Goal: Task Accomplishment & Management: Manage account settings

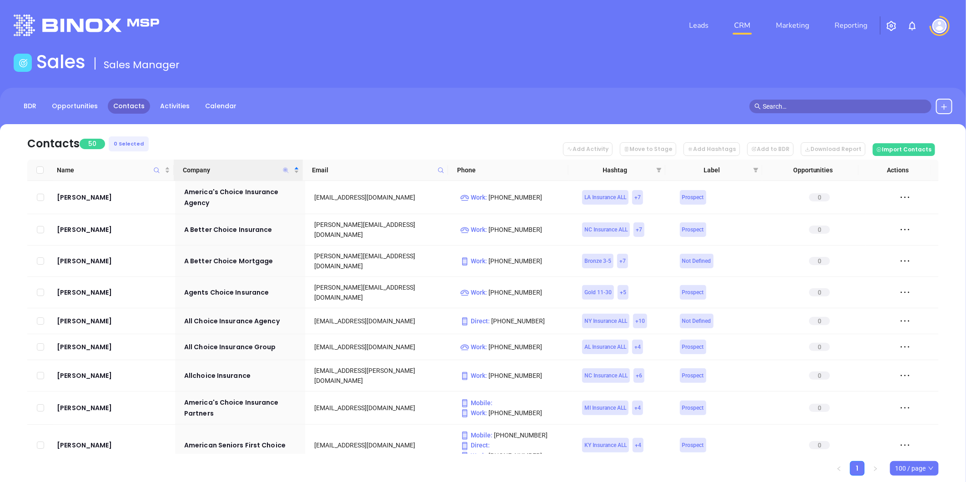
click at [285, 167] on icon "Company" at bounding box center [285, 169] width 5 height 5
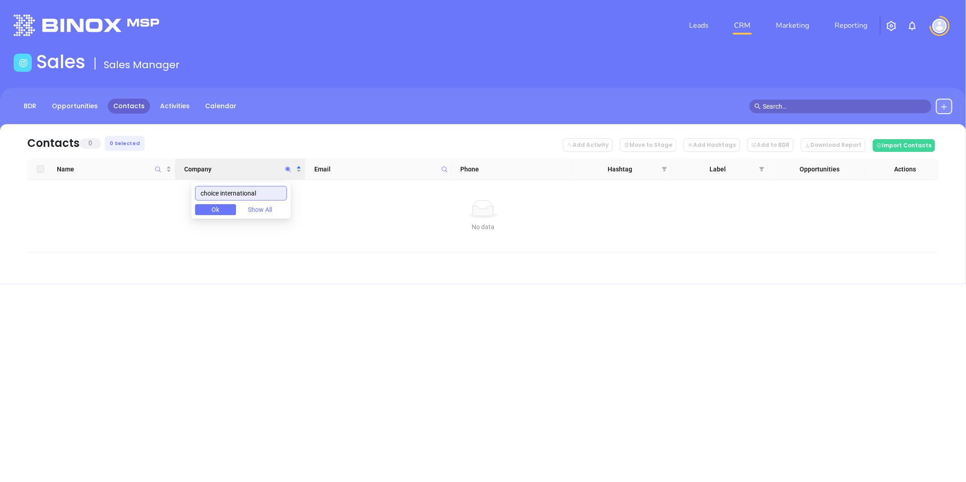
type input "choice international"
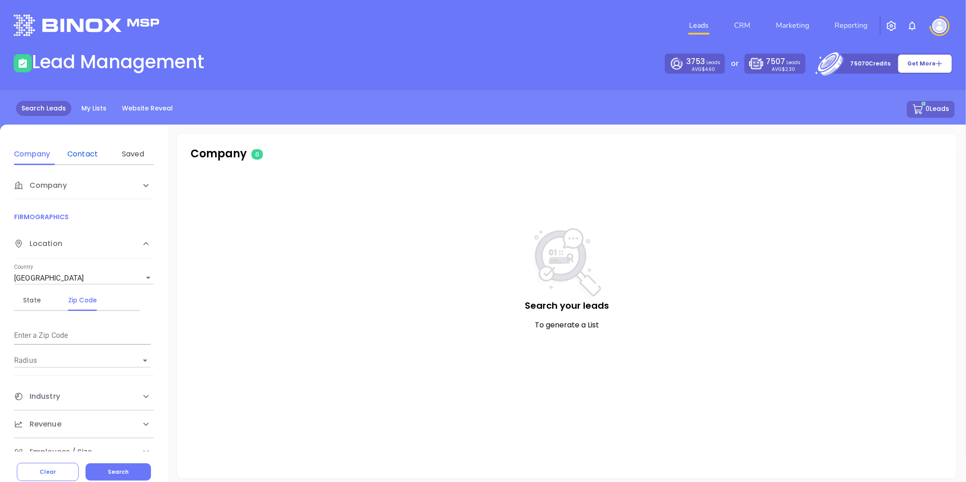
click at [87, 148] on div "Contact" at bounding box center [83, 154] width 36 height 22
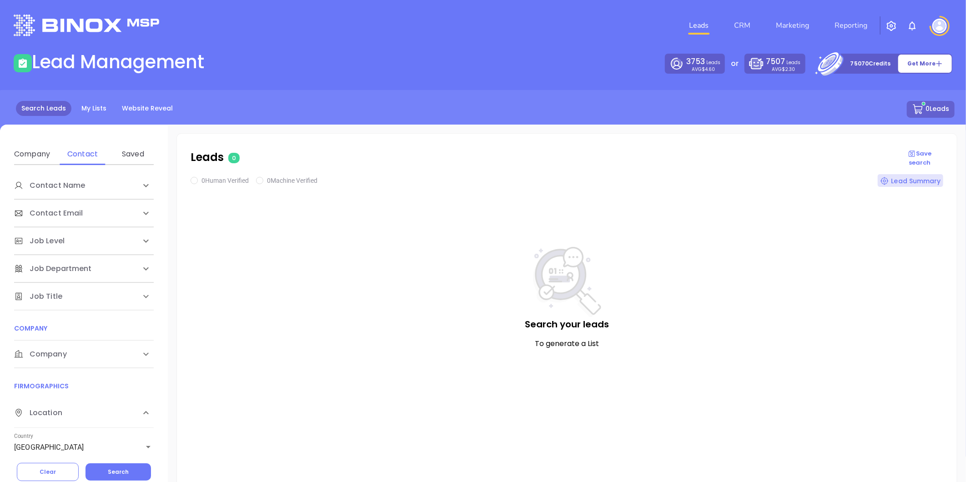
click at [66, 359] on span "Company" at bounding box center [40, 354] width 53 height 11
click at [86, 391] on div "Domain" at bounding box center [83, 389] width 36 height 11
click at [73, 427] on input "Enter a company name" at bounding box center [82, 423] width 136 height 15
paste input "choiceagencyins.com"
type input "choiceagencyins.com"
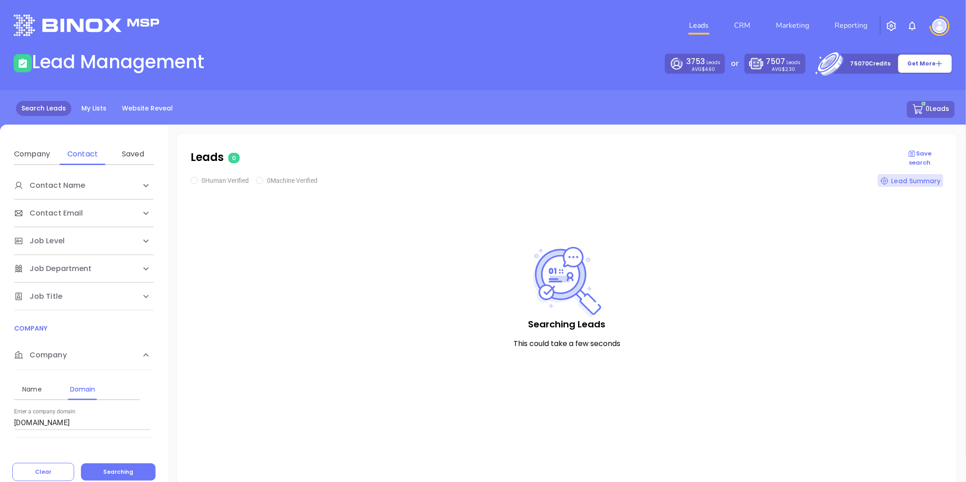
checkbox input "true"
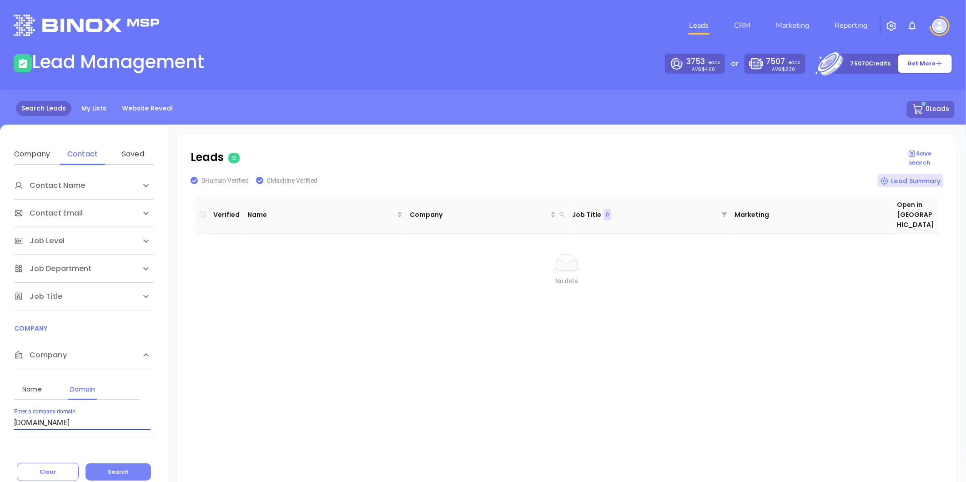
click at [132, 470] on button "Search" at bounding box center [119, 472] width 66 height 17
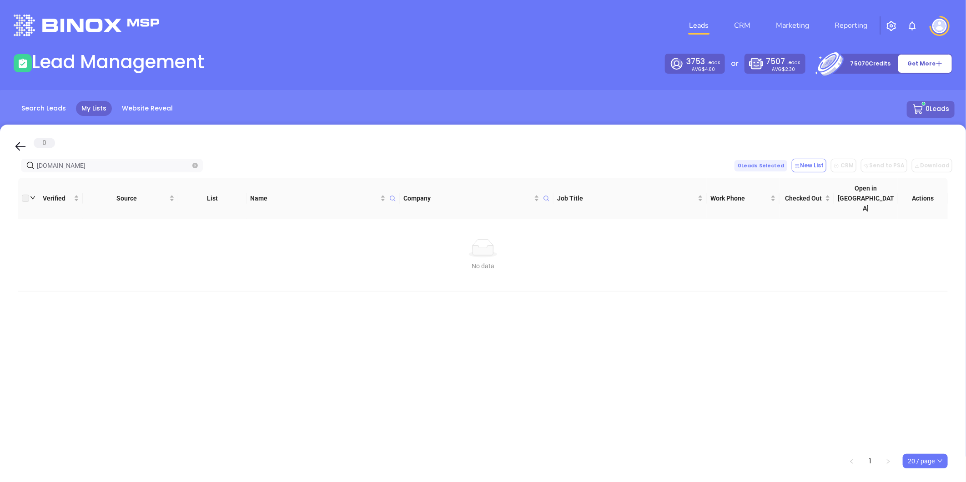
drag, startPoint x: 2, startPoint y: 173, endPoint x: 30, endPoint y: 152, distance: 34.8
click at [0, 174] on html "Leads CRM Marketing Reporting Financial Leads Leads Lead Management 3753 Leads …" at bounding box center [483, 241] width 966 height 482
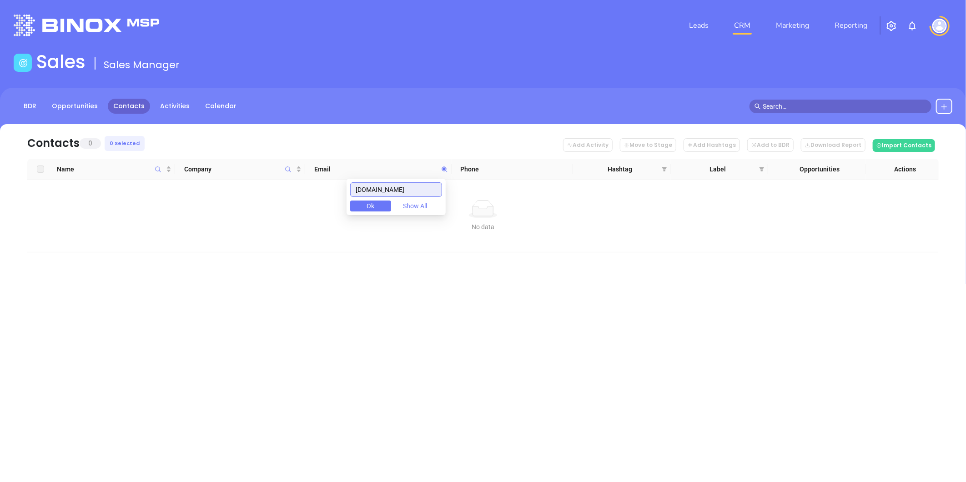
click at [436, 188] on input "[DOMAIN_NAME]" at bounding box center [396, 189] width 92 height 15
drag, startPoint x: 433, startPoint y: 189, endPoint x: 229, endPoint y: 188, distance: 203.8
click at [230, 188] on body "Leads CRM Marketing Reporting Financial Leads Leads Sales Sales Manager BDR Opp…" at bounding box center [483, 241] width 966 height 482
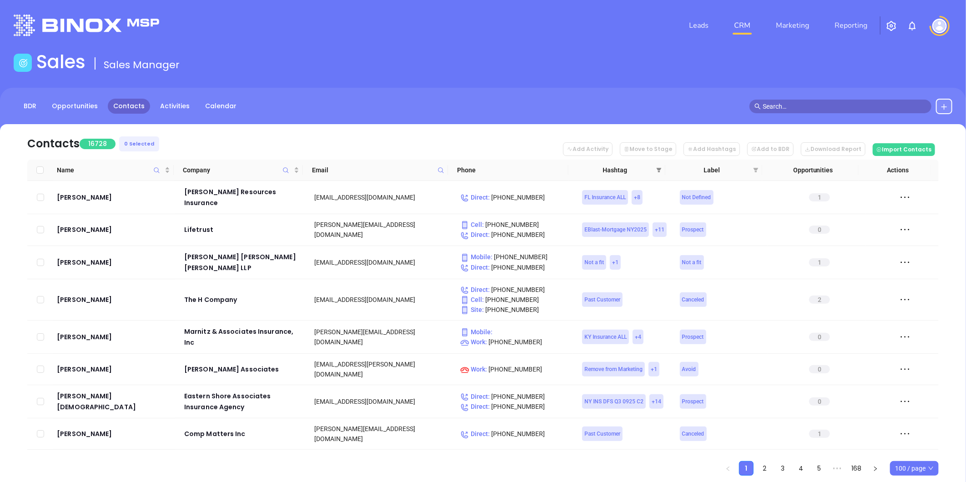
click at [657, 167] on icon "filter" at bounding box center [659, 169] width 5 height 5
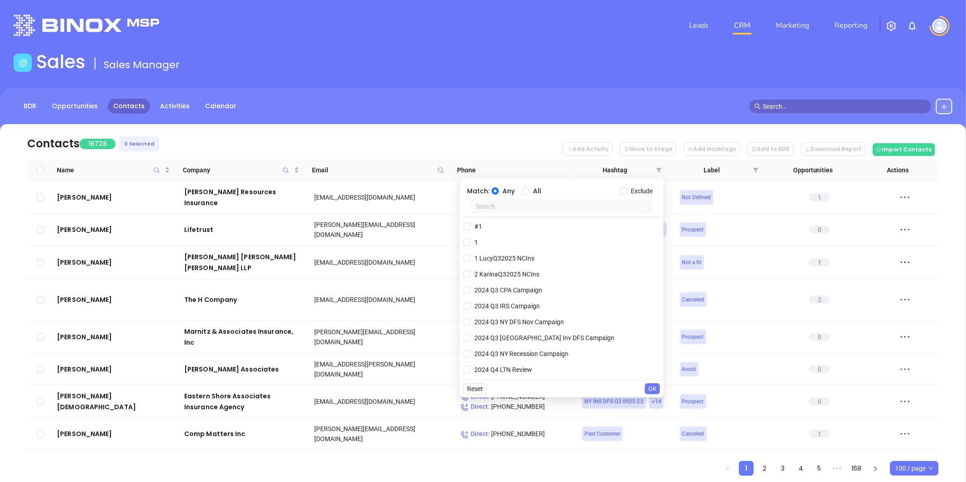
click at [556, 206] on input "text" at bounding box center [562, 207] width 182 height 14
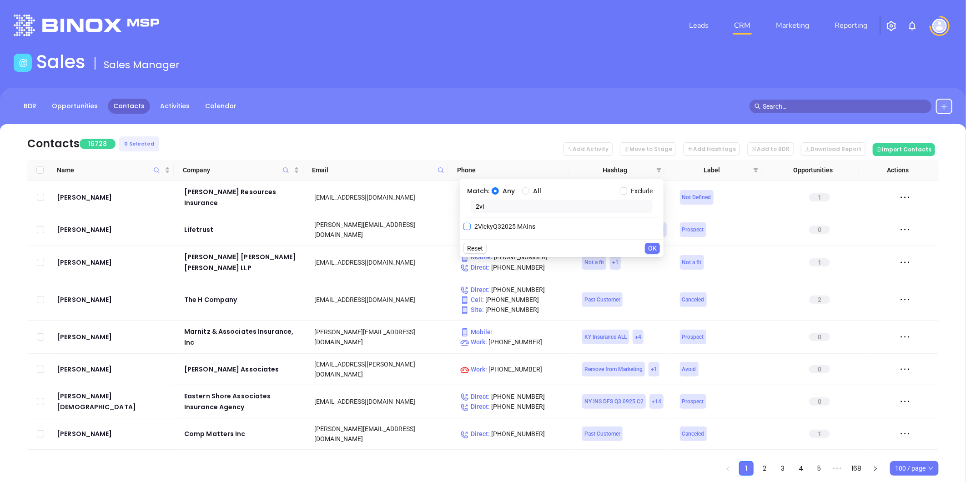
type input "2vi"
click at [468, 226] on input "2VickyQ32025 MAIns" at bounding box center [467, 226] width 7 height 7
checkbox input "true"
click at [654, 266] on span "OK" at bounding box center [652, 267] width 9 height 10
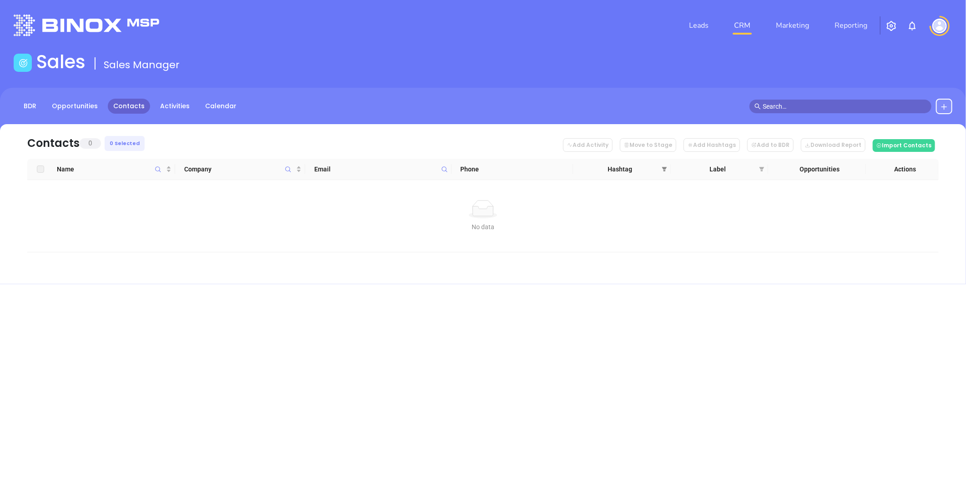
click at [665, 170] on icon "filter" at bounding box center [664, 169] width 5 height 5
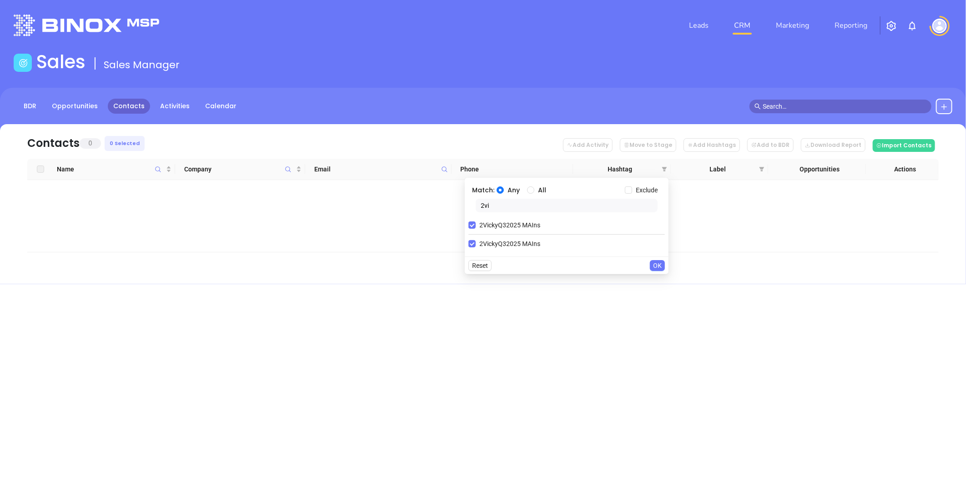
click at [500, 205] on input "2vi" at bounding box center [567, 206] width 182 height 14
type input "2kar"
click at [476, 244] on span "2KarinaQ32025 MAIns" at bounding box center [512, 244] width 72 height 10
click at [476, 244] on input "2KarinaQ32025 MAIns" at bounding box center [472, 243] width 7 height 7
click at [473, 224] on input "2VickyQ32025 MAIns" at bounding box center [472, 225] width 7 height 7
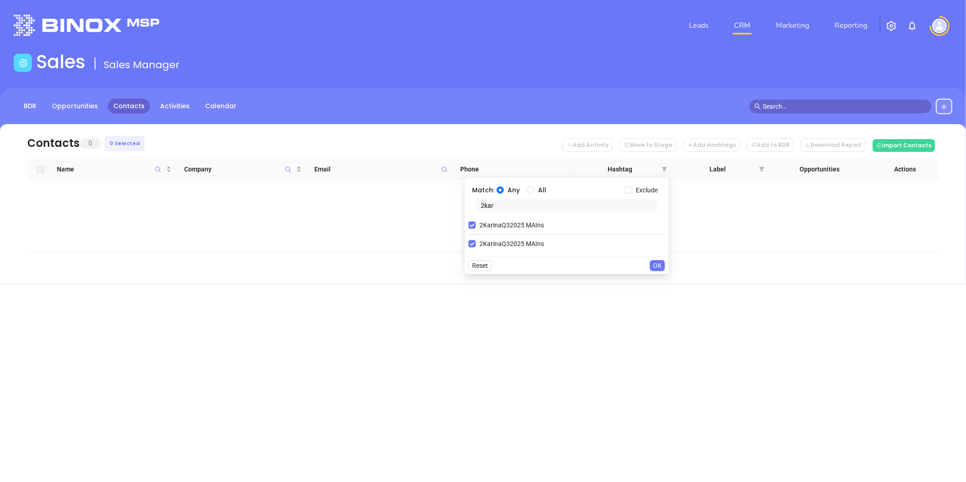
click at [658, 261] on span "OK" at bounding box center [657, 266] width 9 height 10
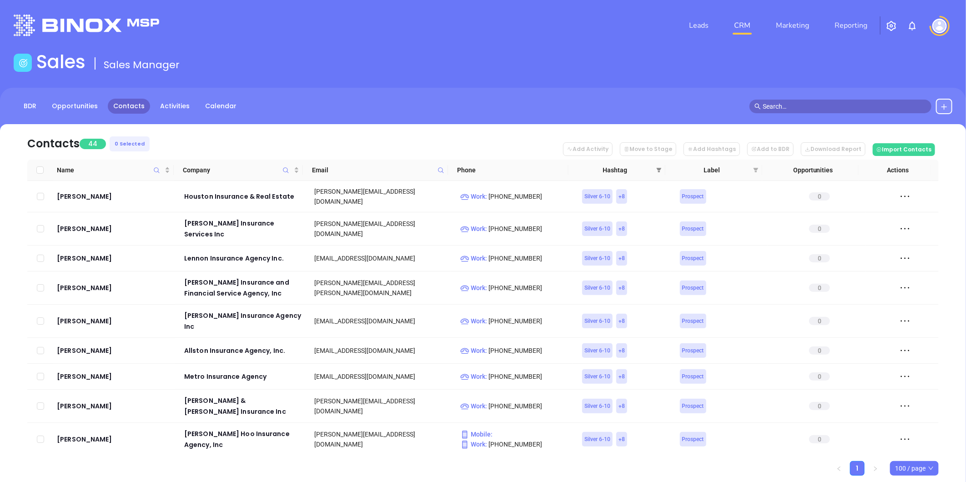
click at [662, 166] on span at bounding box center [659, 170] width 9 height 14
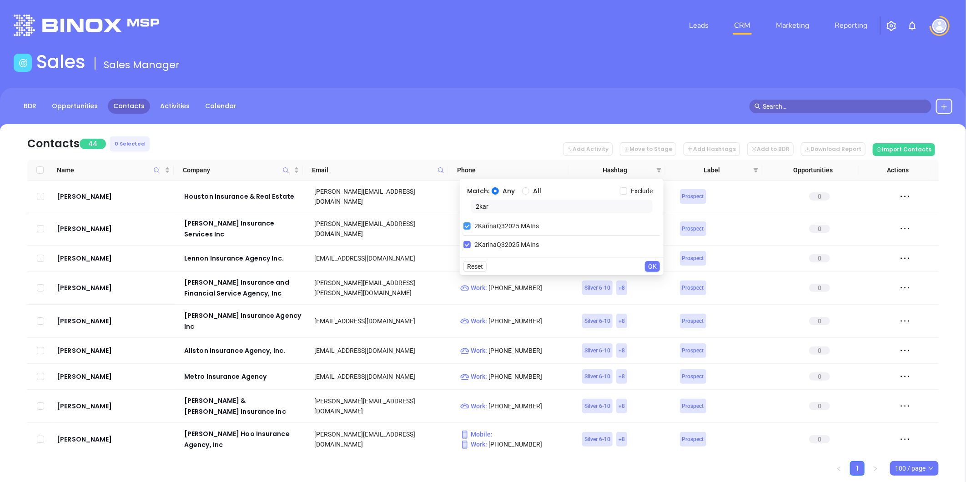
click at [466, 225] on input "2KarinaQ32025 MAIns" at bounding box center [467, 225] width 7 height 7
checkbox input "false"
drag, startPoint x: 463, startPoint y: 210, endPoint x: 416, endPoint y: 210, distance: 47.3
click at [416, 210] on body "Leads CRM Marketing Reporting Financial Leads Leads Sales Sales Manager BDR Opp…" at bounding box center [483, 241] width 966 height 482
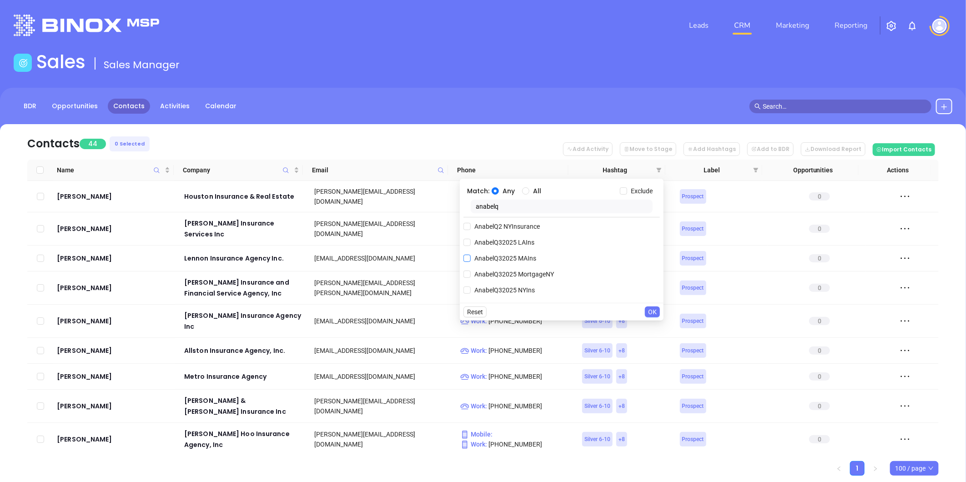
type input "anabelq"
click at [509, 255] on span "AnabelQ32025 MAIns" at bounding box center [505, 258] width 69 height 10
click at [471, 255] on input "AnabelQ32025 MAIns" at bounding box center [467, 258] width 7 height 7
checkbox input "true"
click at [622, 189] on input "Exclude" at bounding box center [623, 190] width 7 height 7
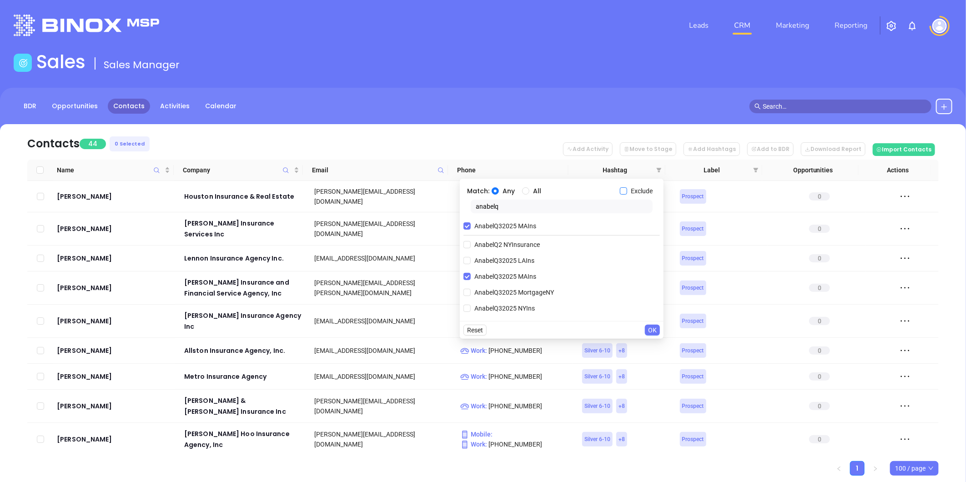
checkbox input "true"
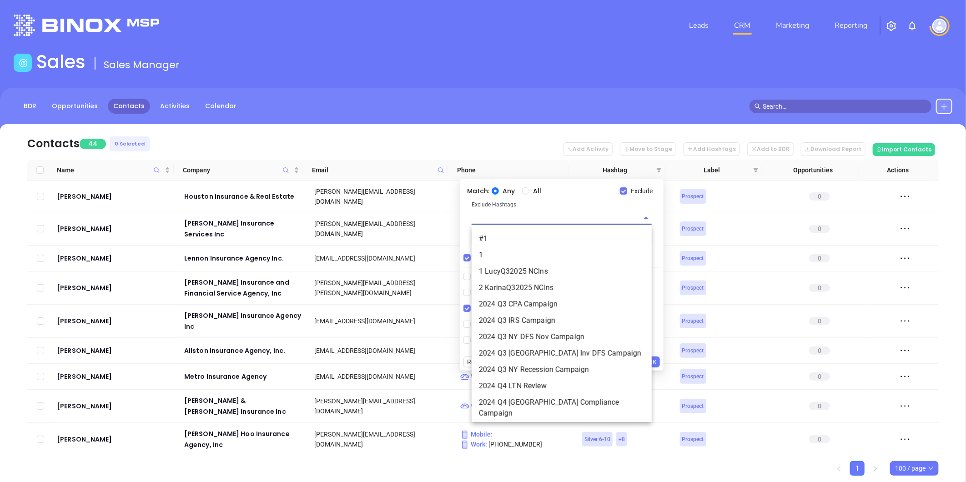
click at [516, 217] on input "text" at bounding box center [549, 217] width 155 height 13
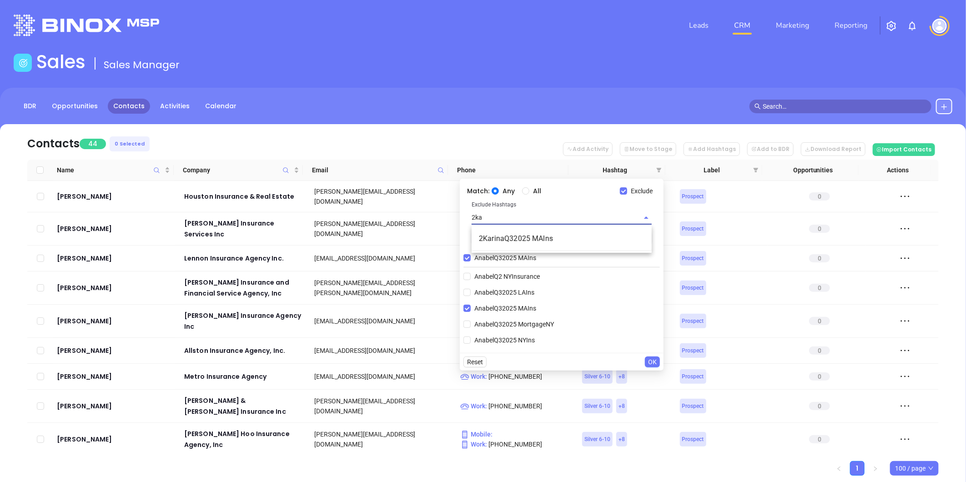
type input "2kar"
click at [524, 243] on li "2KarinaQ32025 MAIns" at bounding box center [562, 239] width 180 height 16
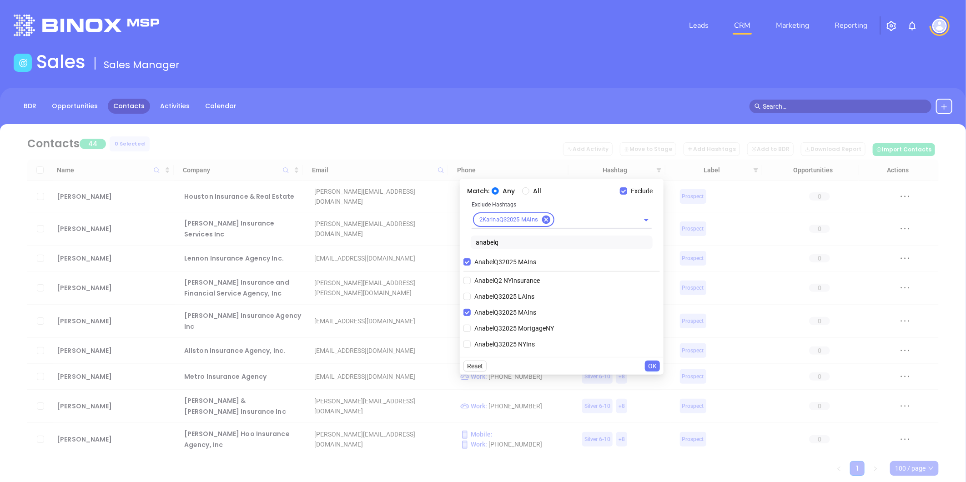
click at [652, 367] on span "OK" at bounding box center [652, 366] width 9 height 10
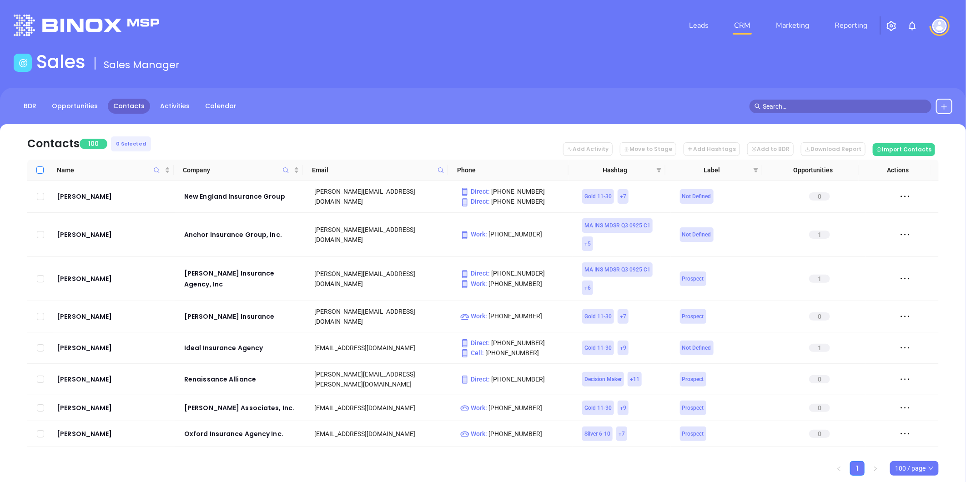
click at [39, 169] on input "Select all" at bounding box center [39, 170] width 7 height 7
checkbox input "true"
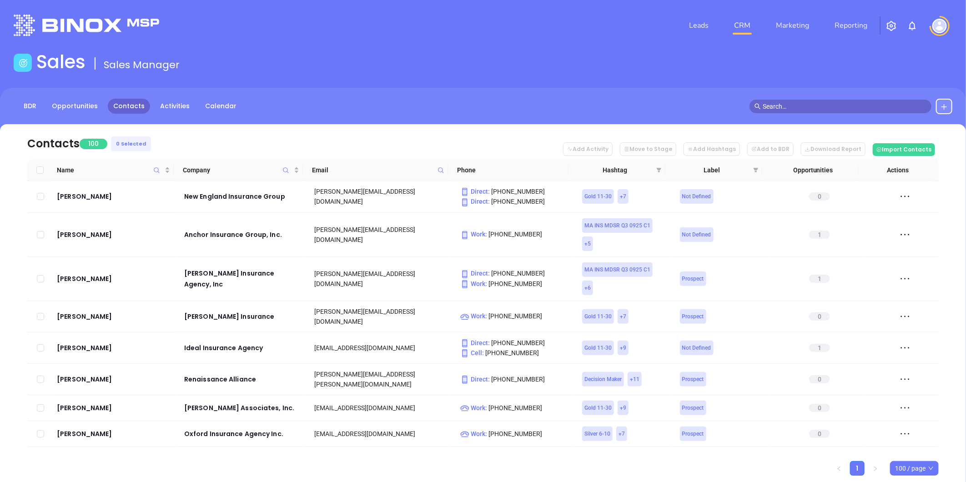
checkbox input "true"
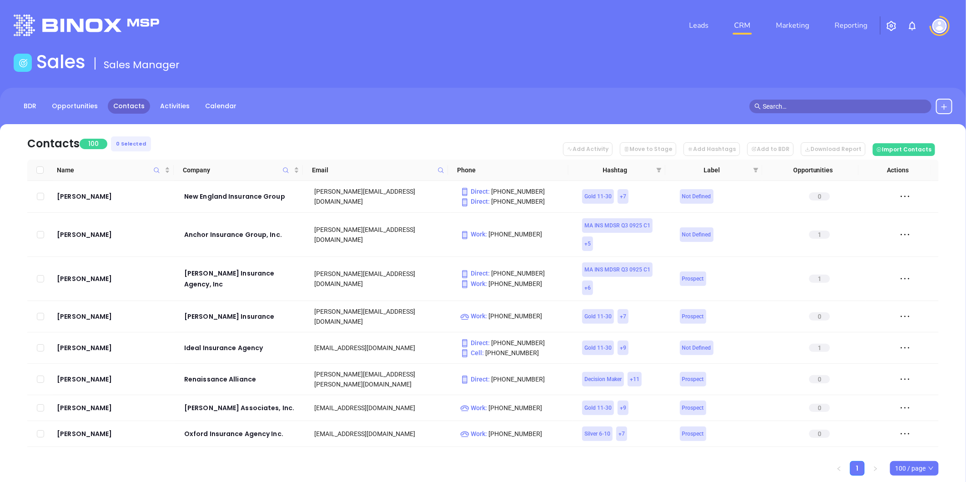
checkbox input "true"
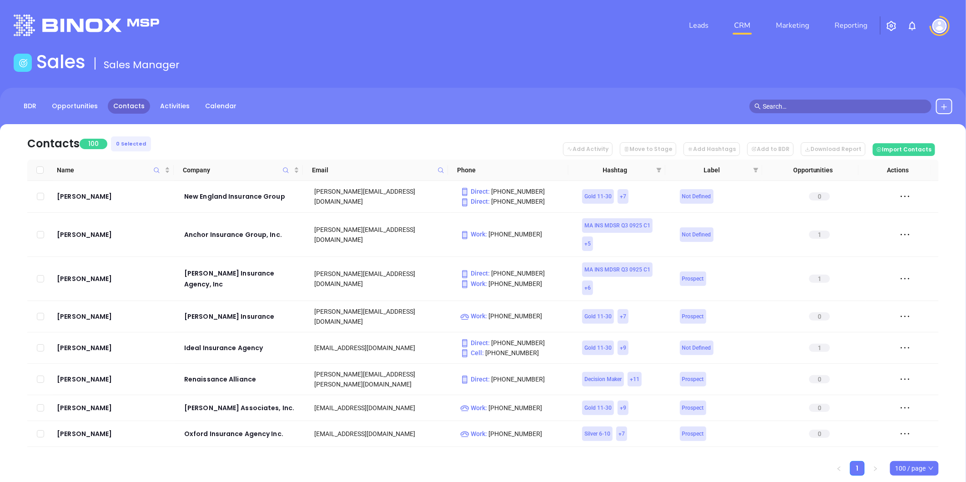
checkbox input "true"
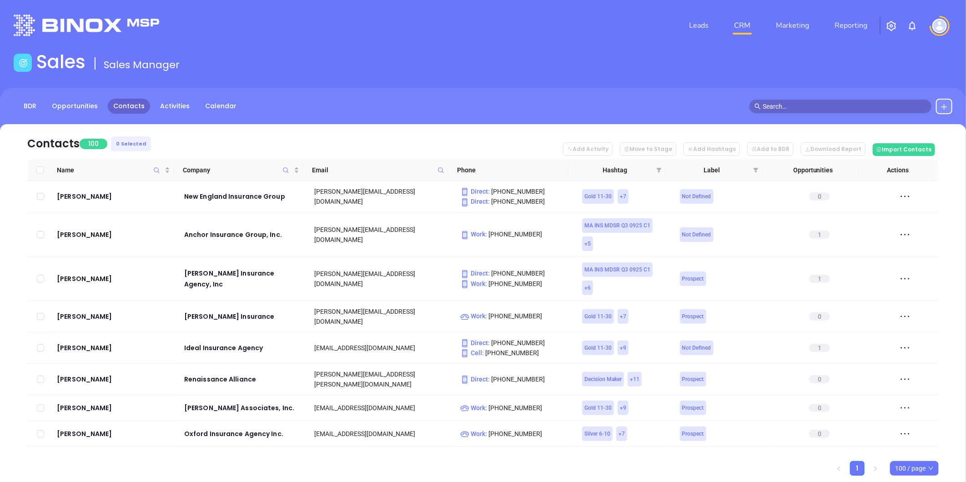
checkbox input "true"
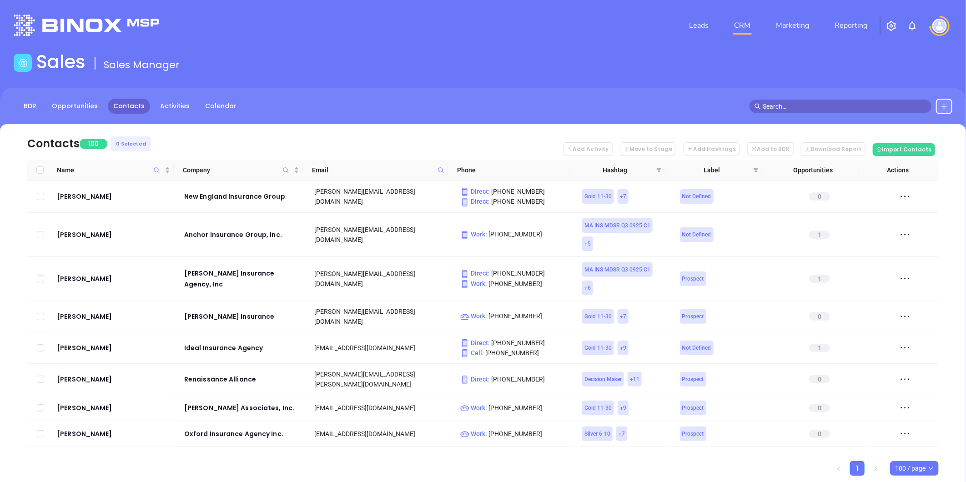
checkbox input "true"
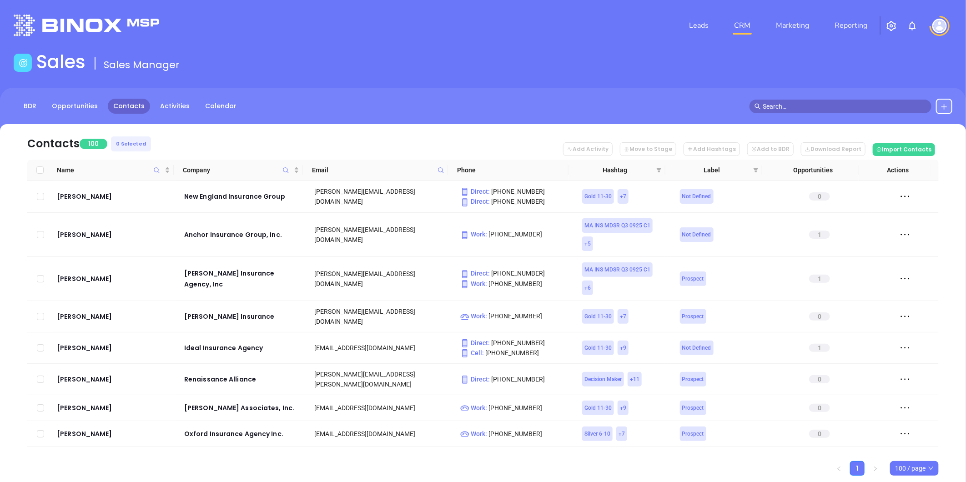
checkbox input "true"
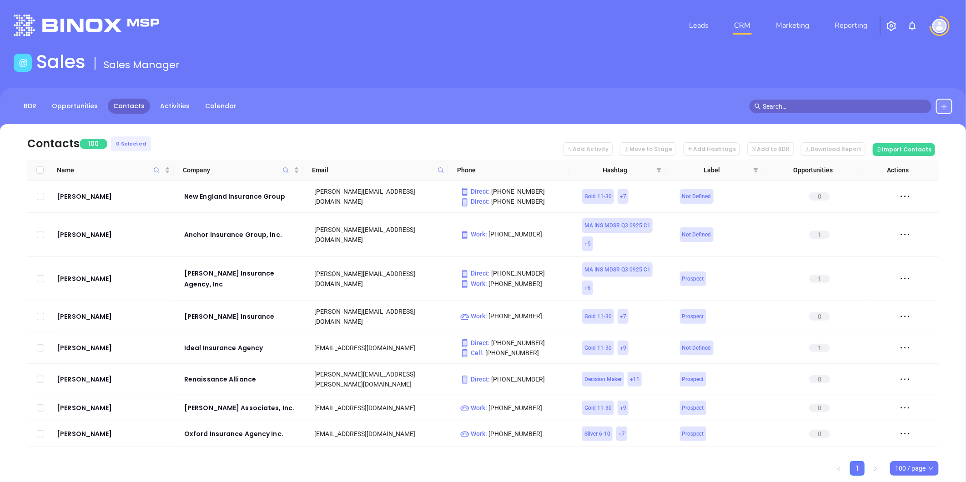
checkbox input "true"
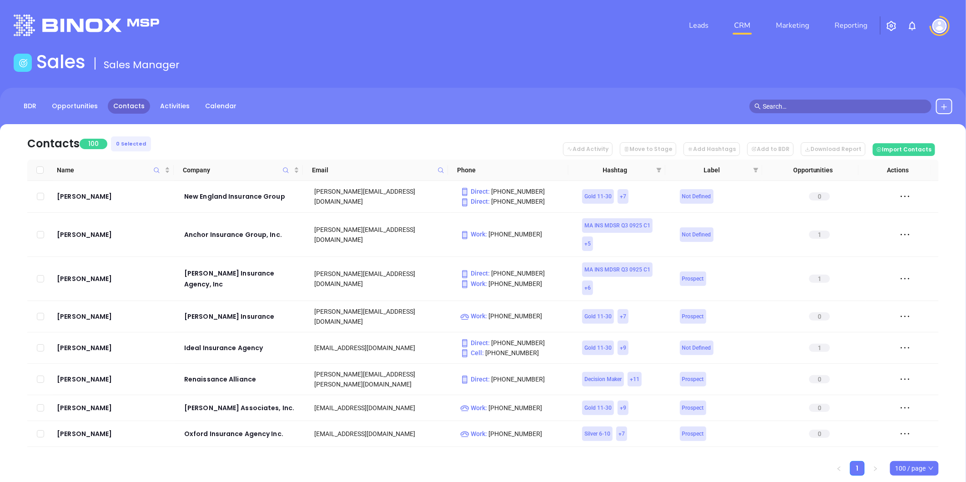
checkbox input "true"
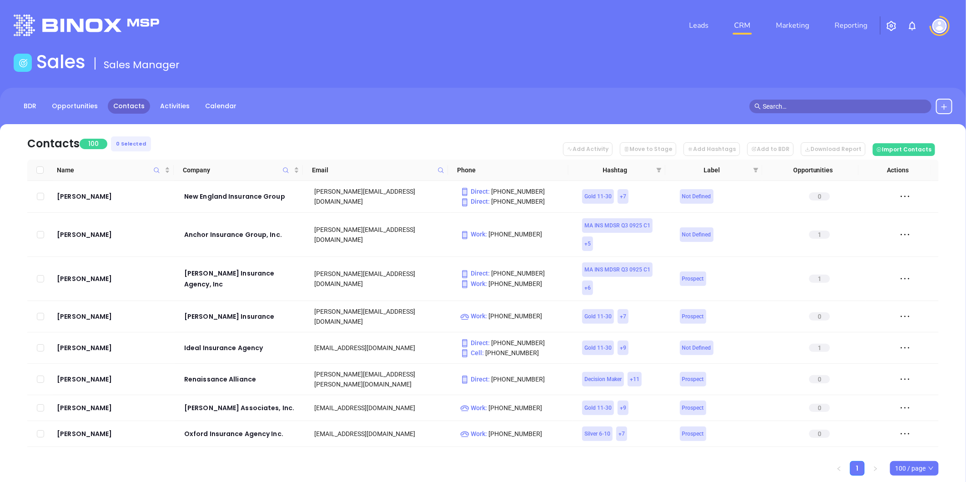
checkbox input "true"
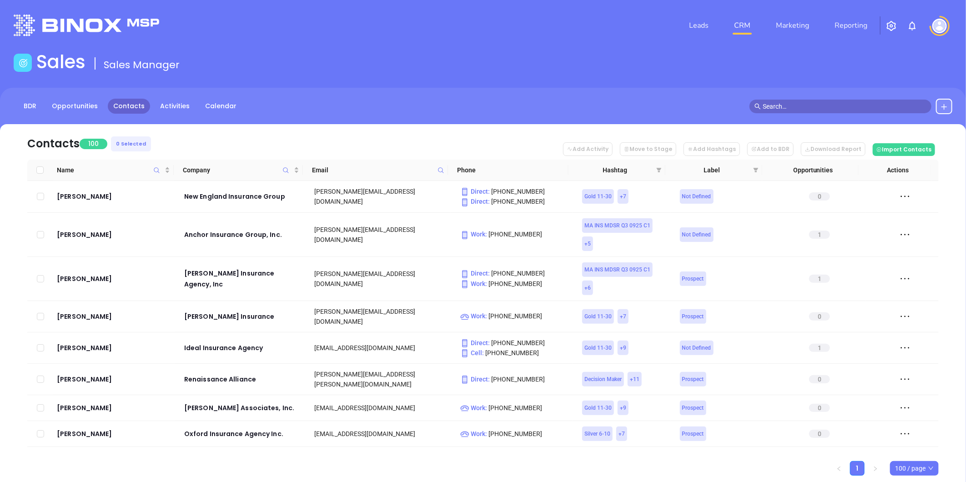
checkbox input "true"
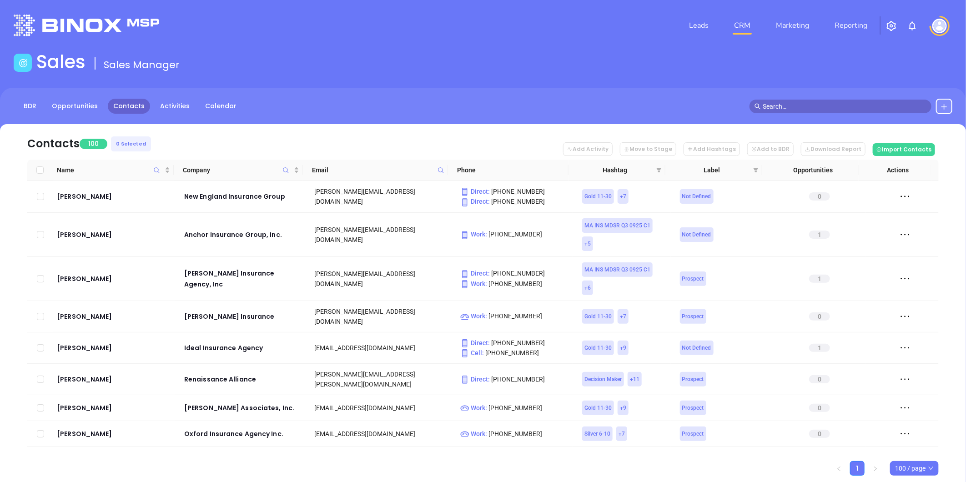
checkbox input "true"
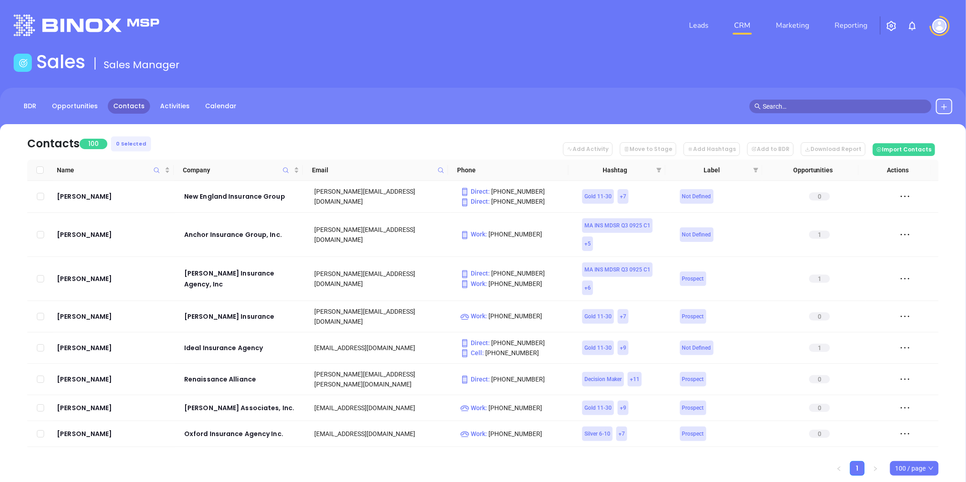
checkbox input "true"
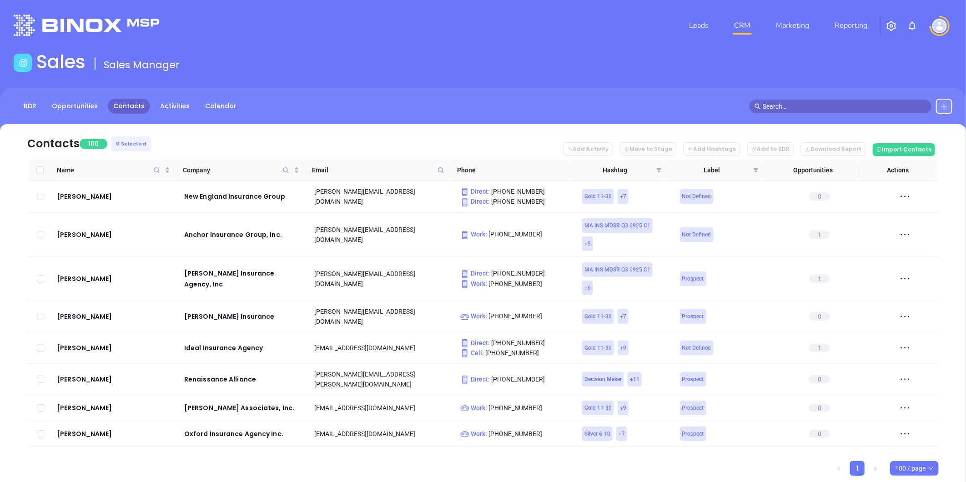
checkbox input "true"
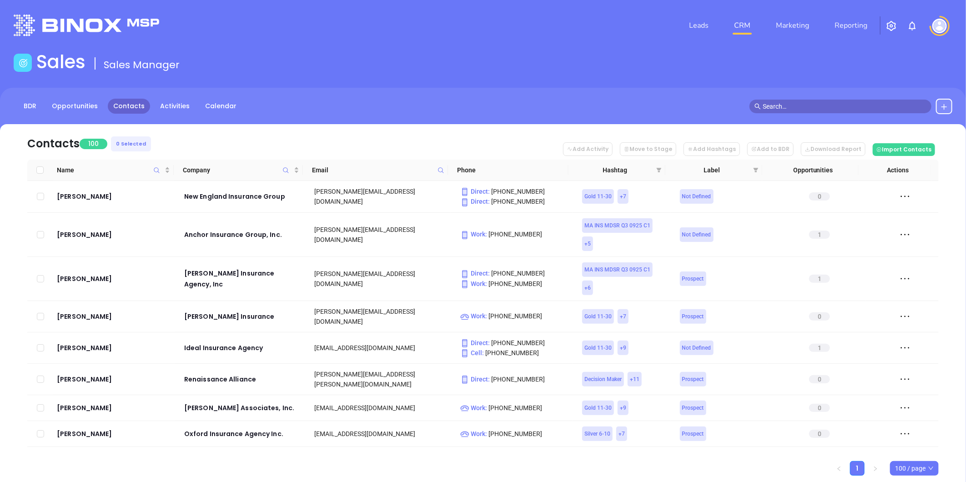
checkbox input "true"
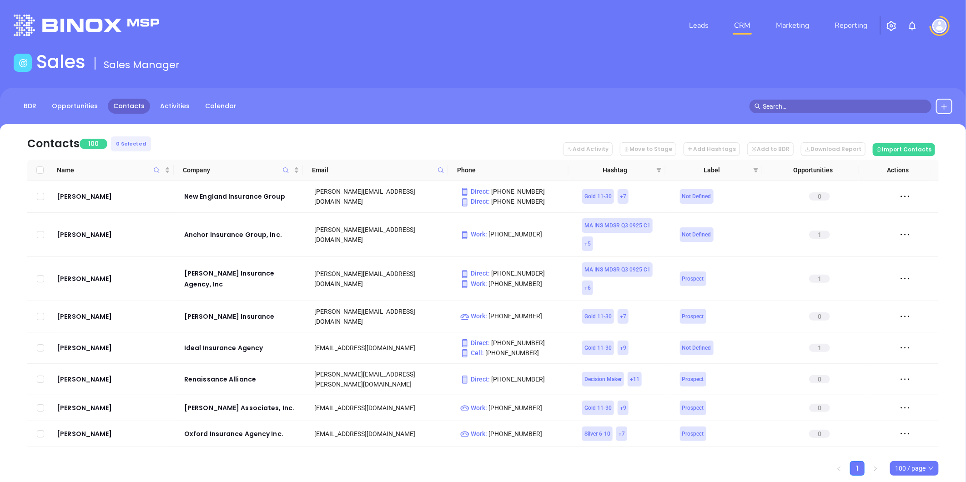
checkbox input "true"
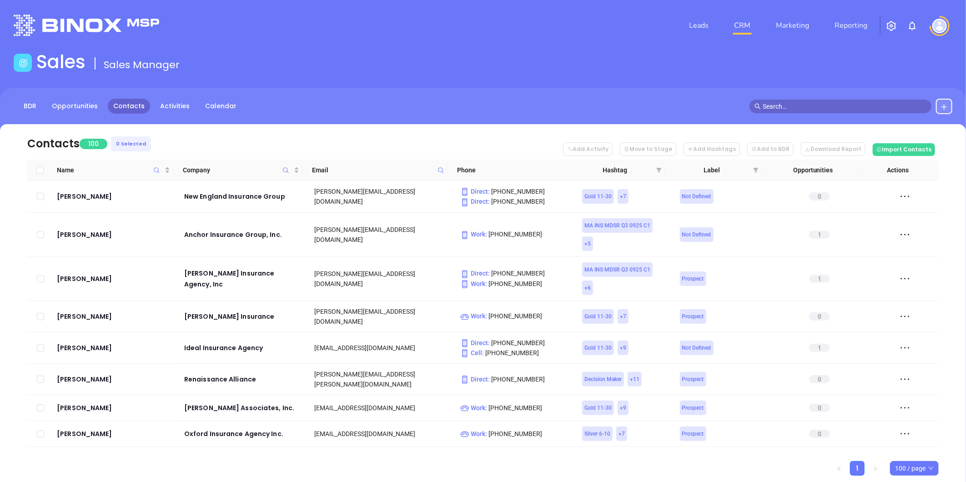
checkbox input "true"
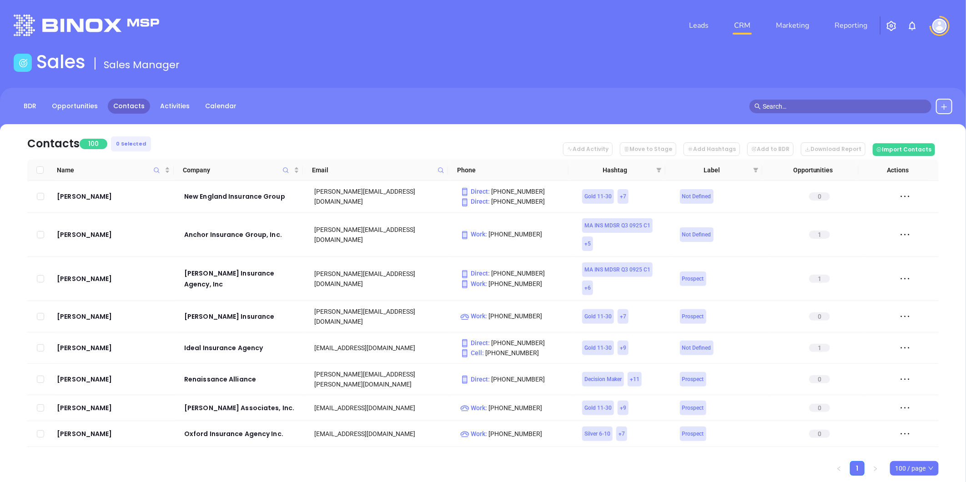
checkbox input "true"
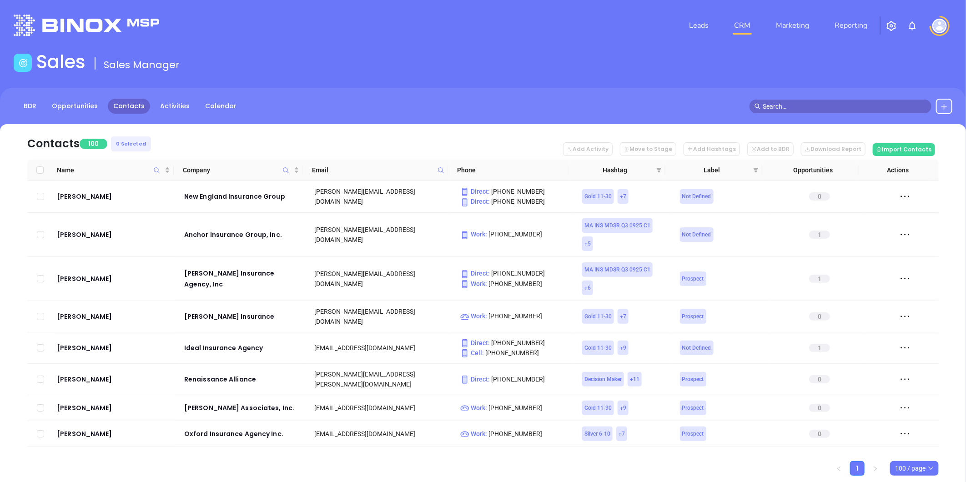
checkbox input "true"
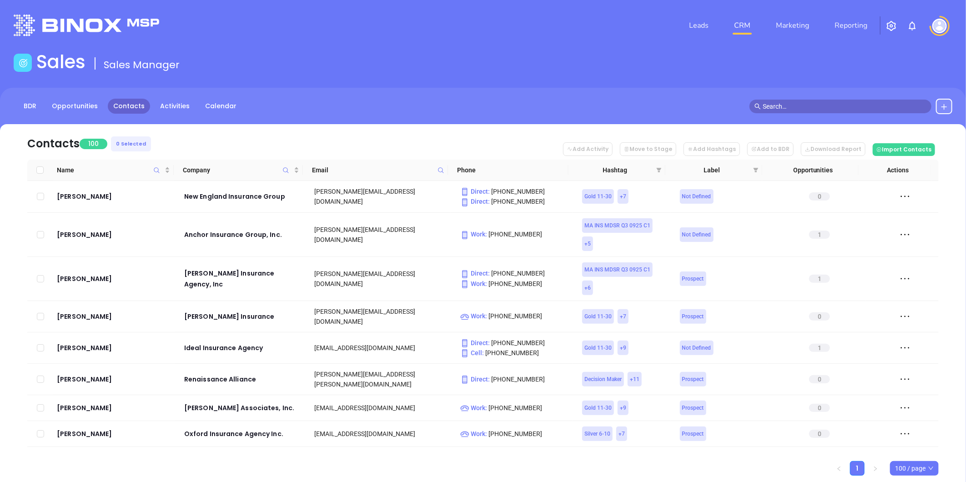
checkbox input "true"
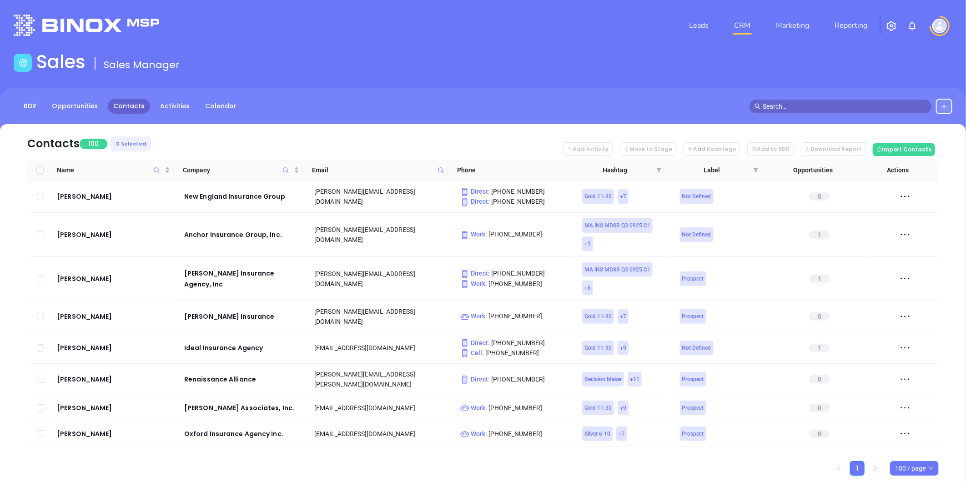
checkbox input "true"
click at [658, 170] on icon "filter" at bounding box center [659, 170] width 5 height 5
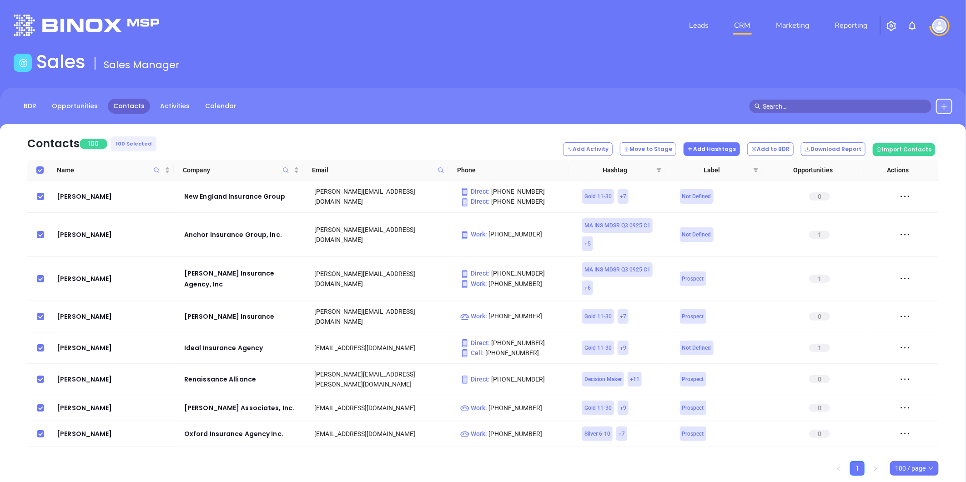
click at [725, 149] on button "Add Hashtags" at bounding box center [712, 149] width 56 height 14
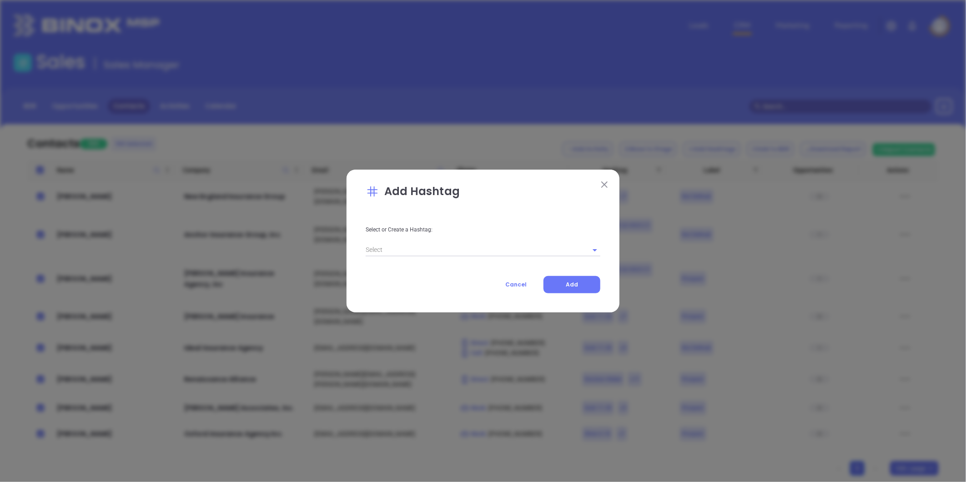
click at [439, 250] on input "text" at bounding box center [470, 249] width 209 height 13
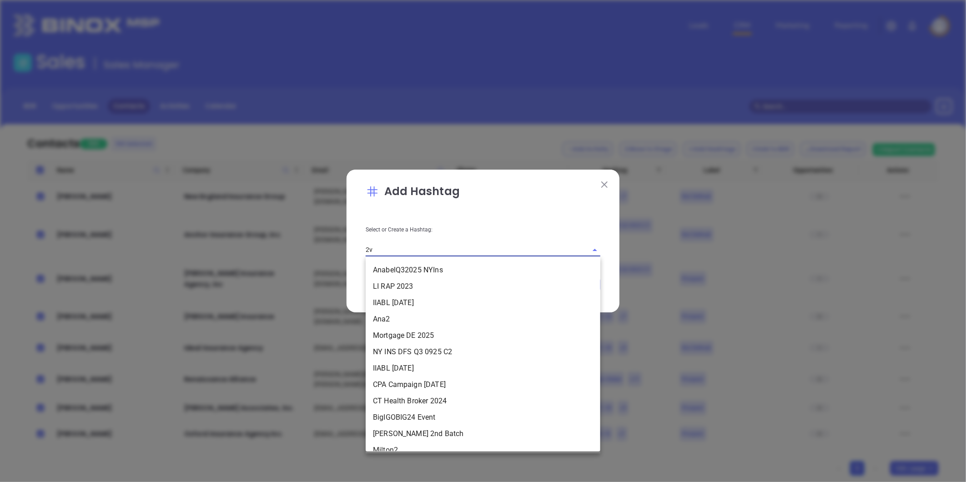
type input "2vi"
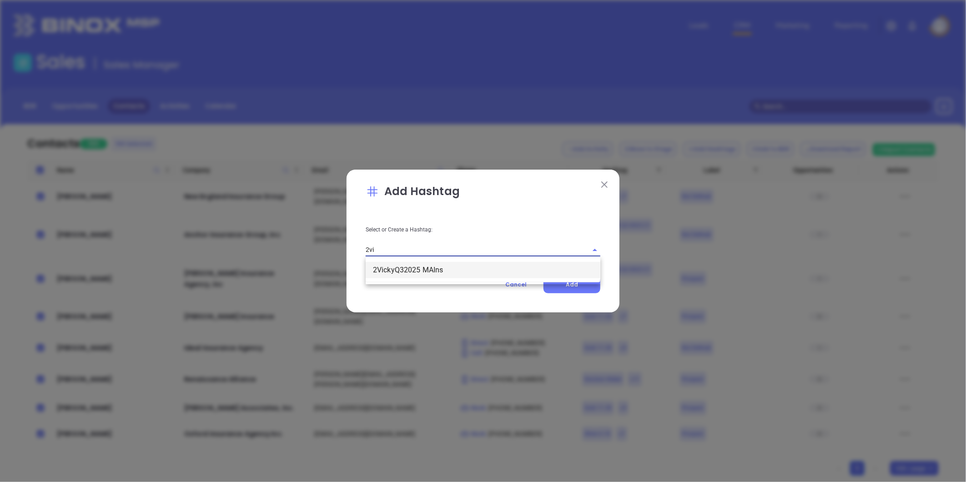
drag, startPoint x: 413, startPoint y: 268, endPoint x: 420, endPoint y: 268, distance: 7.7
click at [413, 268] on li "2VickyQ32025 MAIns" at bounding box center [483, 270] width 235 height 16
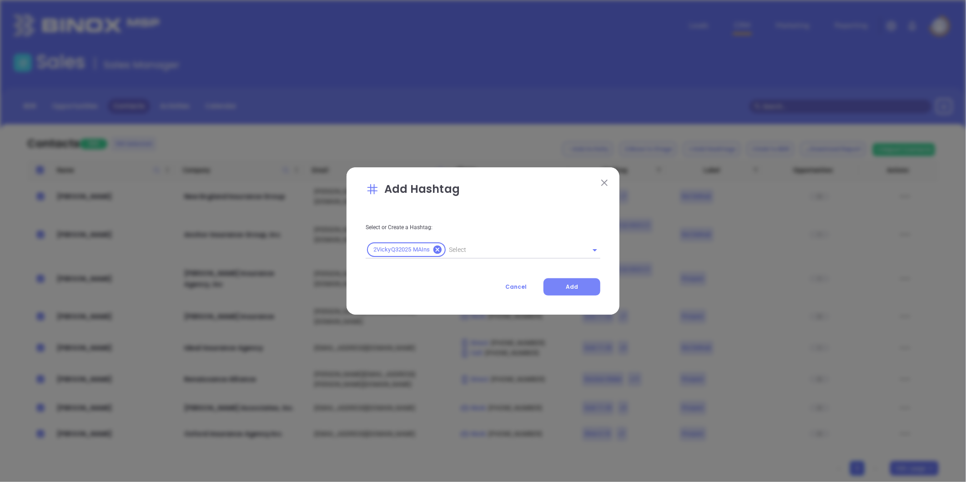
click at [576, 288] on span "Add" at bounding box center [572, 287] width 12 height 8
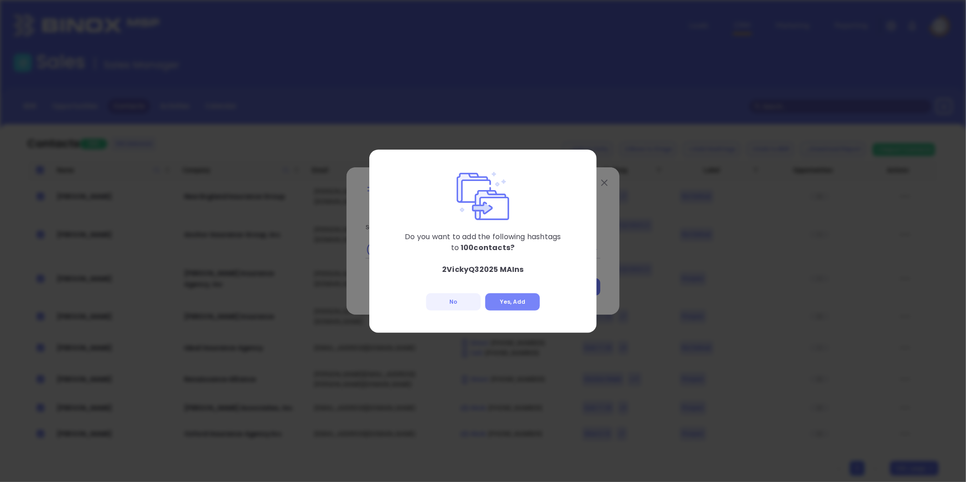
click at [510, 301] on button "Yes, Add" at bounding box center [512, 301] width 55 height 17
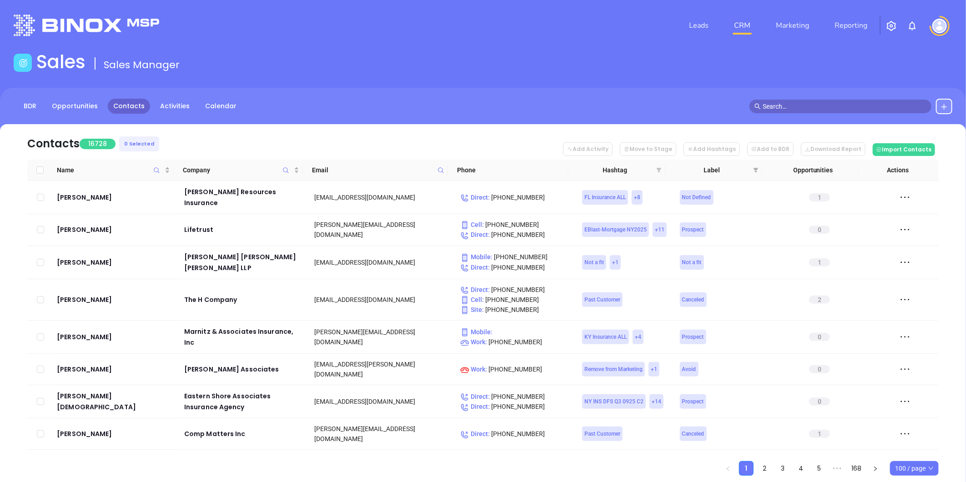
click at [658, 170] on icon "filter" at bounding box center [659, 170] width 5 height 5
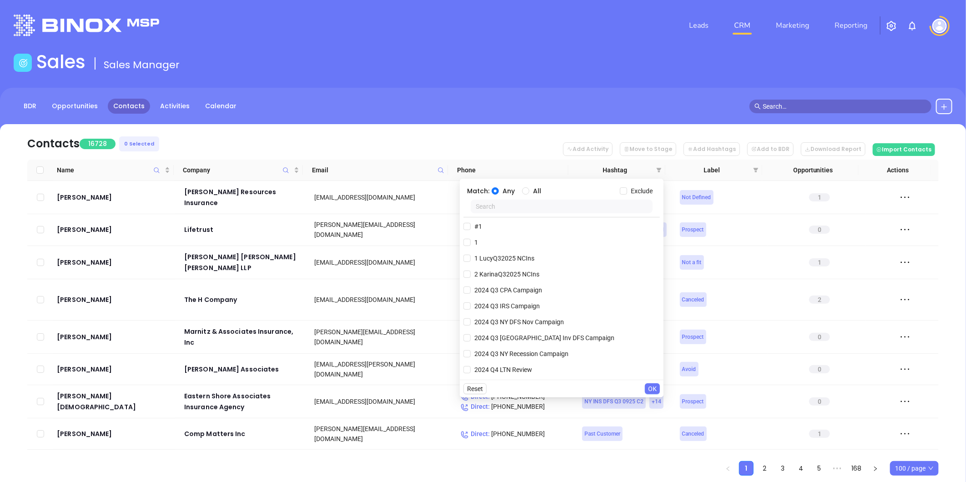
click at [555, 202] on input "text" at bounding box center [562, 207] width 182 height 14
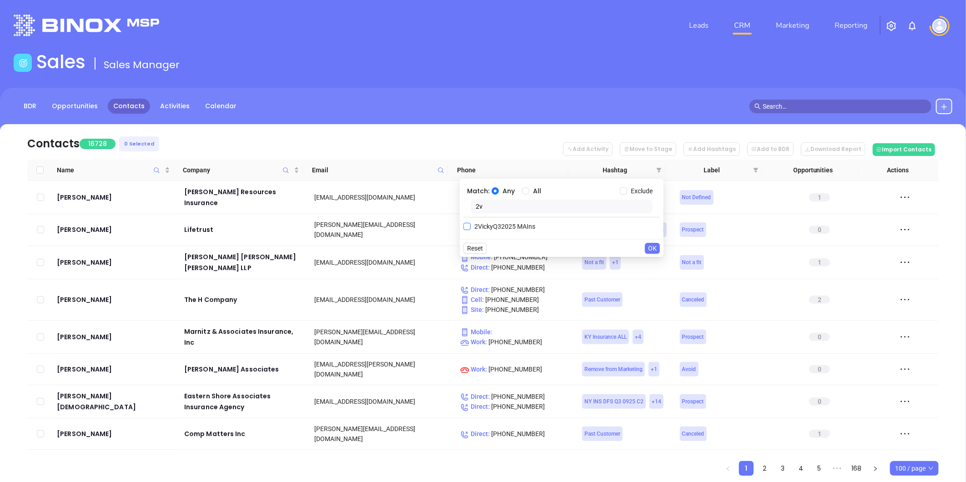
type input "2v"
click at [517, 226] on span "2VickyQ32025 MAIns" at bounding box center [505, 227] width 68 height 10
click at [471, 226] on input "2VickyQ32025 MAIns" at bounding box center [467, 226] width 7 height 7
checkbox input "true"
click at [649, 265] on span "OK" at bounding box center [652, 267] width 9 height 10
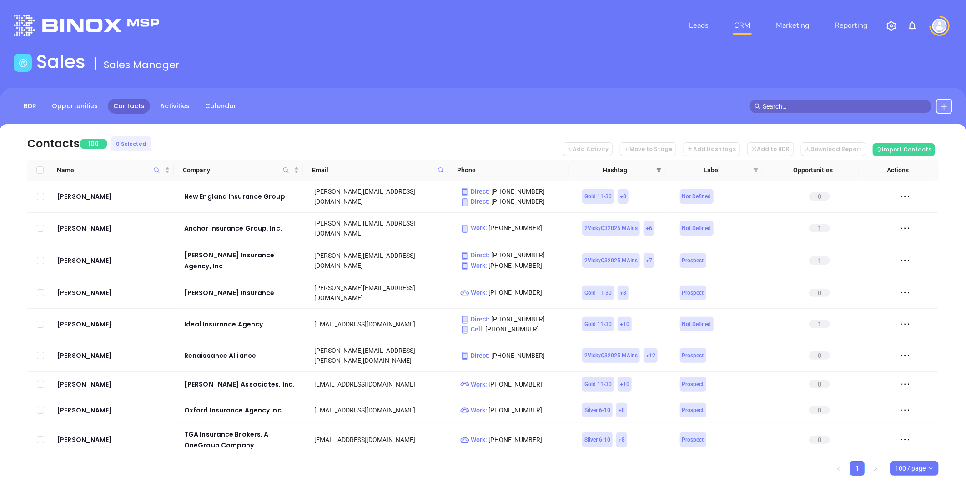
click at [658, 167] on icon "filter" at bounding box center [659, 169] width 5 height 5
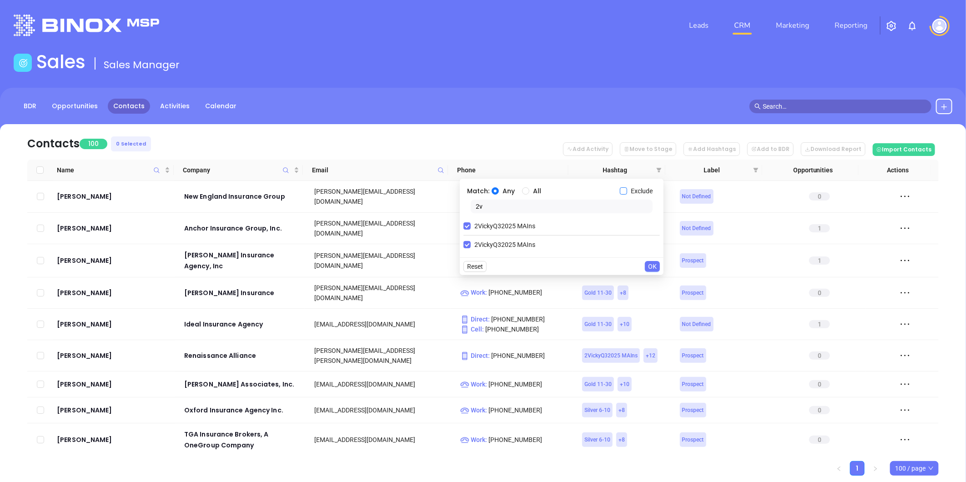
click at [622, 192] on input "Exclude" at bounding box center [623, 190] width 7 height 7
checkbox input "true"
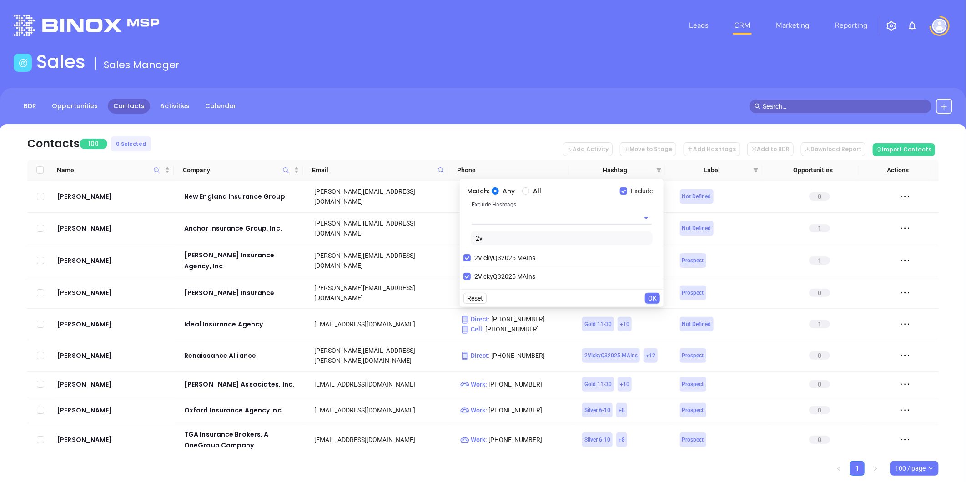
drag, startPoint x: 486, startPoint y: 243, endPoint x: 453, endPoint y: 243, distance: 33.2
click at [453, 243] on body "Leads CRM Marketing Reporting Financial Leads Leads Sales Sales Manager BDR Opp…" at bounding box center [483, 241] width 966 height 482
type input "ma i"
click at [466, 289] on input "MA Insurance ALL" at bounding box center [467, 292] width 7 height 7
checkbox input "true"
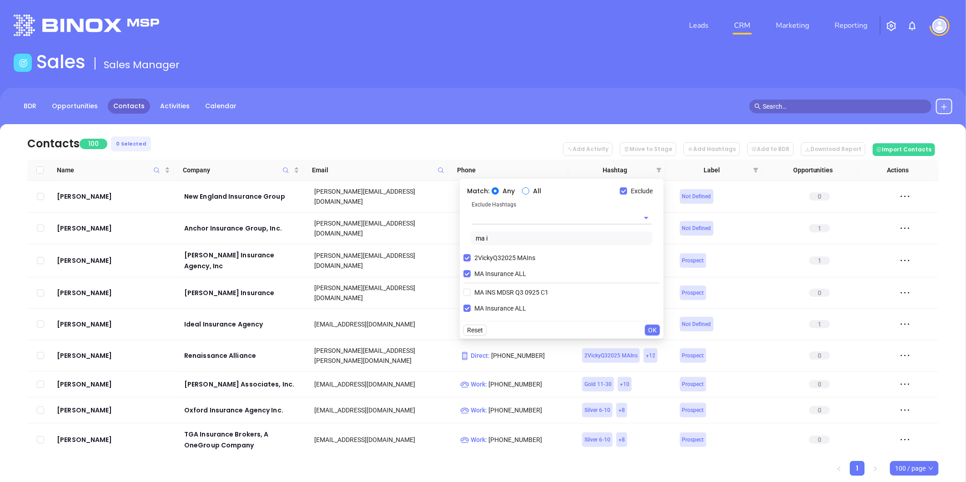
click at [528, 190] on input "All" at bounding box center [525, 190] width 7 height 7
radio input "true"
click at [652, 328] on span "OK" at bounding box center [652, 330] width 9 height 10
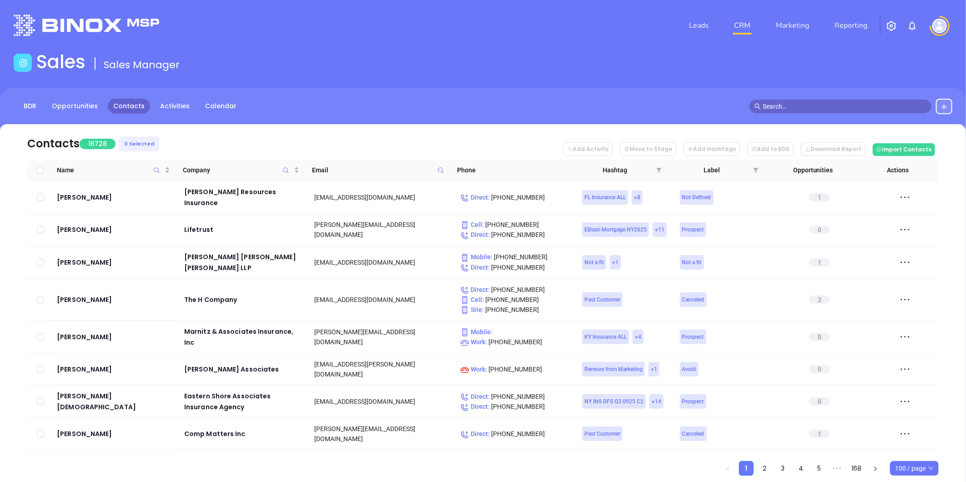
click at [946, 106] on icon at bounding box center [944, 106] width 7 height 7
click at [916, 131] on p "New Contact" at bounding box center [919, 132] width 76 height 15
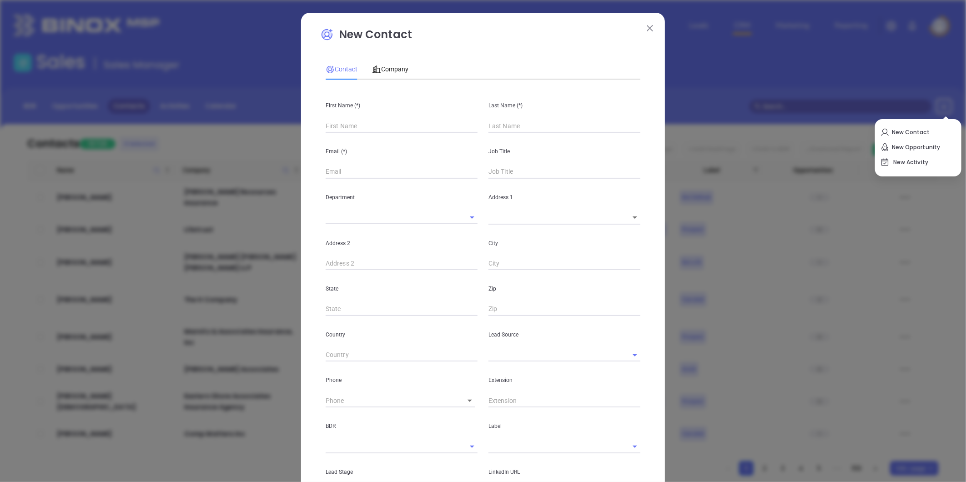
click at [338, 128] on input "text" at bounding box center [402, 126] width 152 height 14
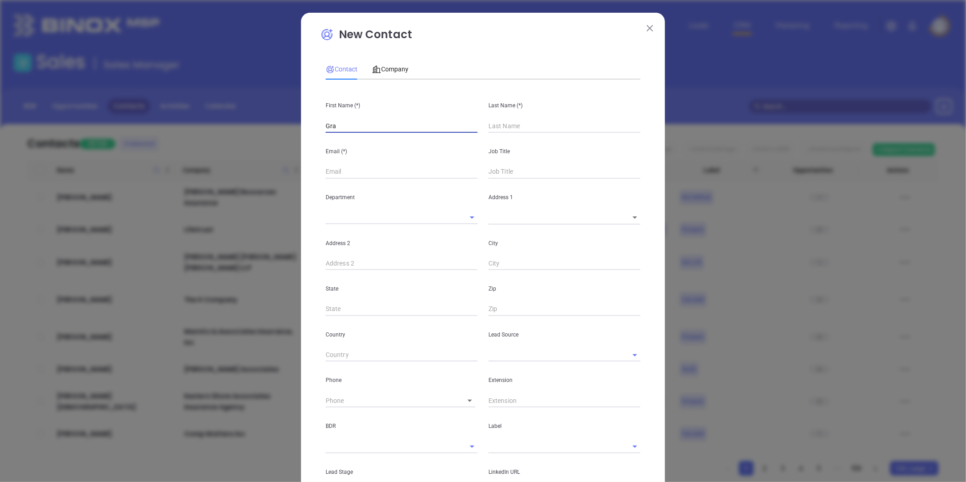
type input "Graz"
type input "Fourth Phone Call"
type input "Grazyna"
type input "1"
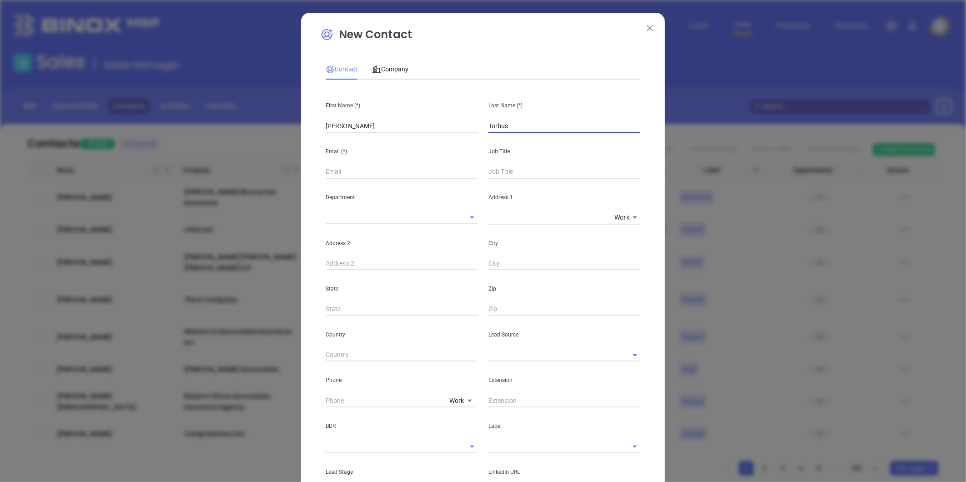
type input "Torbus"
click at [344, 166] on input "text" at bounding box center [402, 172] width 152 height 14
paste input "grace@choiceagencyins.com"
type input "grace@choiceagencyins.com"
click at [518, 171] on input "text" at bounding box center [565, 172] width 152 height 14
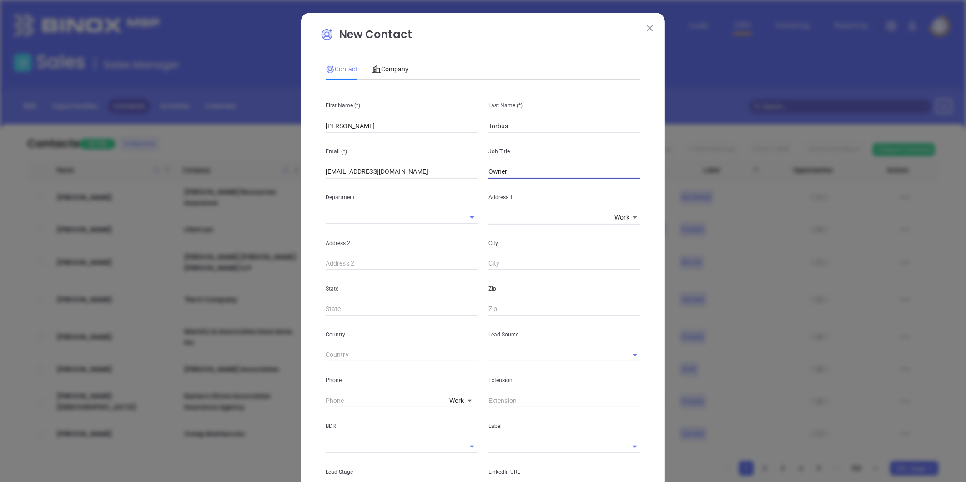
type input "Owner"
click at [443, 280] on div "State" at bounding box center [401, 293] width 163 height 46
click at [508, 357] on input "text" at bounding box center [552, 355] width 126 height 13
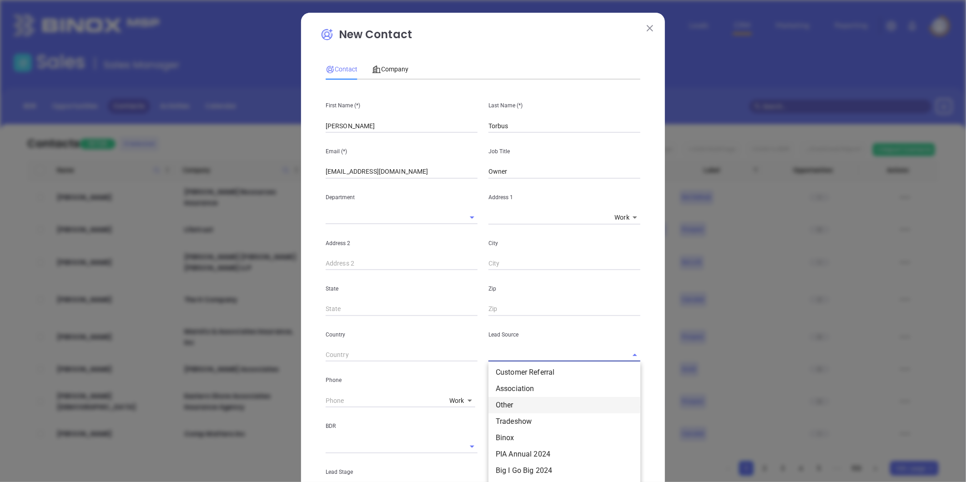
click at [513, 405] on li "Other" at bounding box center [565, 405] width 152 height 16
type input "Other"
drag, startPoint x: 492, startPoint y: 444, endPoint x: 498, endPoint y: 437, distance: 8.7
click at [493, 443] on input "text" at bounding box center [552, 446] width 126 height 13
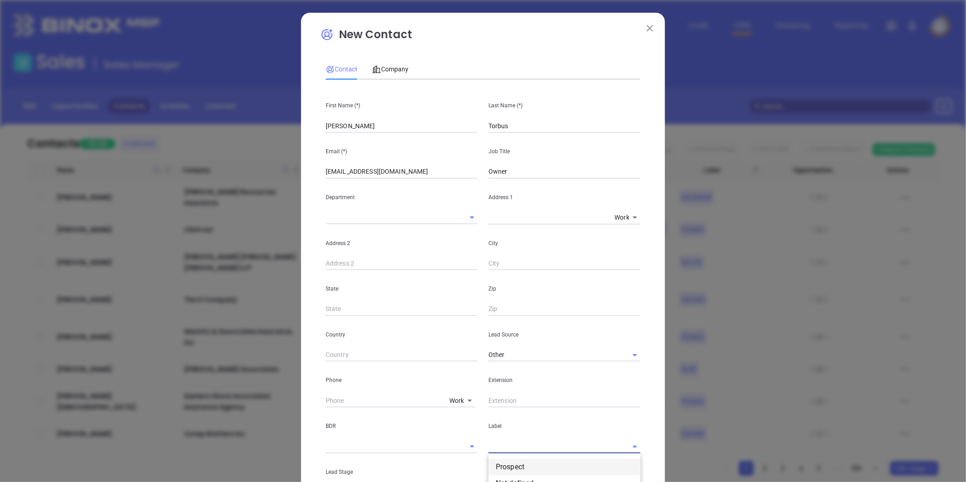
click at [499, 463] on li "Prospect" at bounding box center [565, 467] width 152 height 16
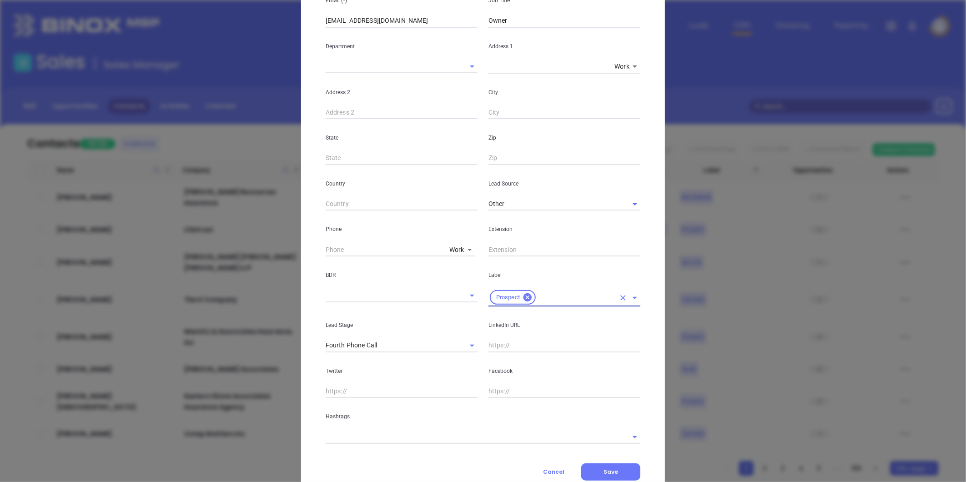
scroll to position [152, 0]
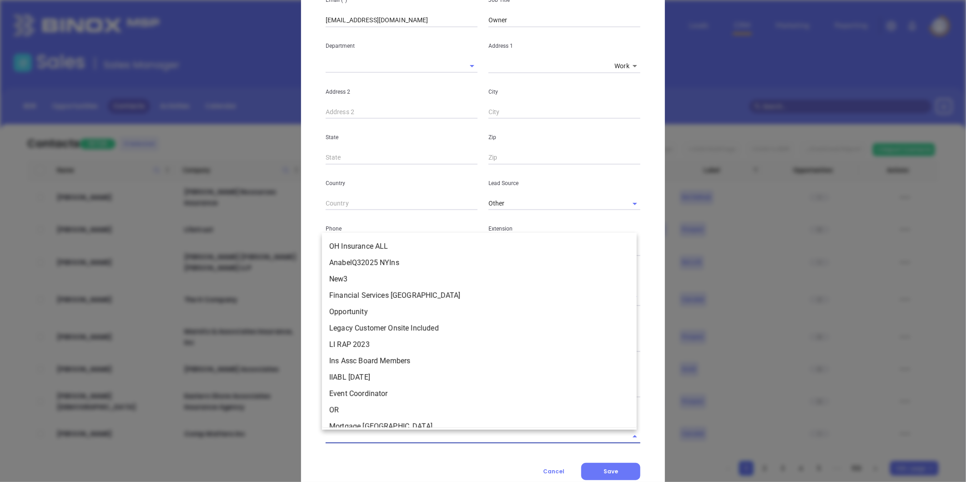
click at [422, 436] on input "text" at bounding box center [470, 436] width 289 height 13
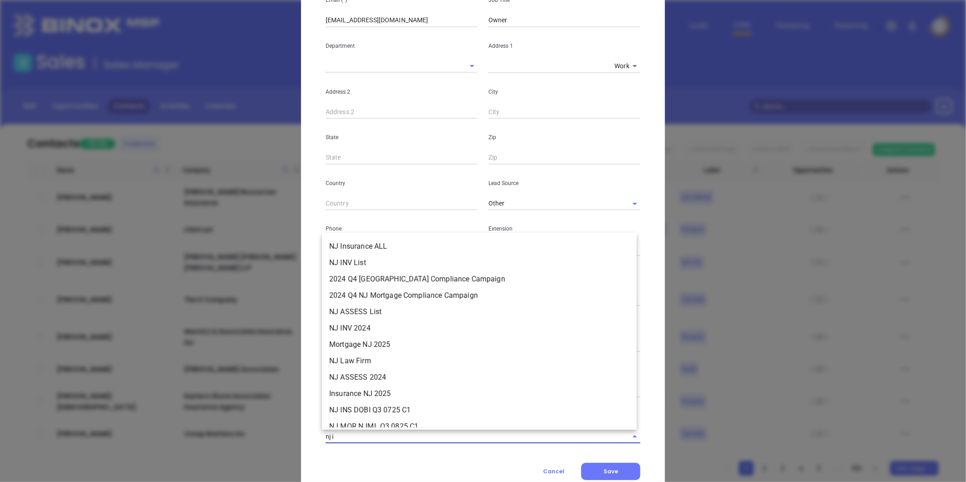
type input "nj in"
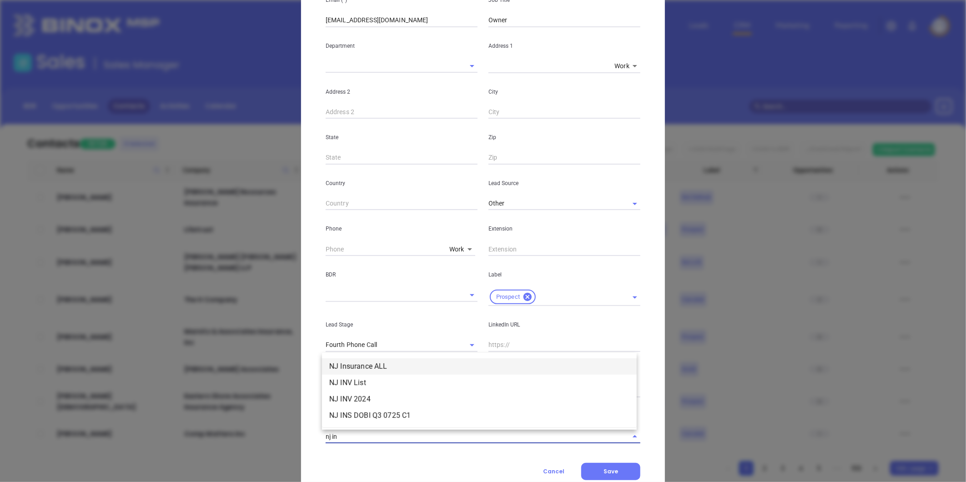
click at [402, 369] on li "NJ Insurance ALL" at bounding box center [479, 367] width 315 height 16
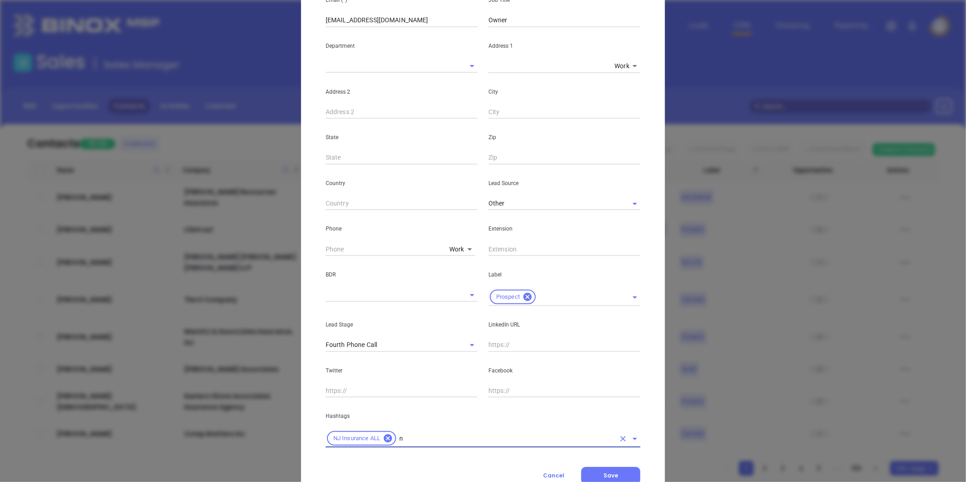
type input "nj"
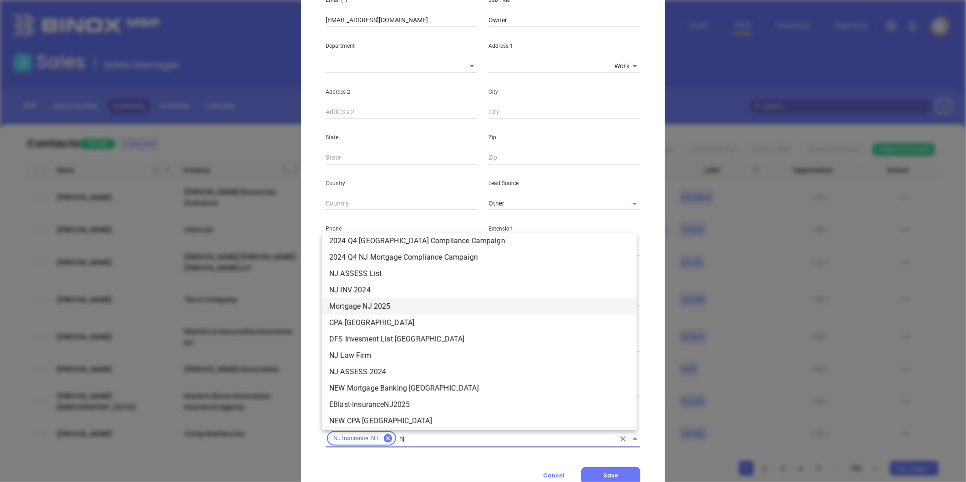
scroll to position [105, 0]
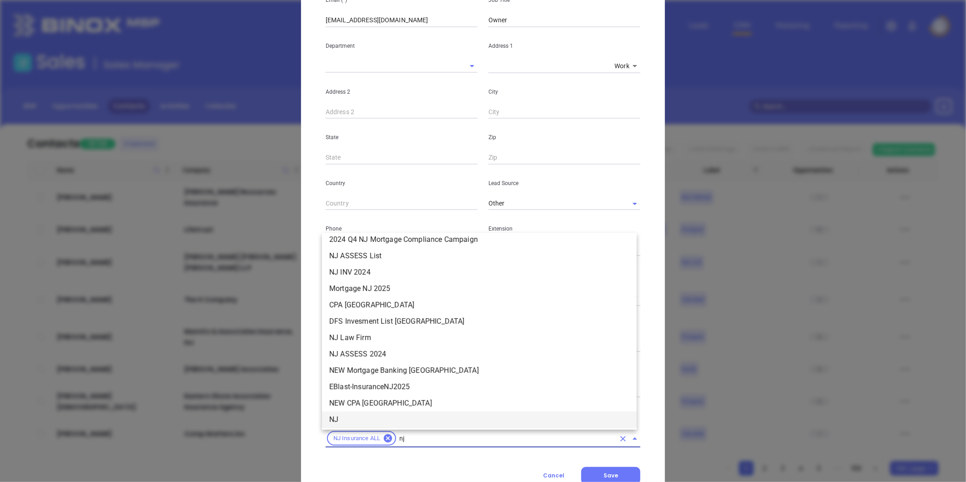
click at [354, 419] on li "NJ" at bounding box center [479, 420] width 315 height 16
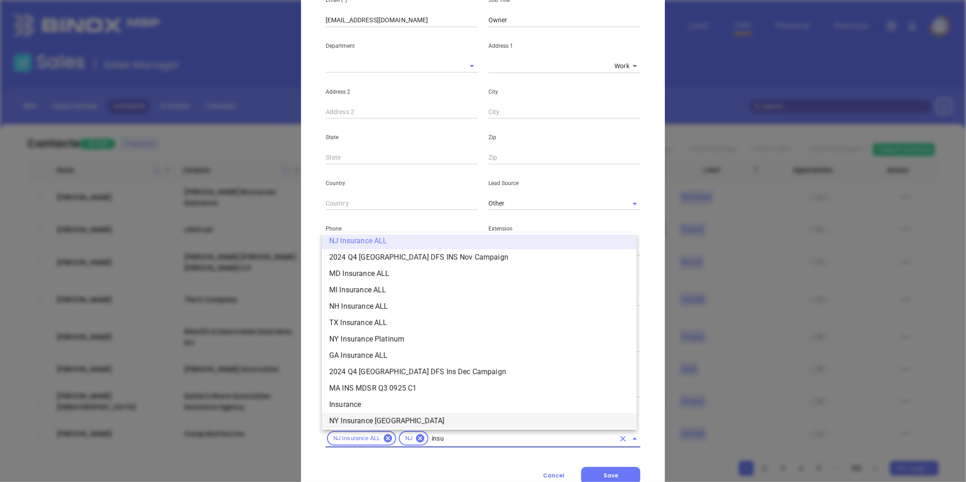
scroll to position [267, 0]
type input "insurance"
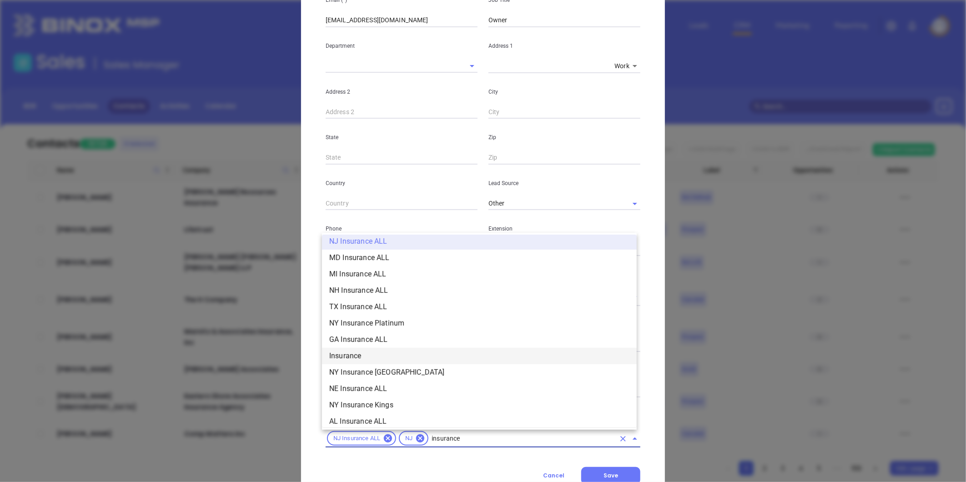
click at [360, 357] on li "Insurance" at bounding box center [479, 356] width 315 height 16
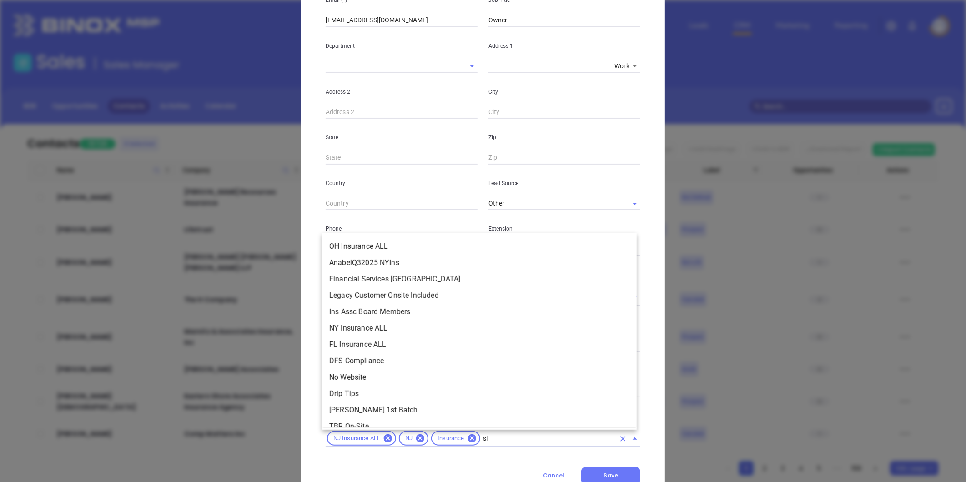
scroll to position [0, 0]
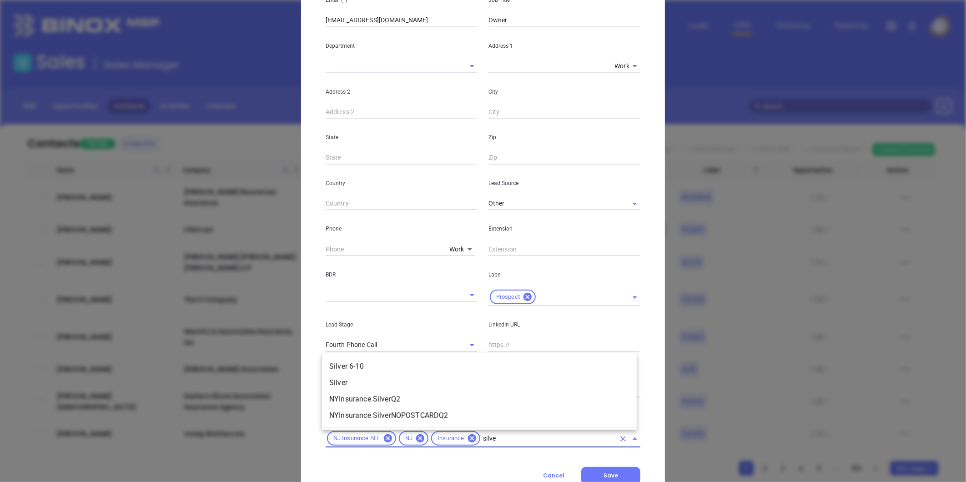
type input "silver"
click at [369, 366] on li "Silver 6-10" at bounding box center [479, 367] width 315 height 16
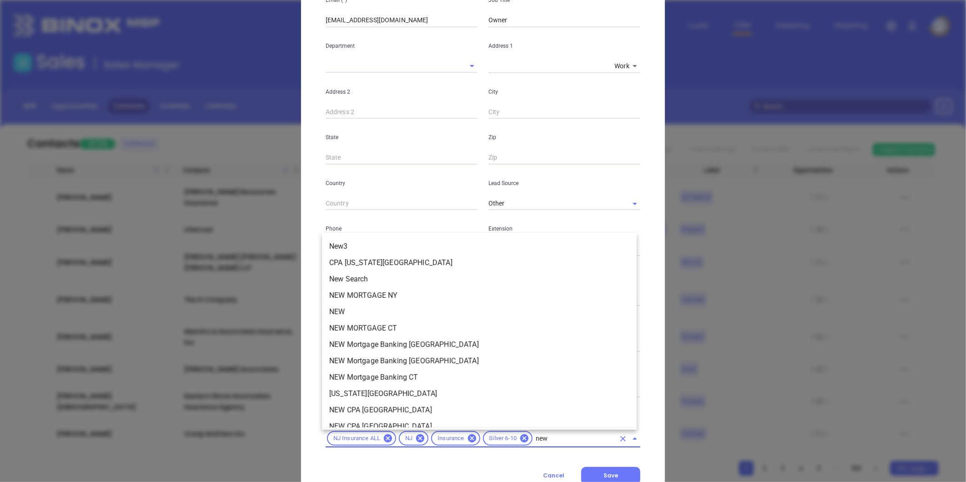
type input "new1"
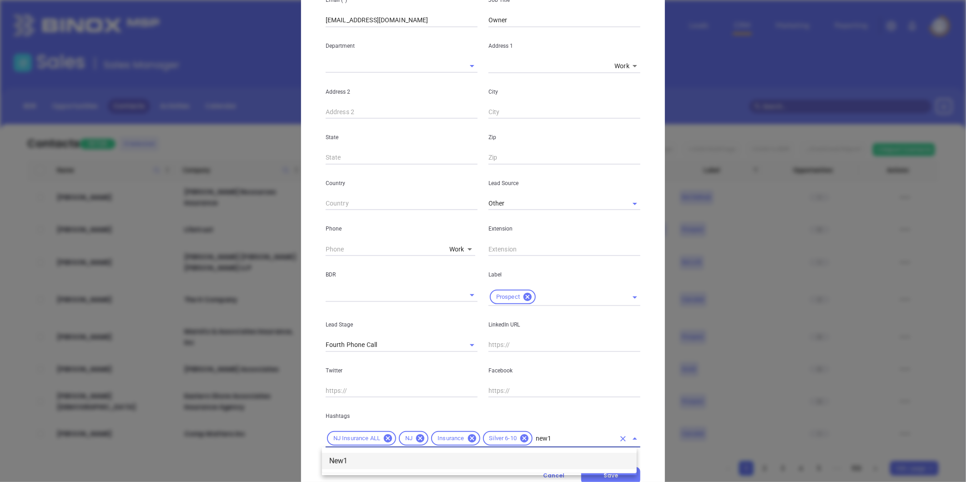
drag, startPoint x: 416, startPoint y: 462, endPoint x: 504, endPoint y: 438, distance: 90.9
click at [417, 462] on li "New1" at bounding box center [479, 461] width 315 height 16
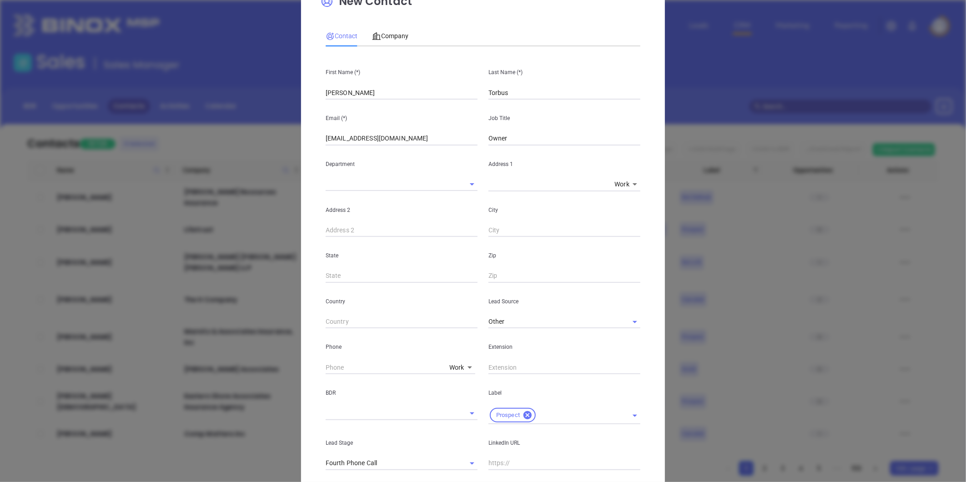
scroll to position [51, 0]
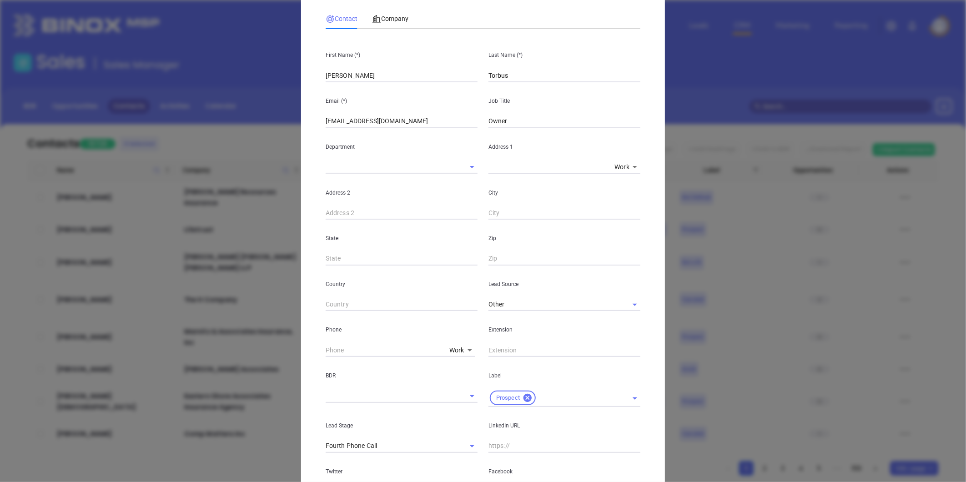
click at [451, 351] on body "Leads CRM Marketing Reporting Financial Leads Leads Sales Sales Manager BDR Opp…" at bounding box center [483, 241] width 966 height 482
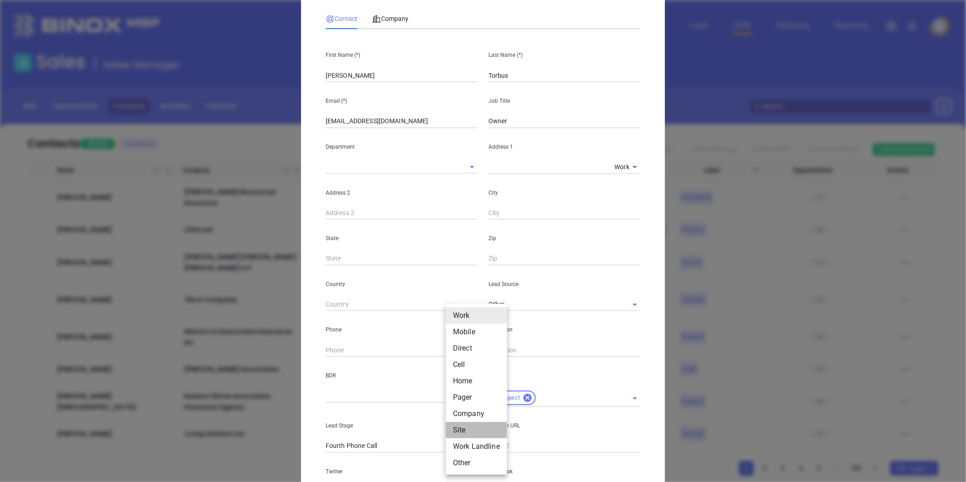
click at [457, 427] on li "Site" at bounding box center [476, 430] width 61 height 16
type input "11"
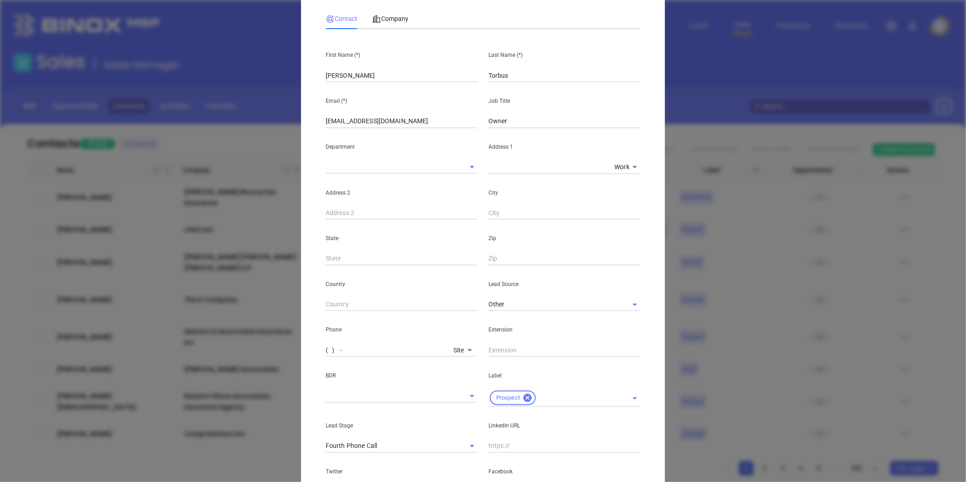
click at [384, 353] on input "( ) -" at bounding box center [388, 351] width 124 height 14
paste input "973) 773-7448"
type input "(973) 773-7448"
click at [390, 17] on span "Company" at bounding box center [390, 18] width 36 height 7
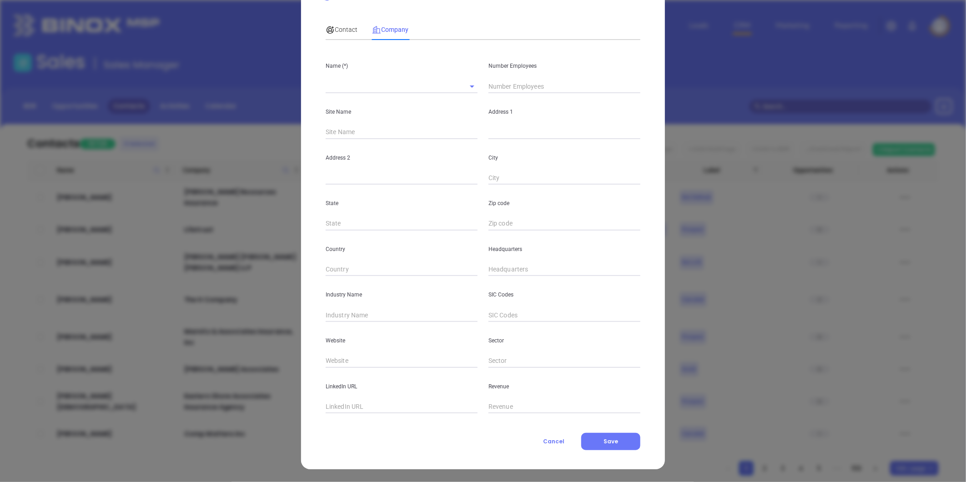
scroll to position [40, 0]
click at [365, 86] on input "text" at bounding box center [389, 86] width 126 height 13
click at [361, 89] on input "text" at bounding box center [389, 86] width 126 height 13
paste input "Choice International Agency"
type input "Choice International Agency"
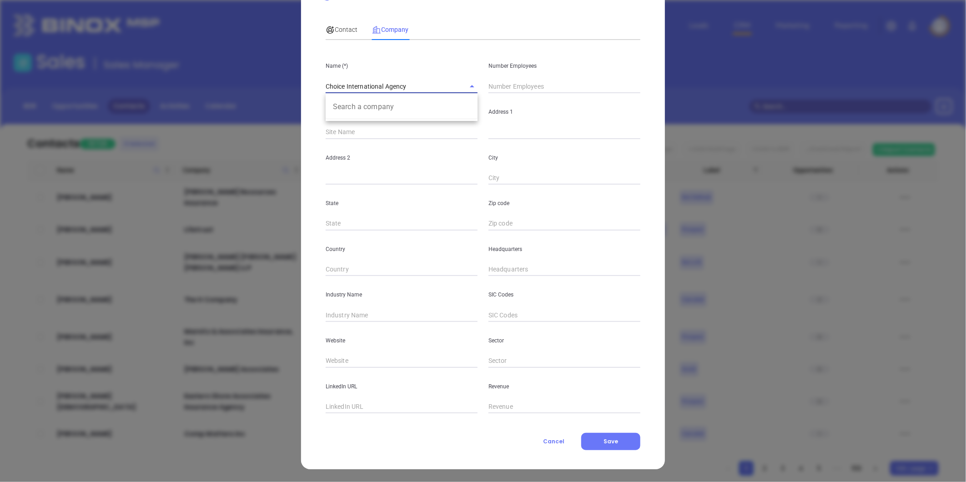
click at [512, 93] on input "text" at bounding box center [565, 87] width 152 height 14
type input "5"
click at [405, 153] on p "Address 2" at bounding box center [402, 158] width 152 height 10
click at [493, 135] on input "text" at bounding box center [565, 133] width 152 height 14
paste input "348 Main Avenue Wallington, NJ 07057"
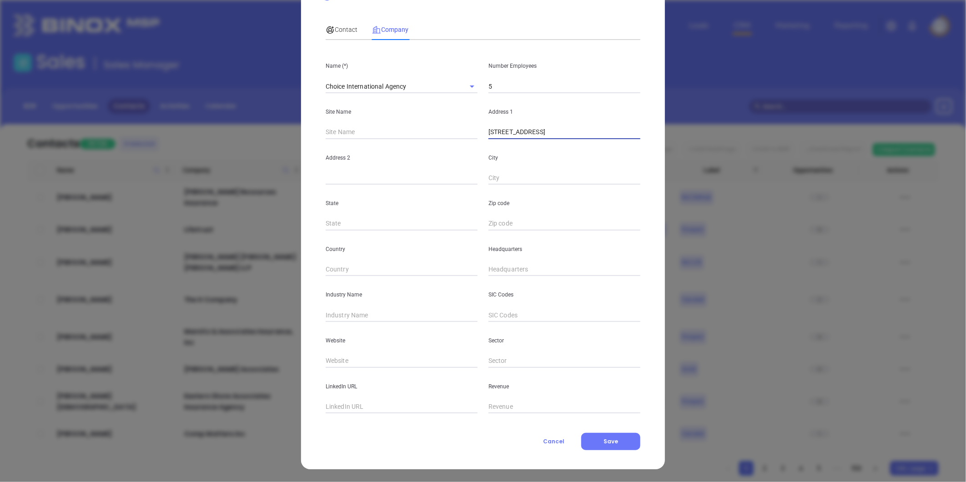
drag, startPoint x: 538, startPoint y: 130, endPoint x: 708, endPoint y: 116, distance: 170.7
click at [716, 119] on div "New Contact Contact Company First Name (*) Grazyna Last Name (*) Torbus Email (…" at bounding box center [483, 241] width 966 height 482
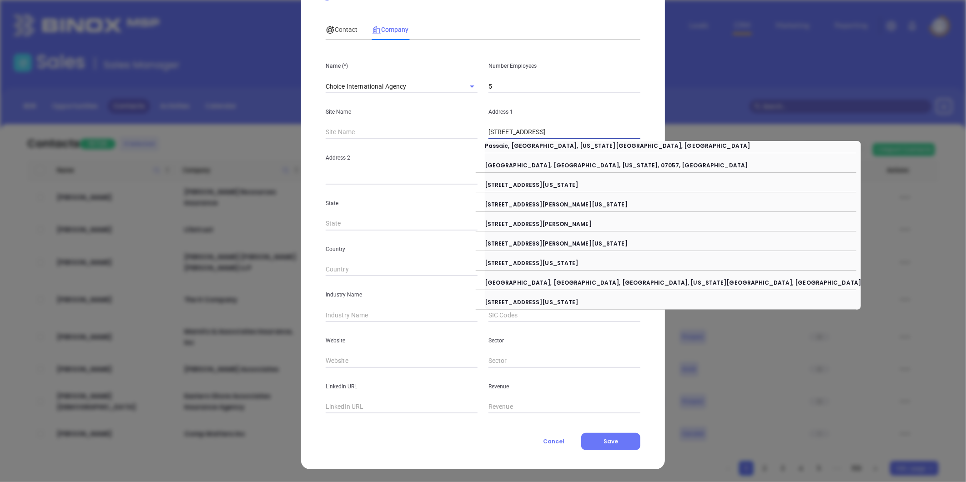
type input "348 Main Avenue"
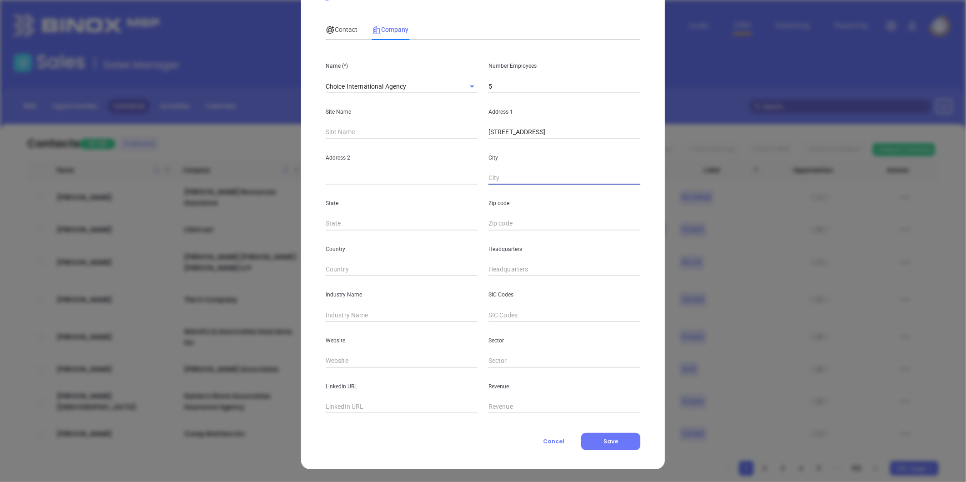
paste input "Wallington, NJ 07057"
drag, startPoint x: 517, startPoint y: 178, endPoint x: 783, endPoint y: 161, distance: 265.9
click at [783, 161] on div "New Contact Contact Company First Name (*) Grazyna Last Name (*) Torbus Email (…" at bounding box center [483, 241] width 966 height 482
type input "Wallington"
type input "NJ"
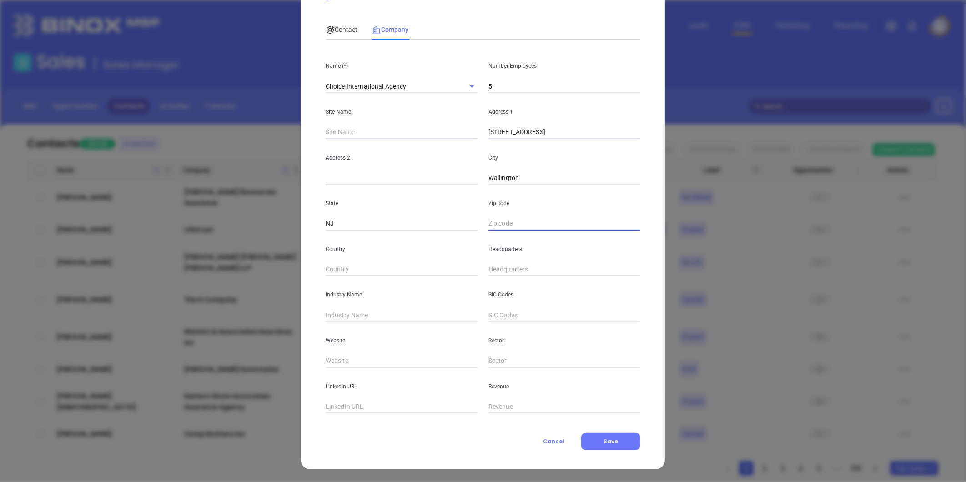
paste input "NJ 07057"
type input "07057"
click at [344, 311] on input "text" at bounding box center [402, 315] width 152 height 14
type input "Insurance"
click at [503, 272] on input "text" at bounding box center [565, 270] width 152 height 14
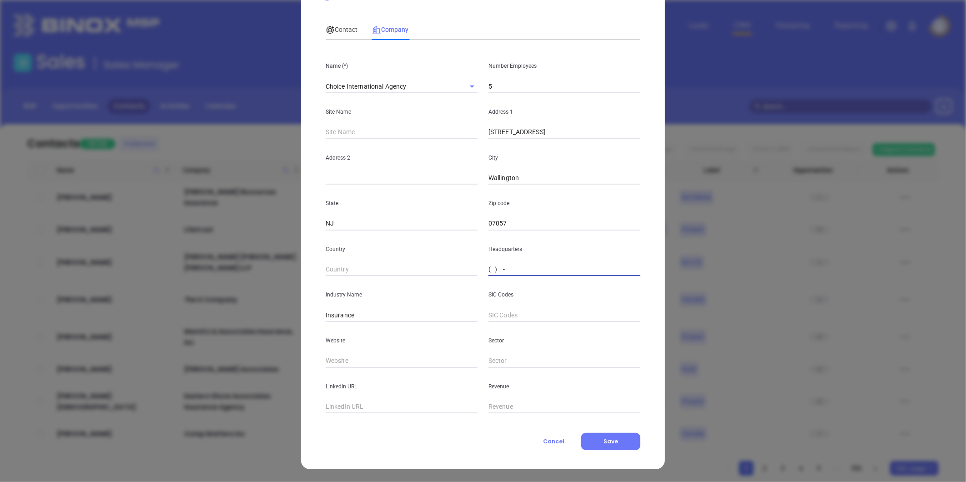
paste input "973) 773-7448"
type input "(973) 773-7448"
drag, startPoint x: 354, startPoint y: 355, endPoint x: 349, endPoint y: 358, distance: 5.5
click at [354, 355] on input "text" at bounding box center [402, 361] width 152 height 14
paste input "https://www.choiceagencyins.com/"
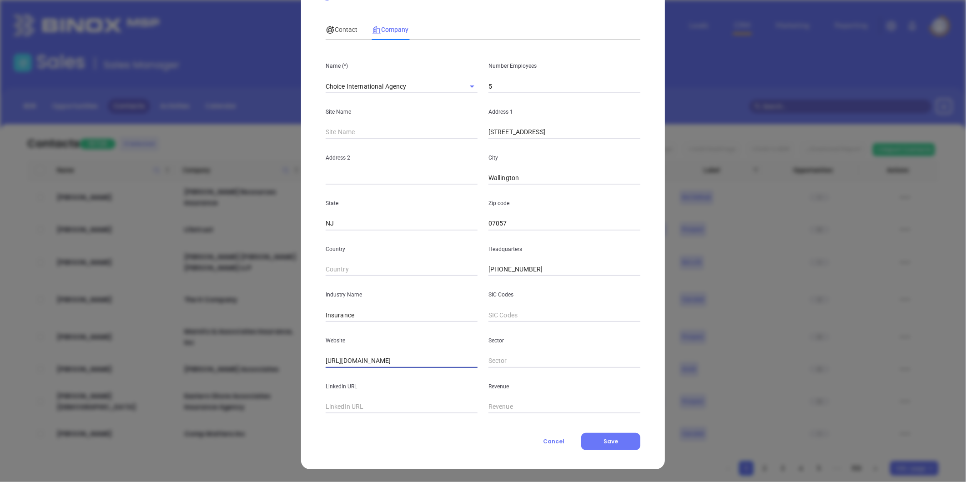
type input "https://www.choiceagencyins.com/"
click at [362, 407] on input "text" at bounding box center [402, 407] width 152 height 14
paste input "https://www.linkedin.com/company/choice-international-agency-inc/"
type input "https://www.linkedin.com/company/choice-international-agency-inc/"
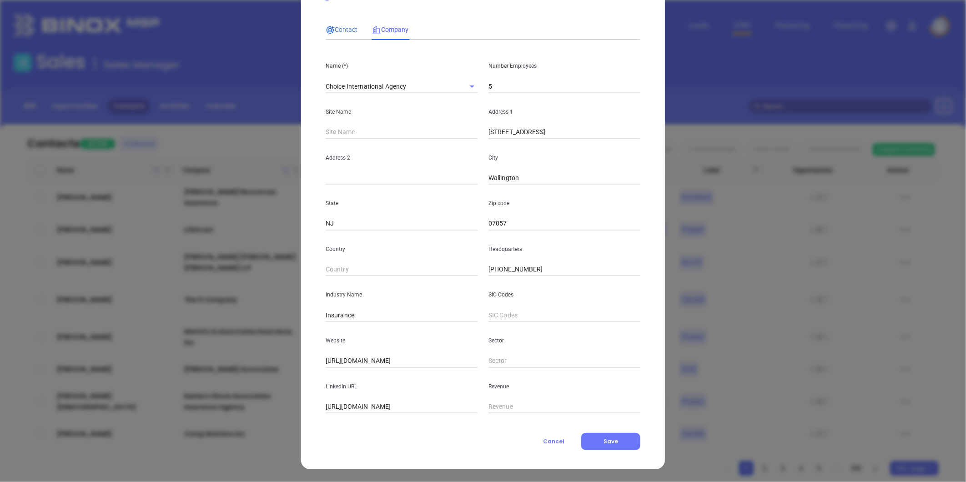
click at [343, 26] on span "Contact" at bounding box center [342, 29] width 32 height 7
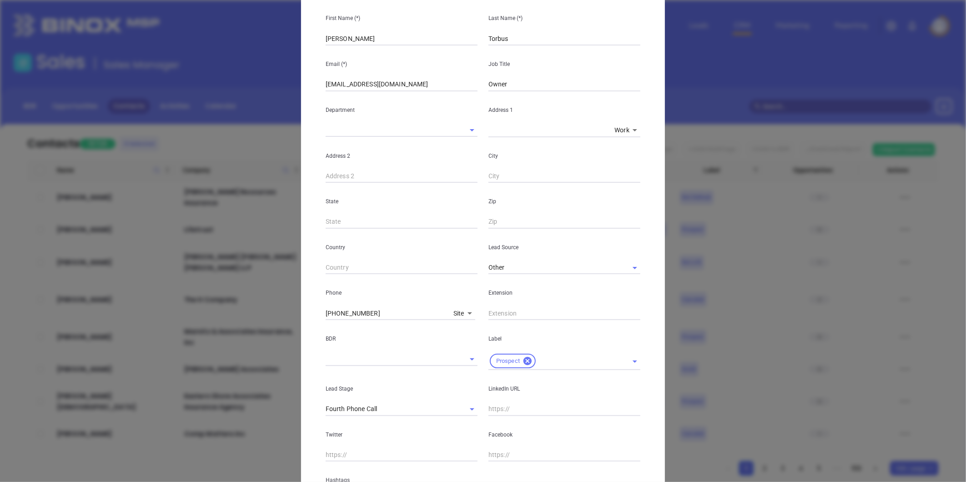
scroll to position [0, 0]
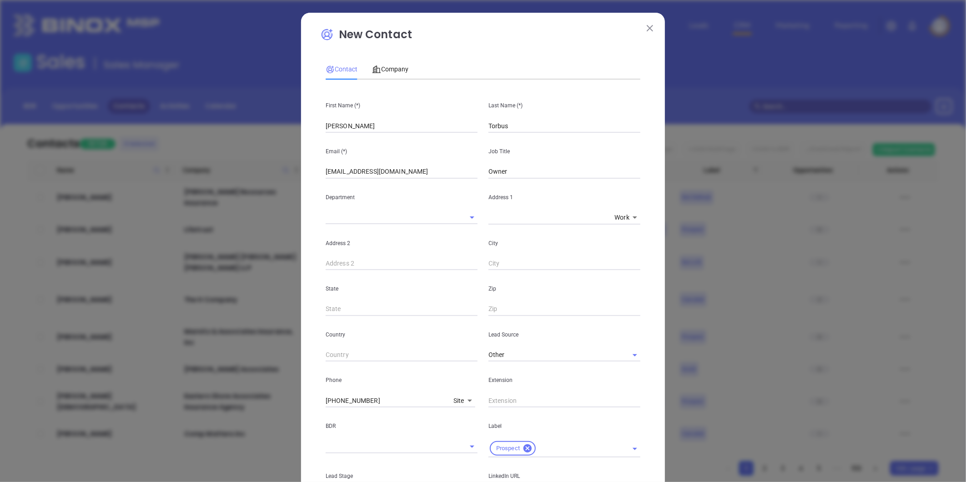
click at [372, 126] on input "Grazyna" at bounding box center [402, 126] width 152 height 14
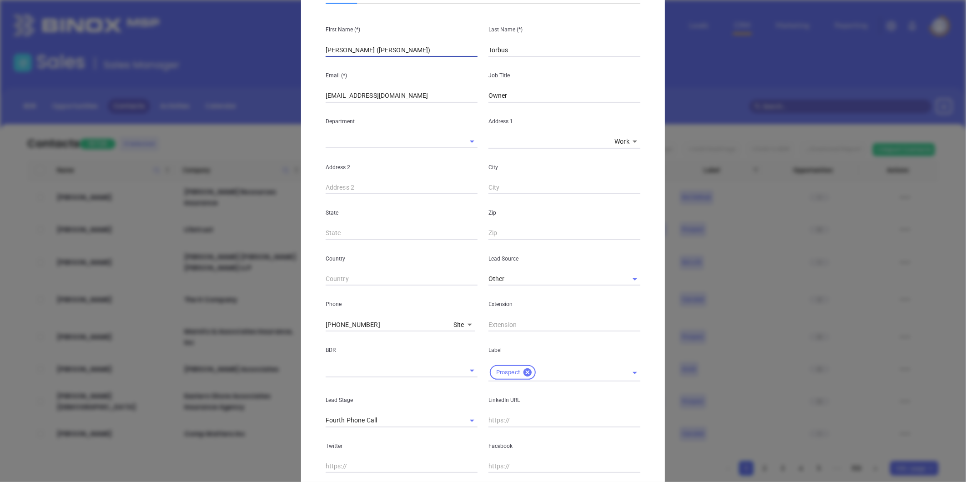
scroll to position [186, 0]
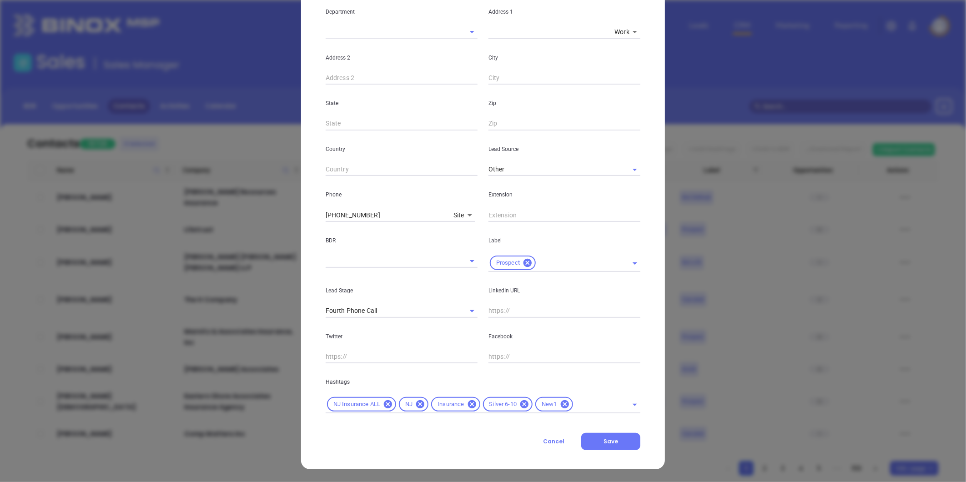
type input "Grazyna (Grace)"
click at [502, 314] on input "text" at bounding box center [565, 311] width 152 height 14
paste input "linkedin.com/in/grazyna-grace-torbus-43ba1215"
type input "www.linkedin.com/in/grazyna-grace-torbus-43ba1215"
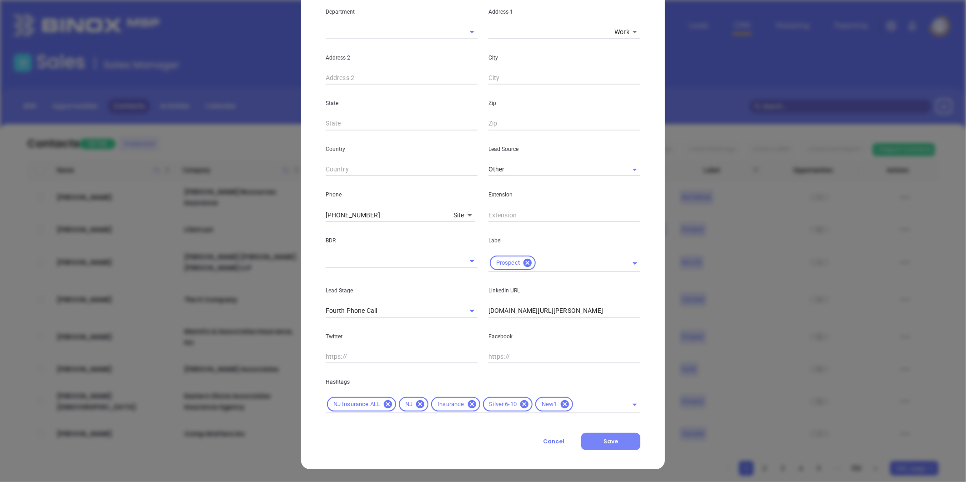
click at [604, 442] on span "Save" at bounding box center [611, 442] width 15 height 8
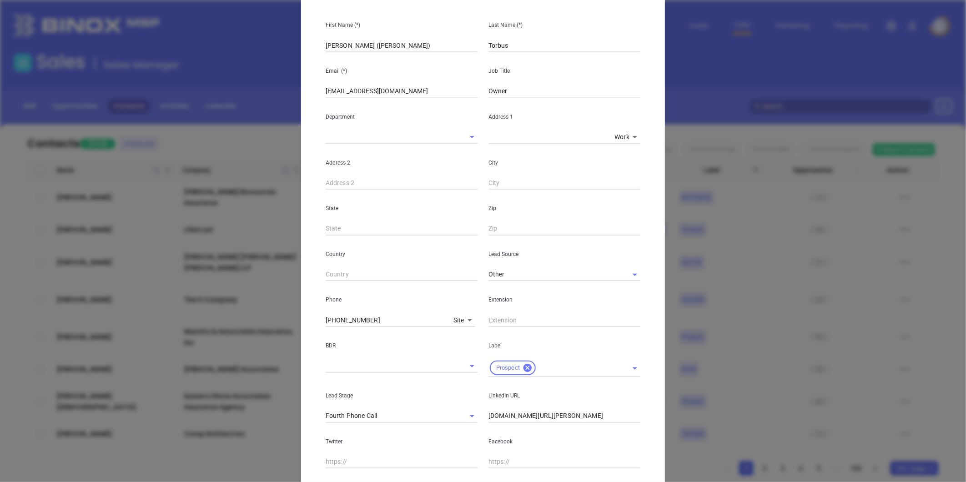
scroll to position [0, 0]
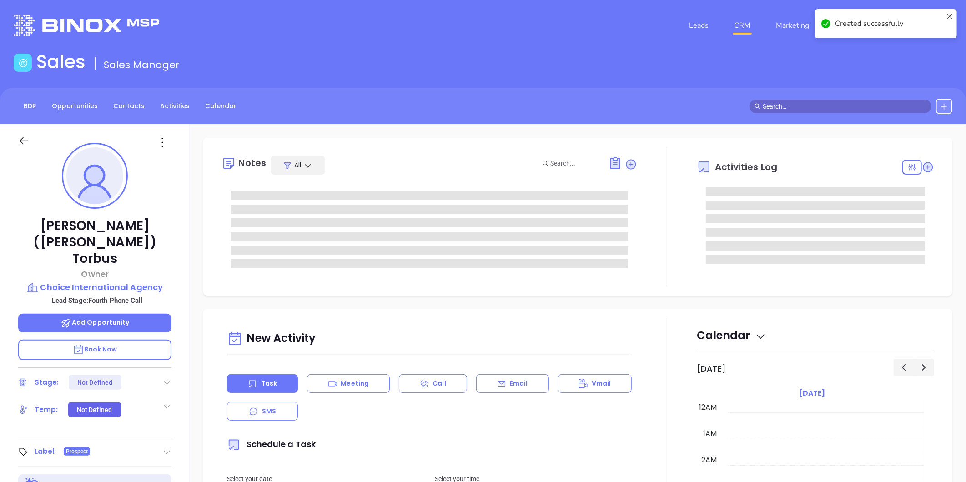
type input "09/30/2025"
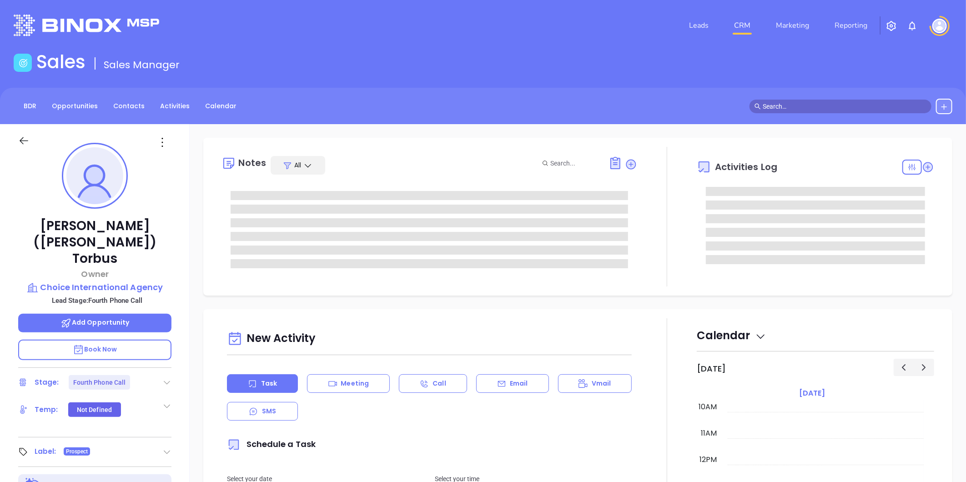
type input "Liz Cruz"
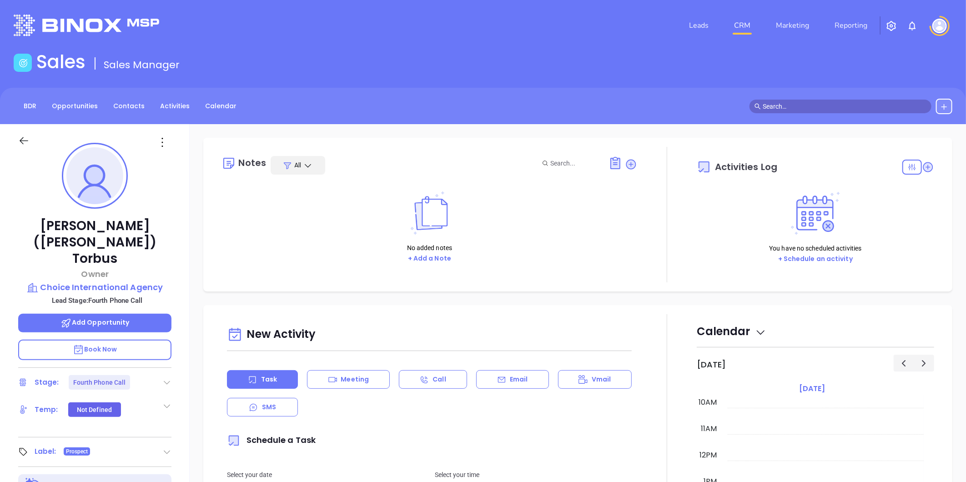
drag, startPoint x: 167, startPoint y: 362, endPoint x: 161, endPoint y: 357, distance: 8.5
click at [168, 378] on icon at bounding box center [166, 382] width 9 height 9
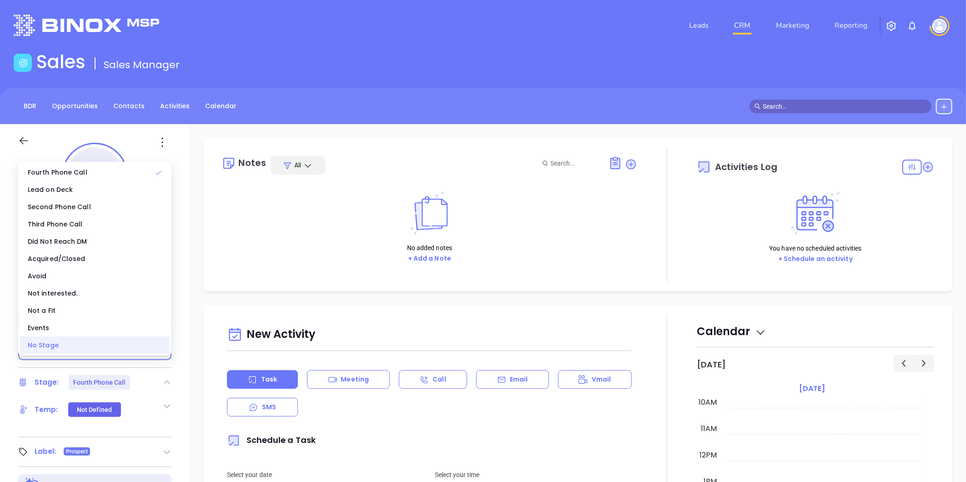
click at [140, 346] on div "No Stage" at bounding box center [95, 345] width 150 height 17
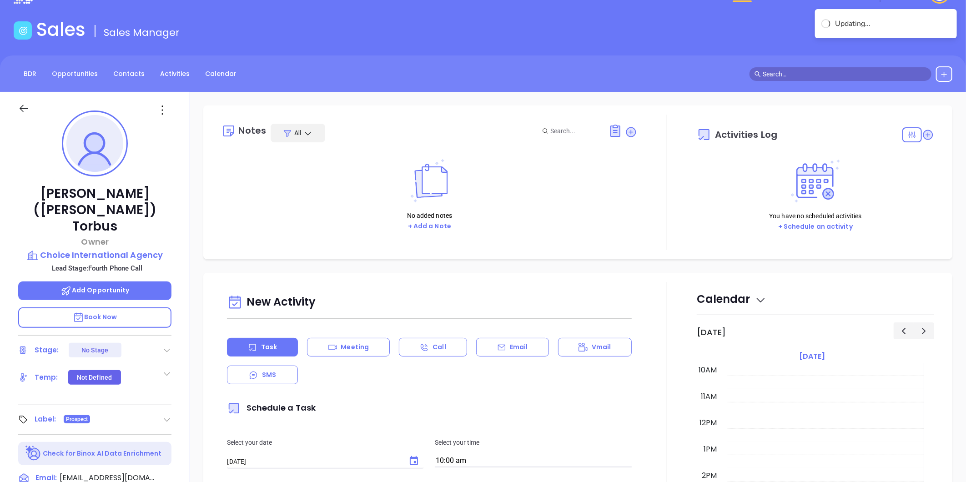
scroll to position [0, 0]
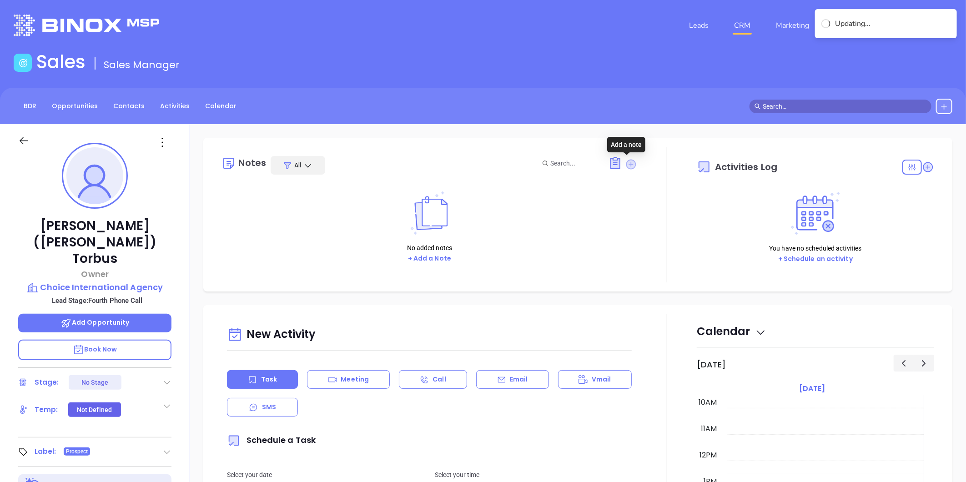
click at [627, 164] on icon at bounding box center [632, 164] width 10 height 10
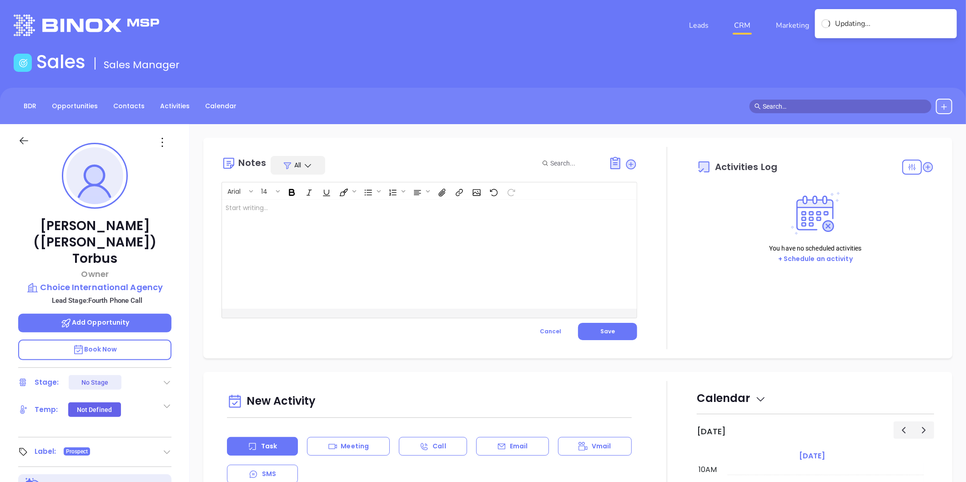
click at [374, 212] on div at bounding box center [415, 254] width 386 height 109
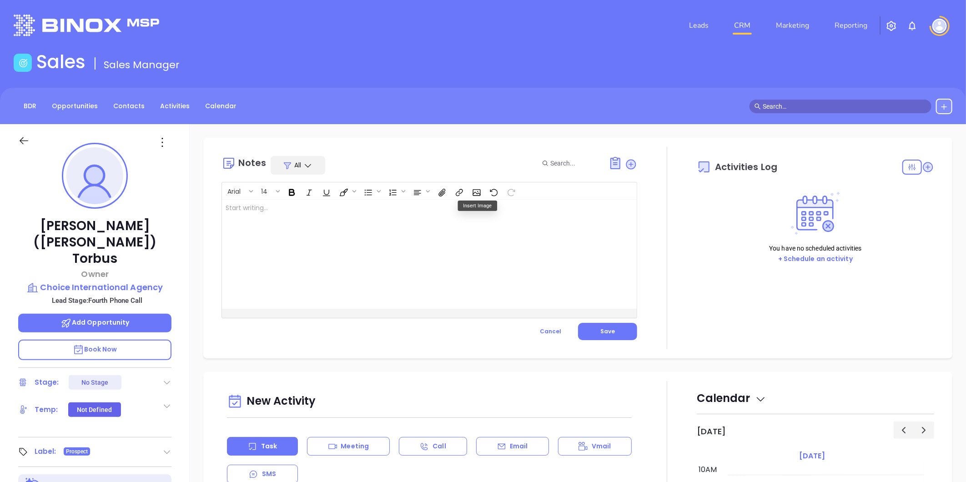
click at [261, 222] on div at bounding box center [415, 254] width 386 height 109
click at [607, 332] on span "Save" at bounding box center [608, 332] width 15 height 8
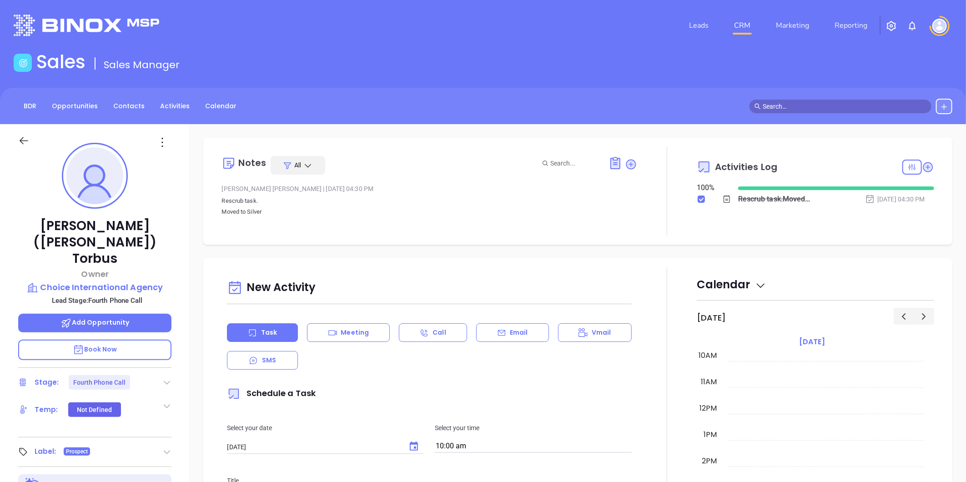
scroll to position [264, 0]
click at [127, 108] on link "Contacts" at bounding box center [129, 106] width 42 height 15
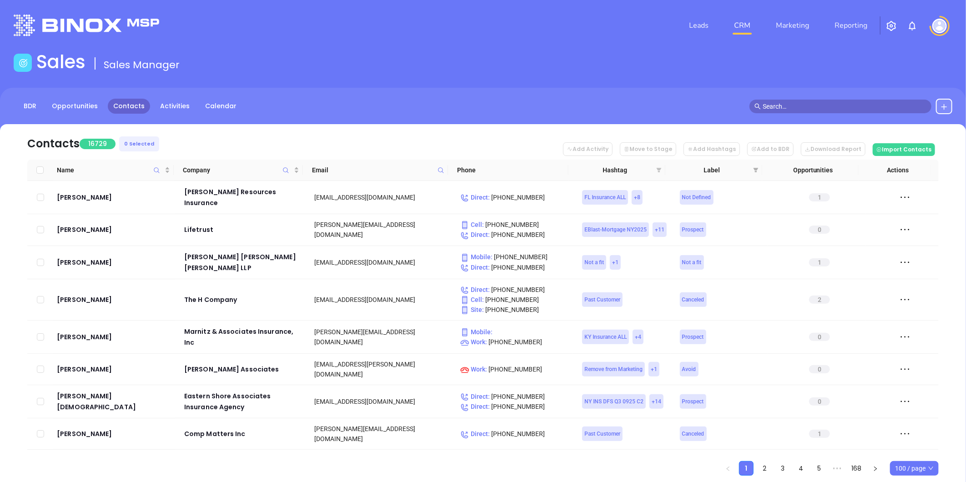
click at [657, 169] on icon "filter" at bounding box center [659, 170] width 5 height 5
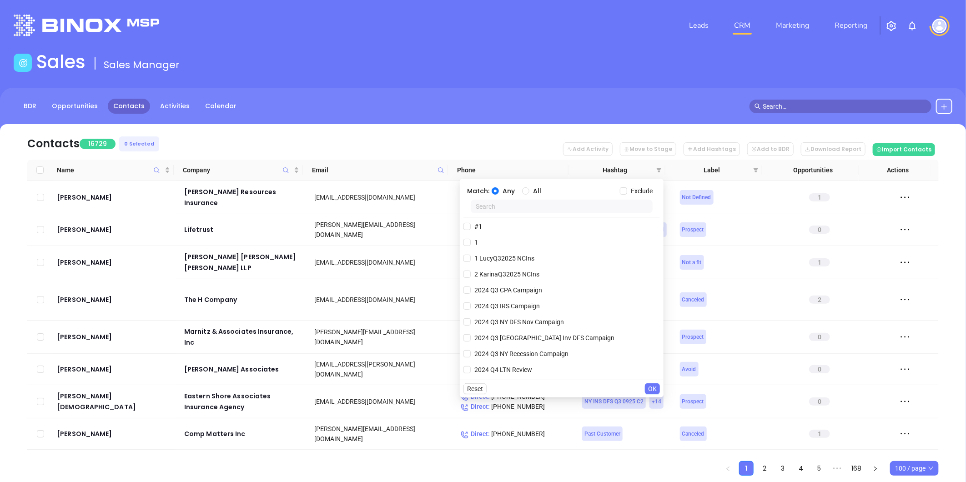
click at [526, 207] on input "text" at bounding box center [562, 207] width 182 height 14
paste input "[PERSON_NAME] MAIA092025"
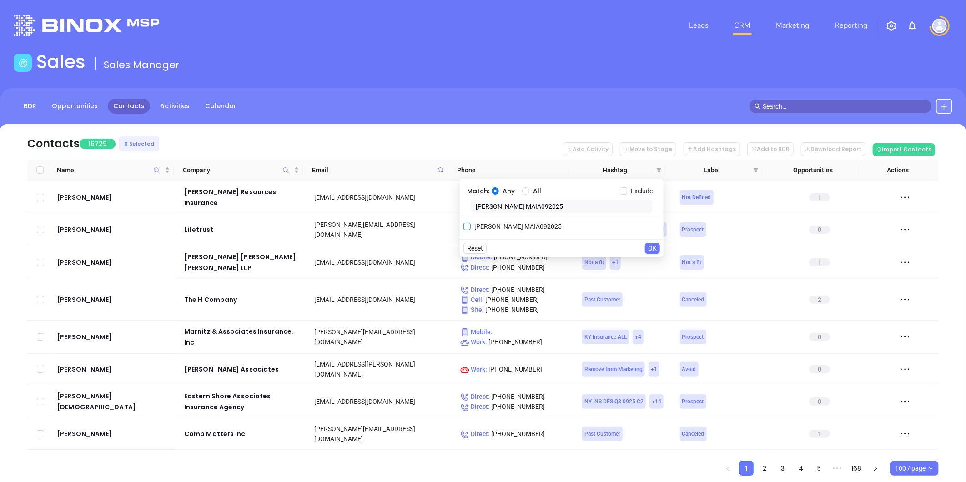
type input "[PERSON_NAME] MAIA092025"
click at [467, 226] on input "[PERSON_NAME] MAIA092025" at bounding box center [467, 226] width 7 height 7
checkbox input "true"
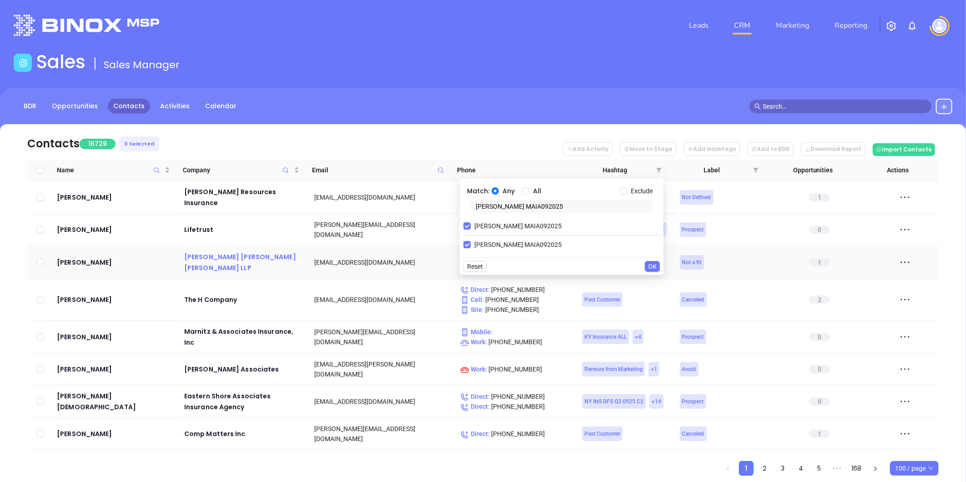
drag, startPoint x: 279, startPoint y: 253, endPoint x: 383, endPoint y: 239, distance: 104.8
click at [279, 253] on body "Leads CRM Marketing Reporting Financial Leads Leads Sales Sales Manager BDR Opp…" at bounding box center [483, 241] width 966 height 482
paste input "MAIA 2025 Cards-Hot leads"
type input "MAIA 2025 Cards-Hot leads"
click at [469, 246] on input "MAIA 2025 Cards-Hot leads" at bounding box center [467, 244] width 7 height 7
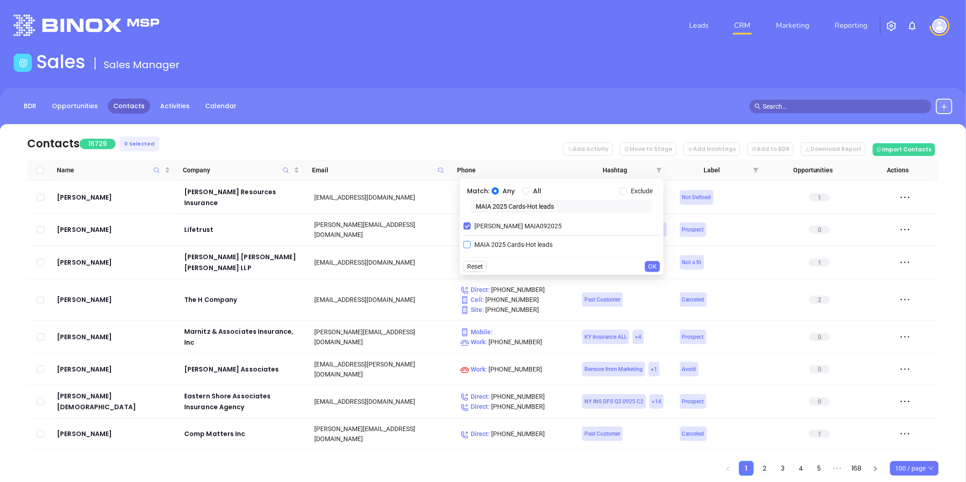
checkbox input "true"
drag, startPoint x: 560, startPoint y: 207, endPoint x: 279, endPoint y: 238, distance: 282.0
click at [276, 238] on body "Leads CRM Marketing Reporting Financial Leads Leads Sales Sales Manager BDR Opp…" at bounding box center [483, 241] width 966 height 482
paste input "[PERSON_NAME]-Cards092025"
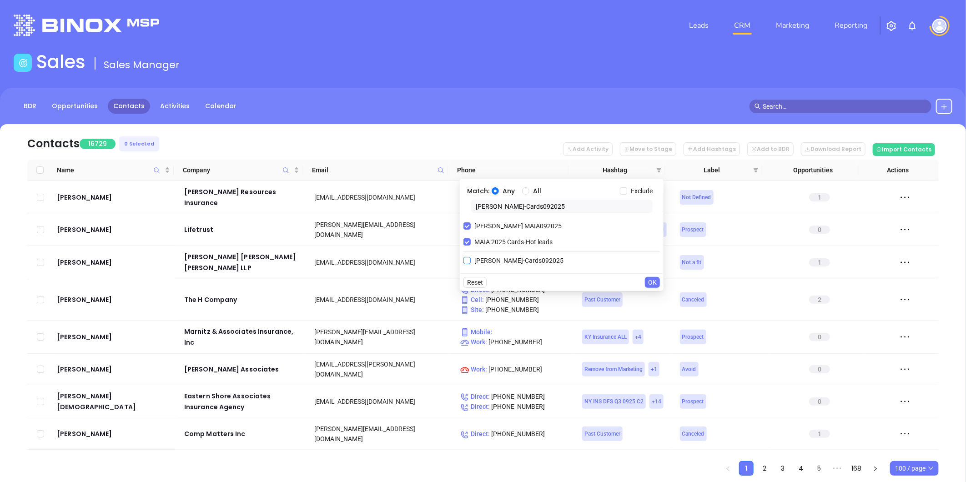
type input "[PERSON_NAME]-Cards092025"
click at [466, 261] on input "Karina MAIA-Cards092025" at bounding box center [467, 260] width 7 height 7
checkbox input "true"
drag, startPoint x: 493, startPoint y: 207, endPoint x: 305, endPoint y: 230, distance: 189.3
click at [312, 228] on body "Leads CRM Marketing Reporting Financial Leads Leads Sales Sales Manager BDR Opp…" at bounding box center [483, 241] width 966 height 482
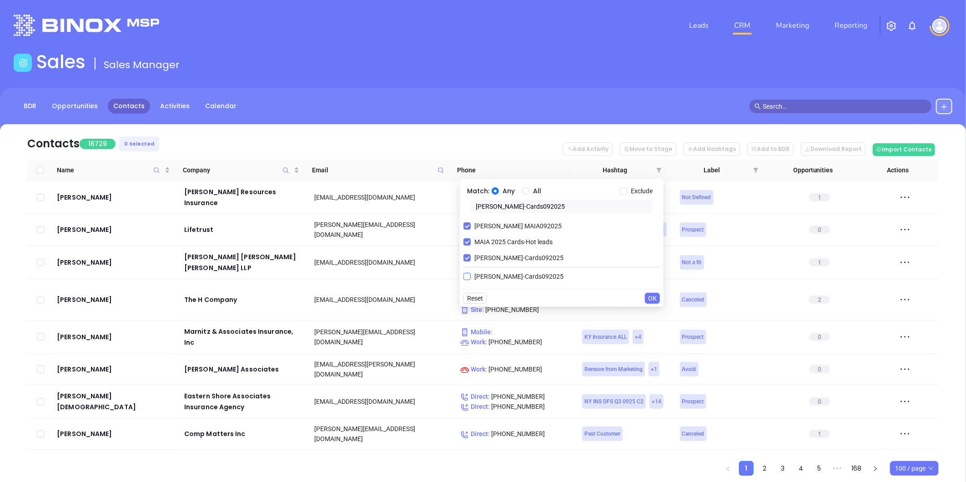
type input "vicky MAIA-Cards092025"
click at [467, 279] on input "Vicky MAIA-Cards092025" at bounding box center [467, 276] width 7 height 7
checkbox input "true"
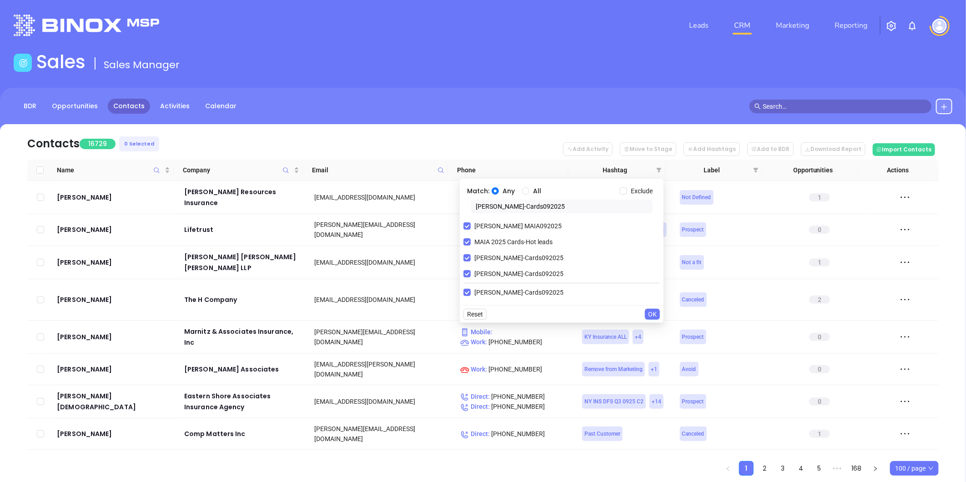
click at [650, 313] on span "OK" at bounding box center [652, 314] width 9 height 10
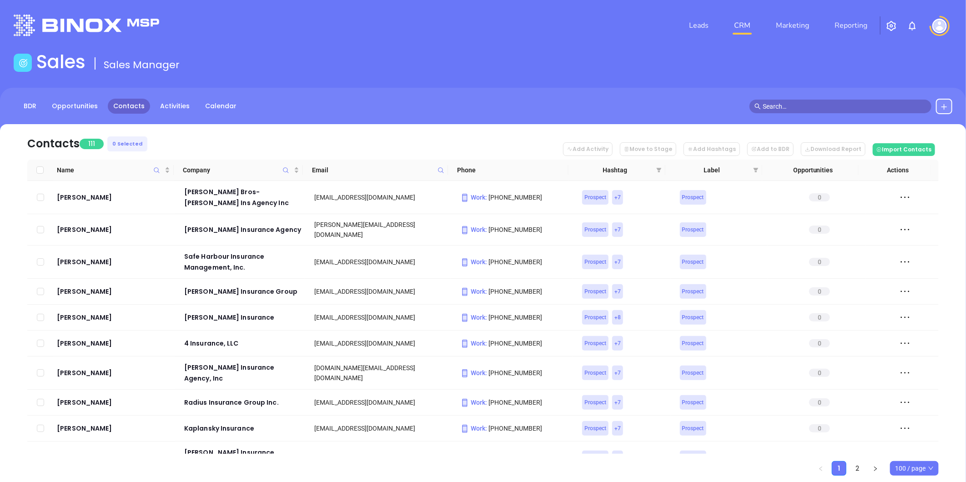
click at [911, 470] on span "100 / page" at bounding box center [914, 469] width 39 height 14
click at [915, 448] on div "500 / page" at bounding box center [915, 450] width 34 height 10
click at [44, 170] on th at bounding box center [40, 170] width 26 height 21
click at [40, 170] on input "Select all" at bounding box center [39, 170] width 7 height 7
checkbox input "true"
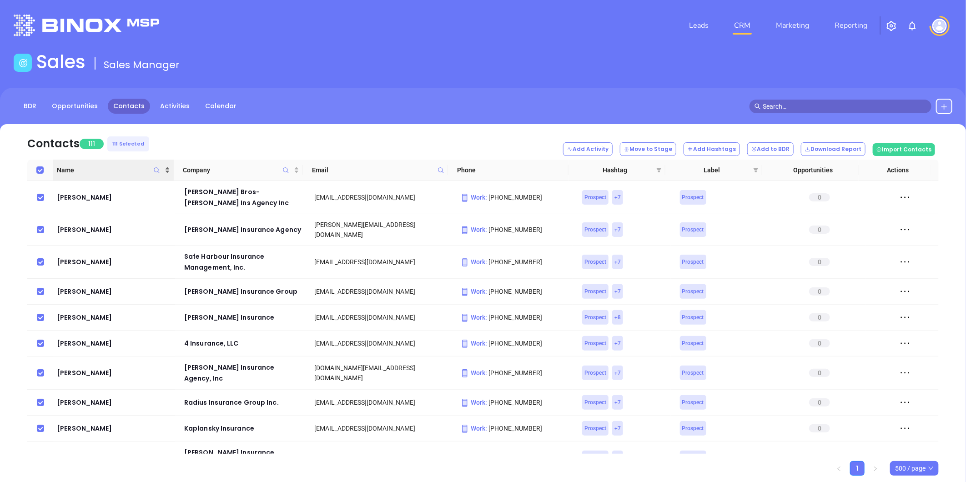
checkbox input "true"
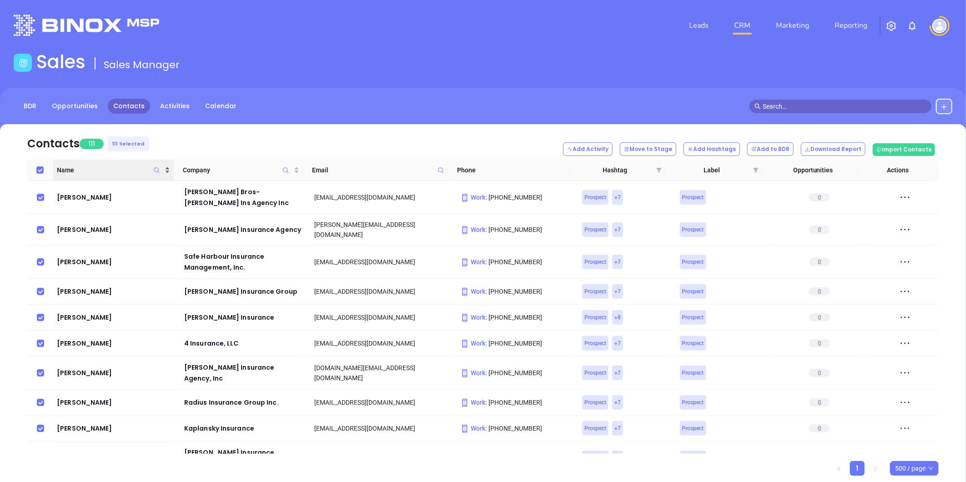
checkbox input "true"
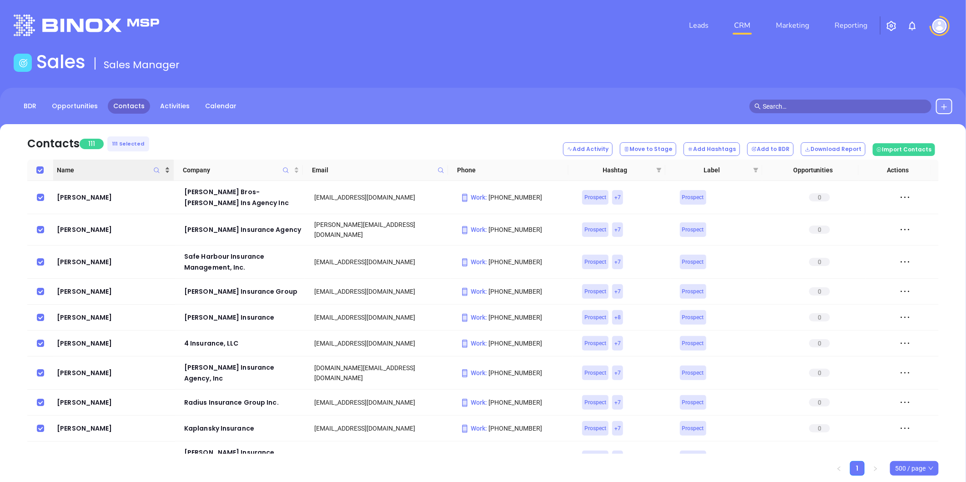
checkbox input "true"
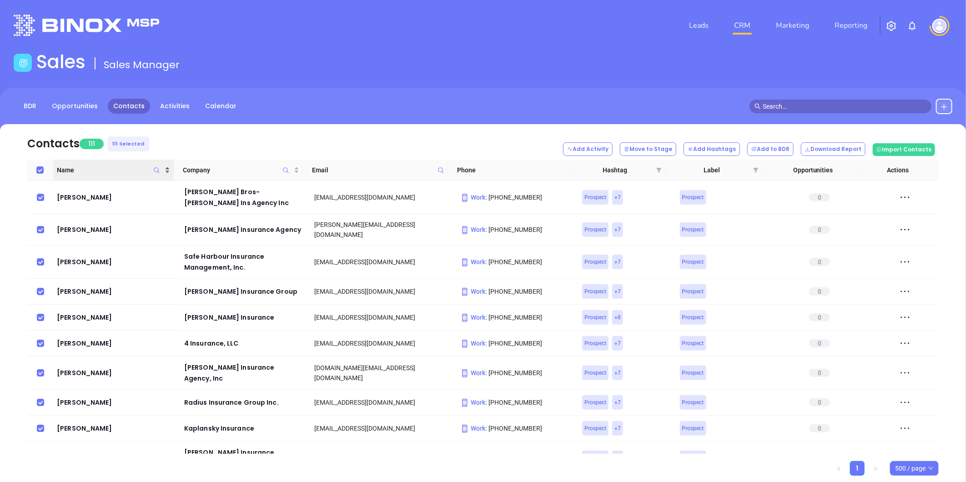
checkbox input "true"
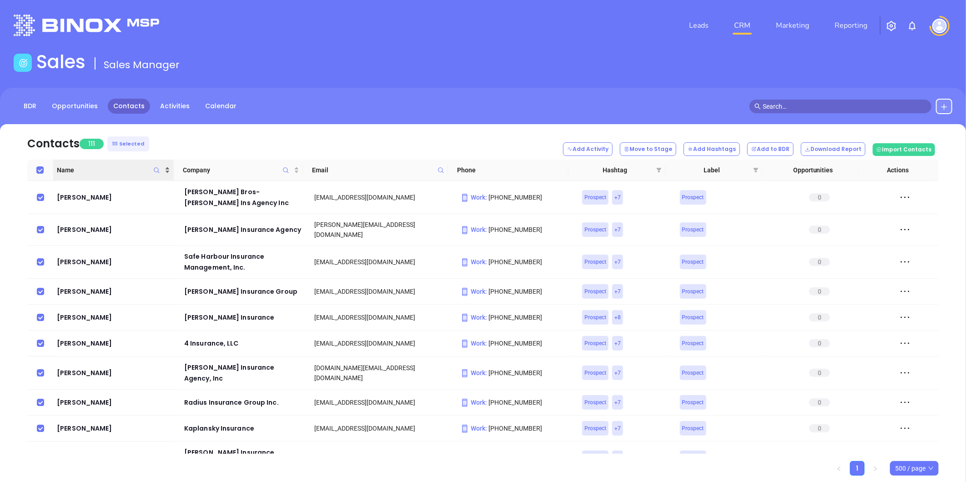
checkbox input "true"
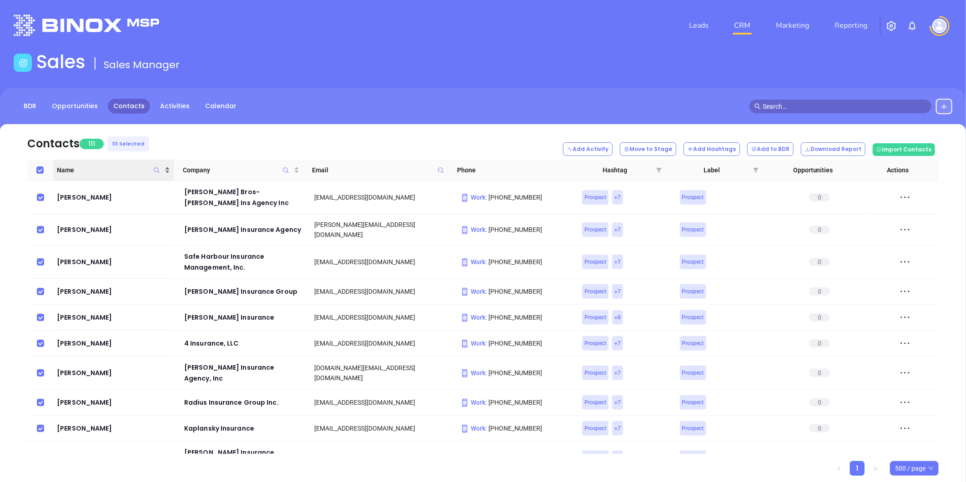
checkbox input "true"
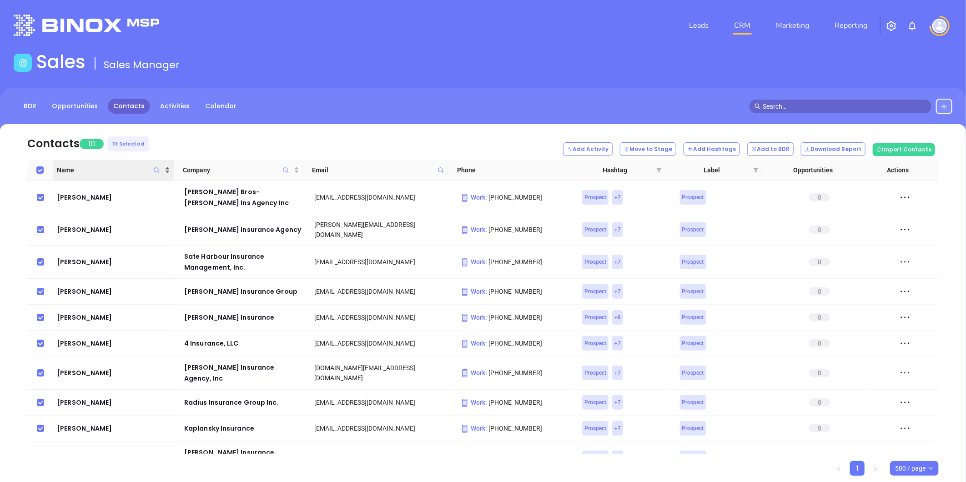
checkbox input "true"
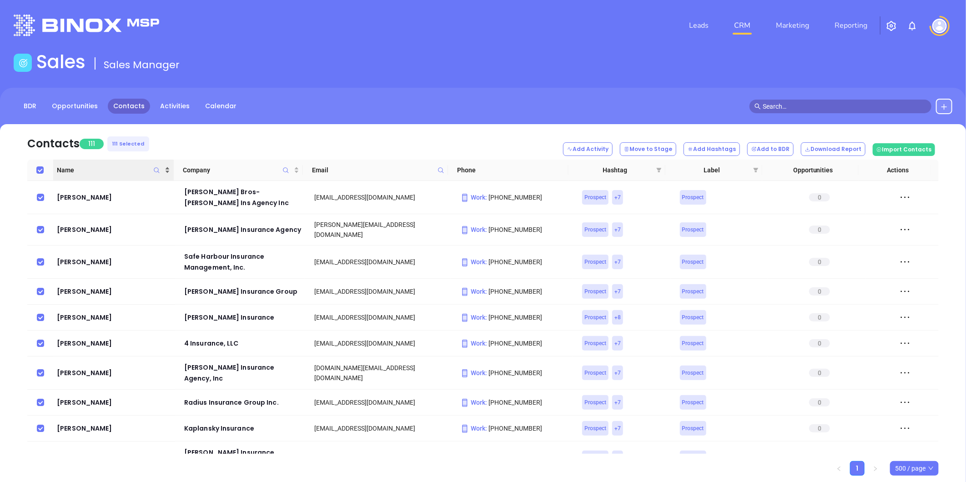
checkbox input "true"
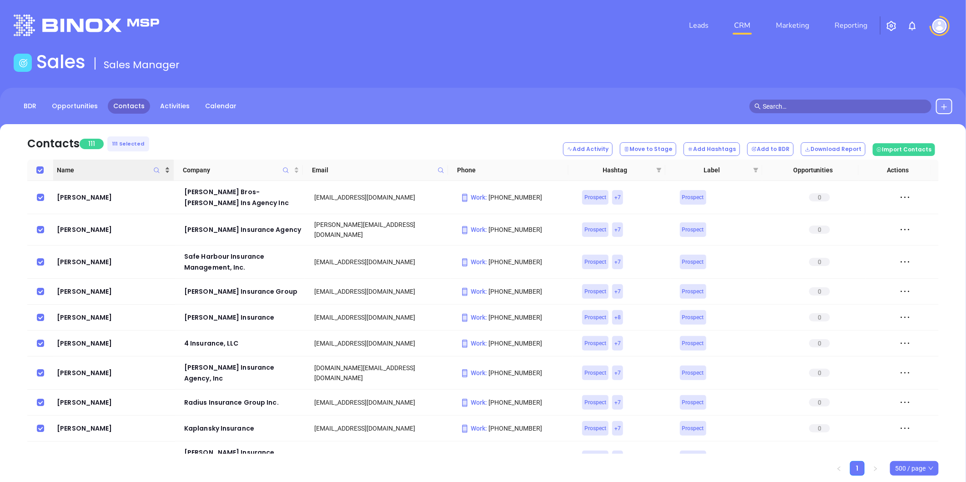
checkbox input "true"
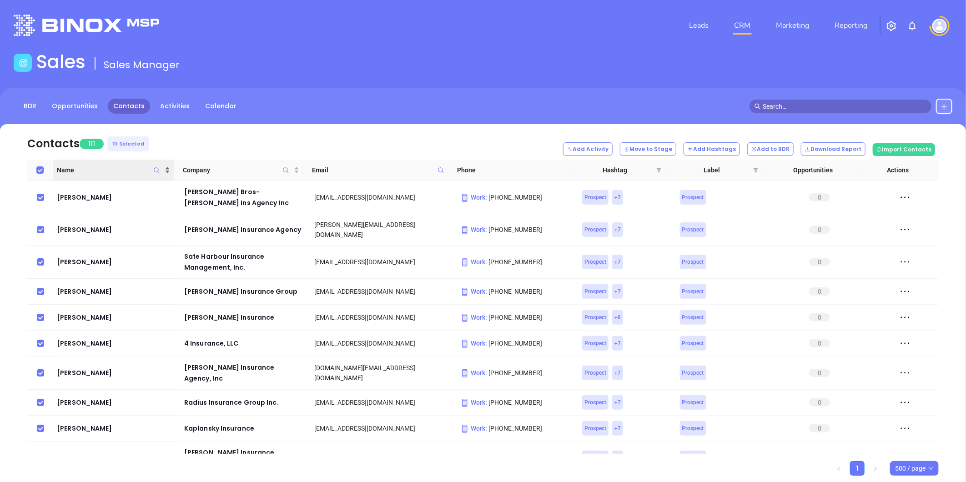
checkbox input "true"
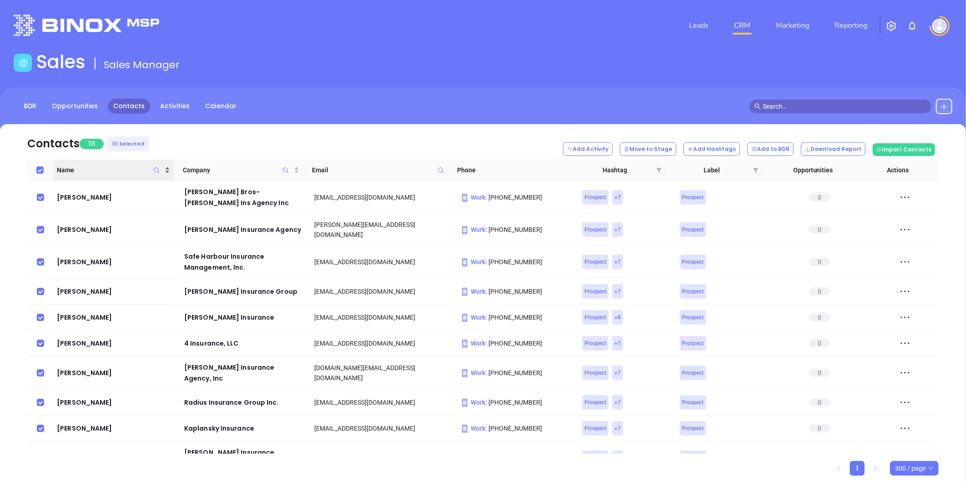
checkbox input "true"
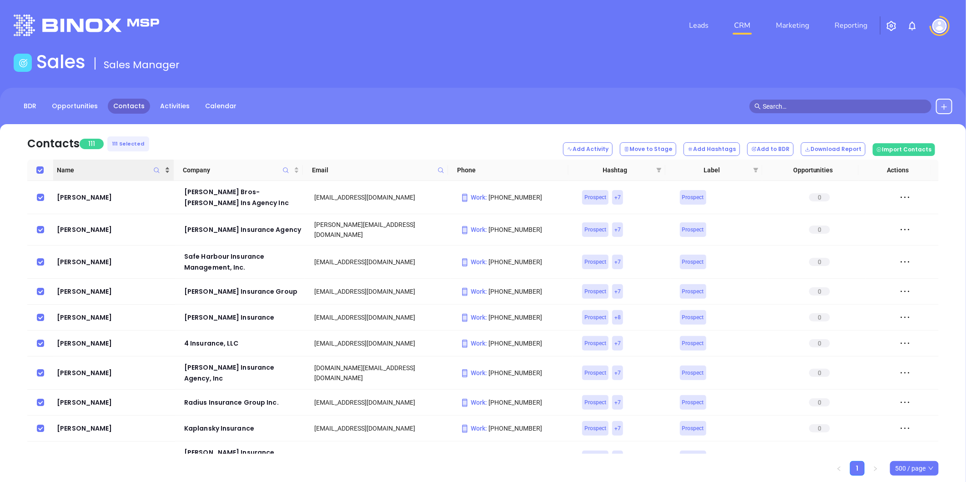
checkbox input "true"
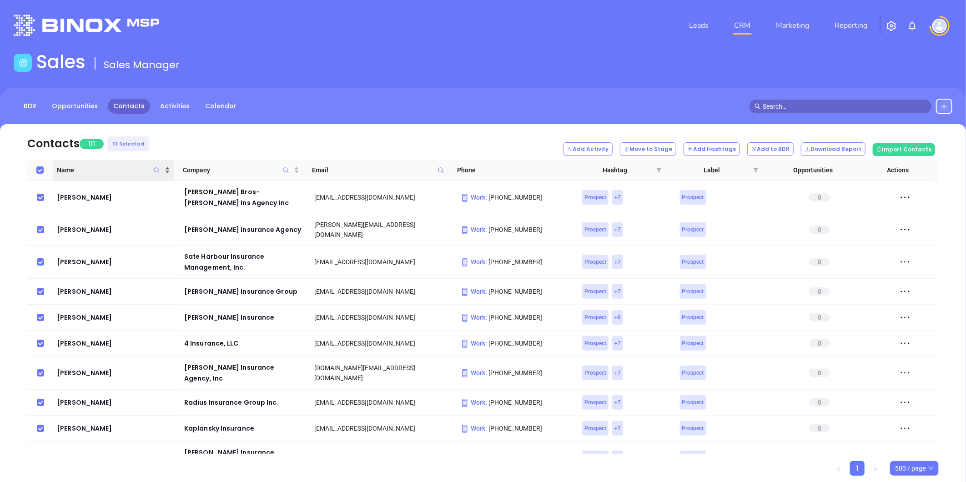
checkbox input "true"
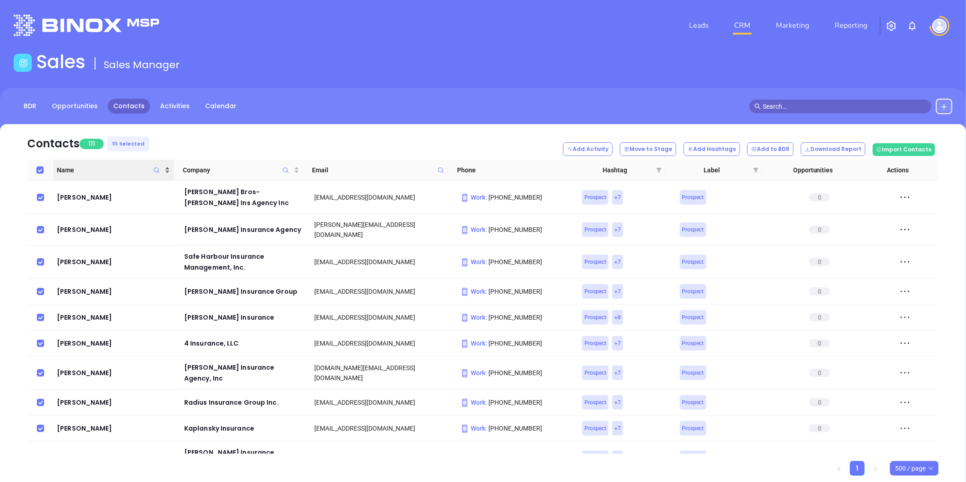
checkbox input "true"
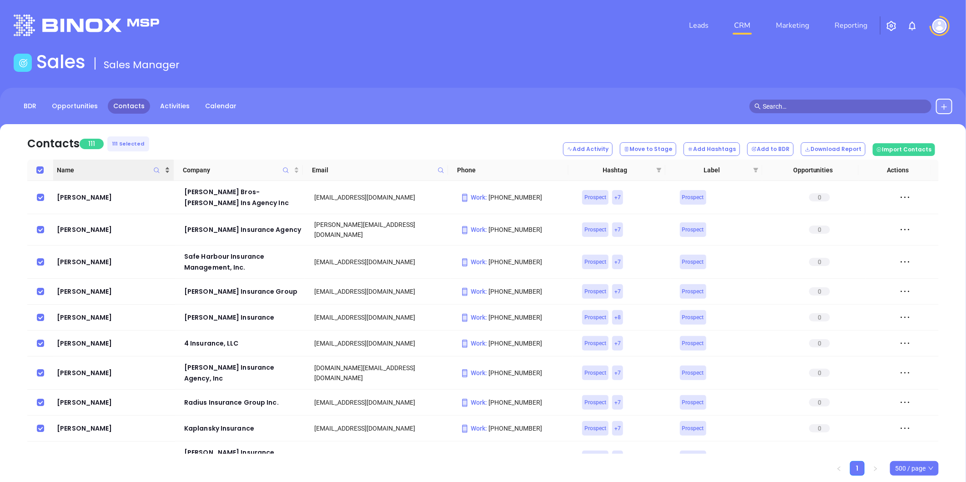
checkbox input "true"
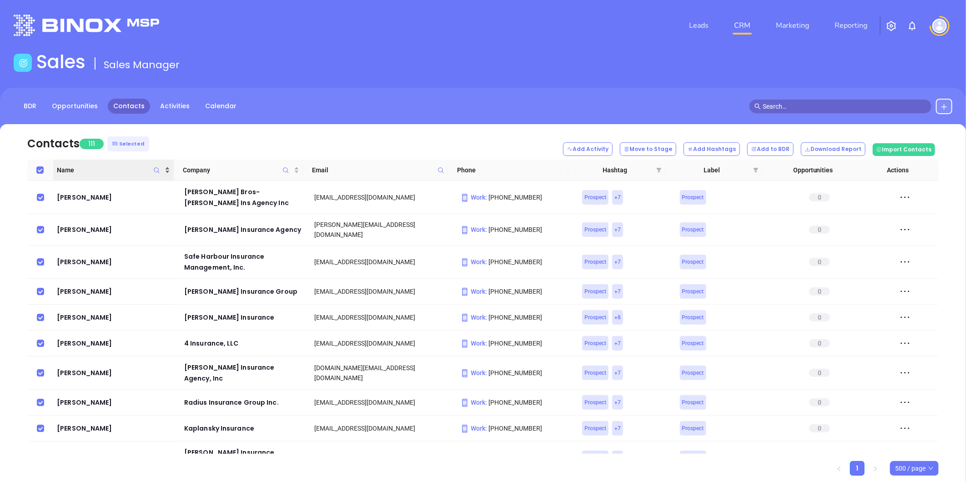
checkbox input "true"
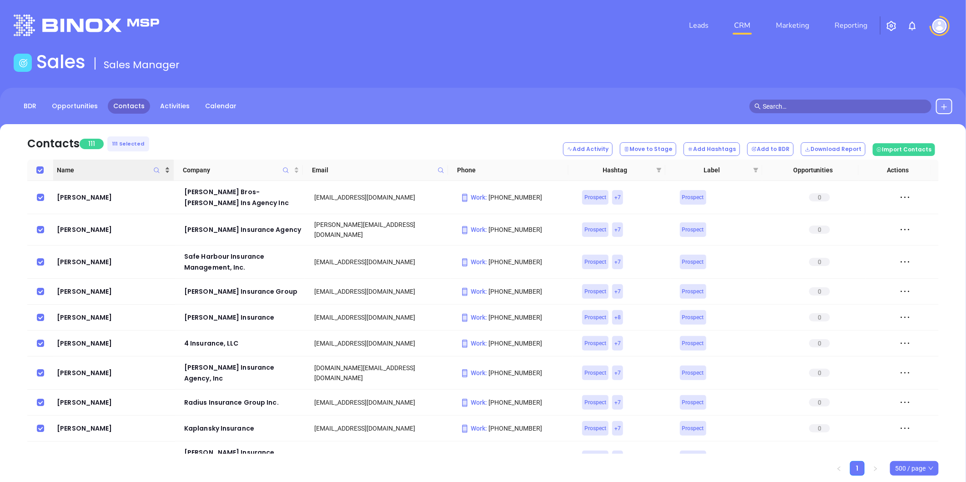
checkbox input "true"
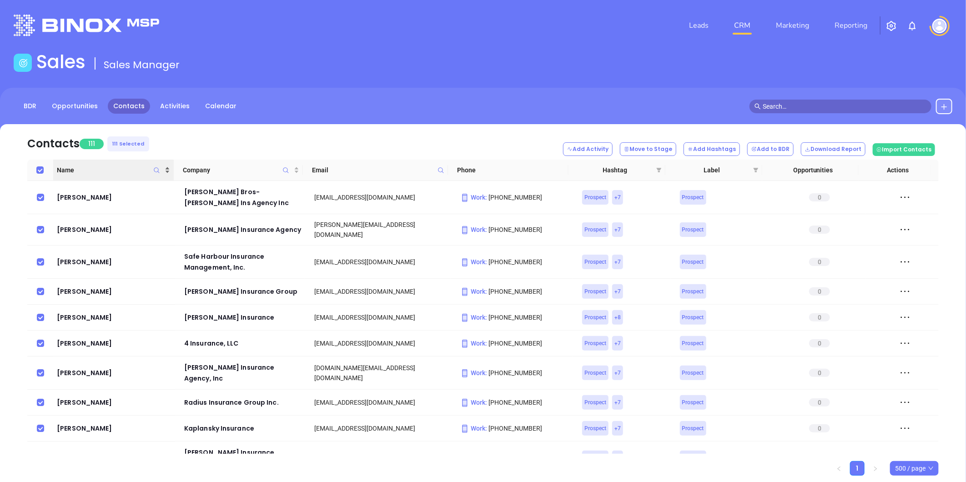
checkbox input "true"
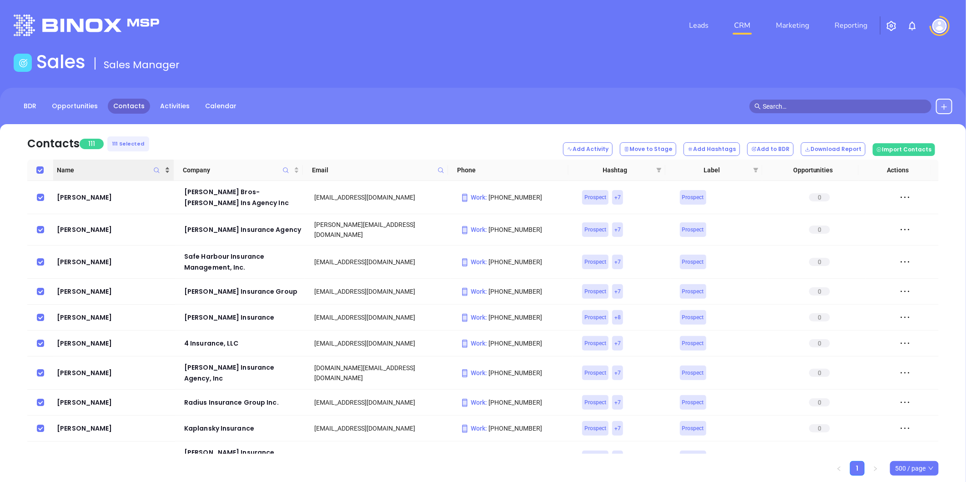
checkbox input "true"
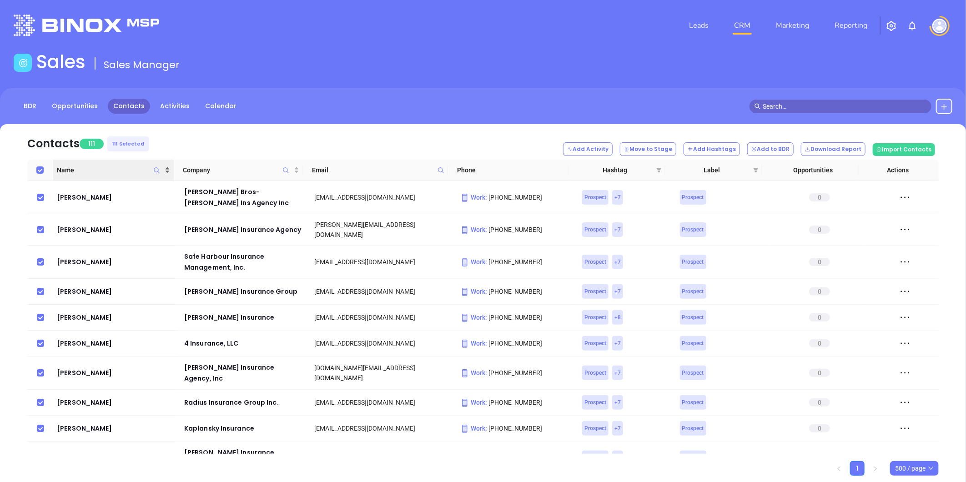
checkbox input "true"
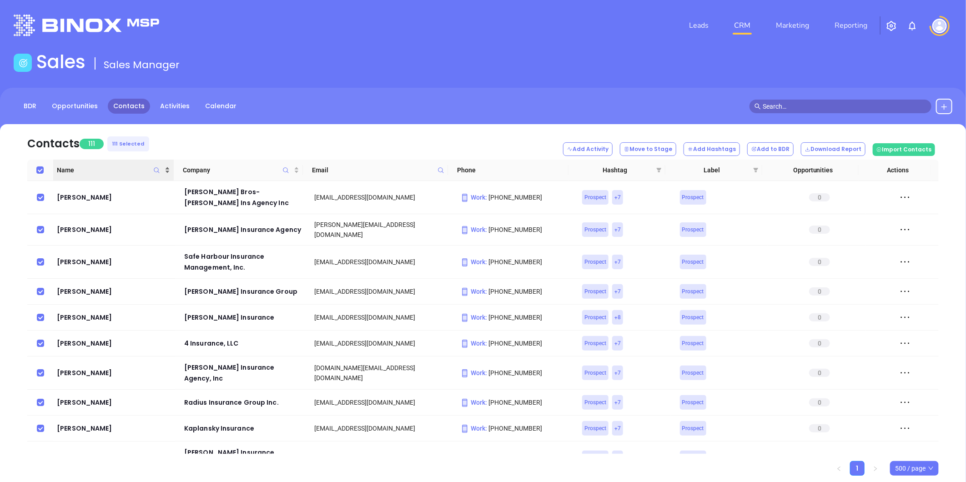
checkbox input "true"
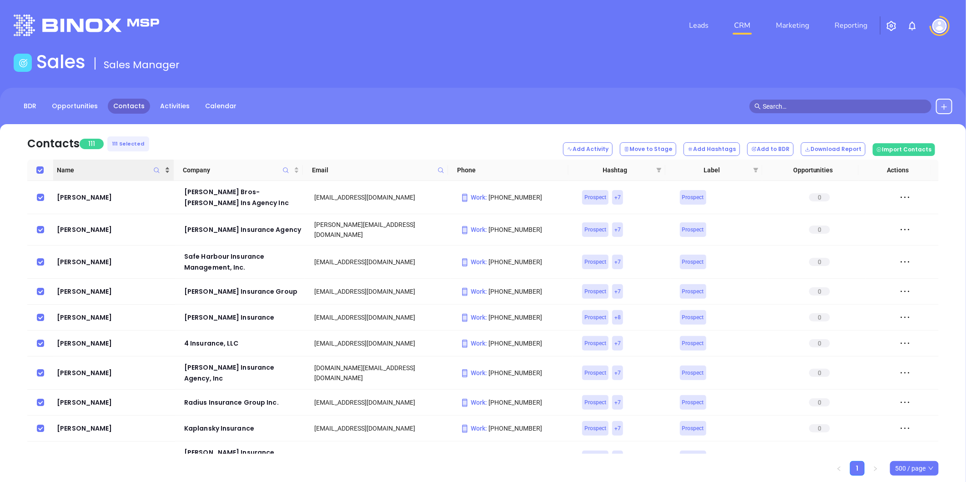
checkbox input "true"
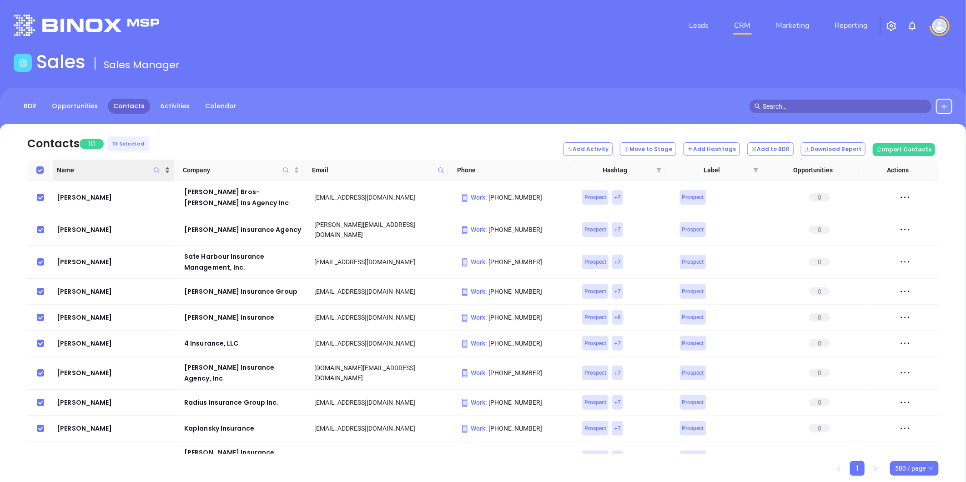
checkbox input "true"
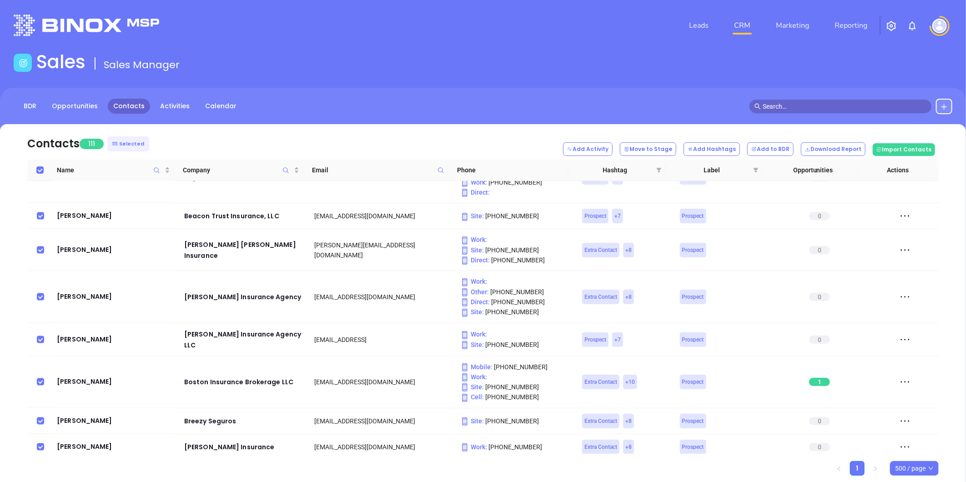
scroll to position [1163, 0]
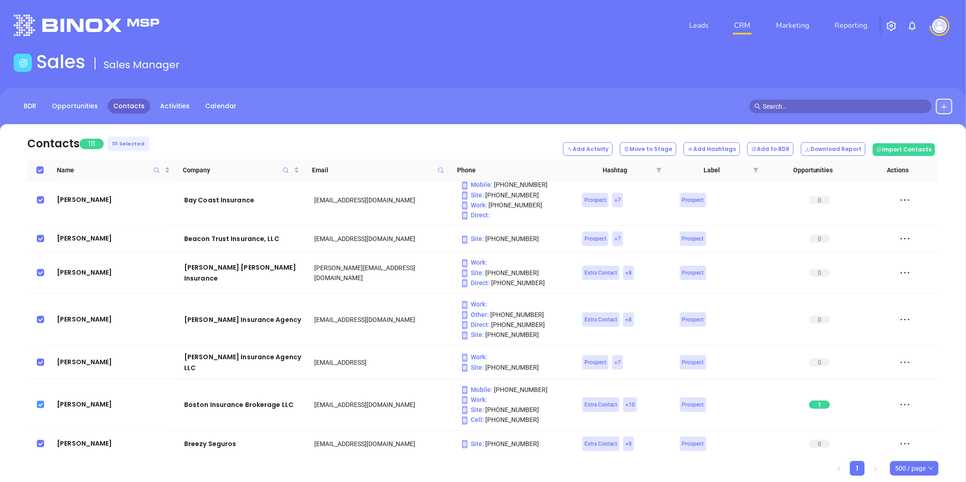
click at [41, 401] on input "checkbox" at bounding box center [40, 404] width 7 height 7
checkbox input "false"
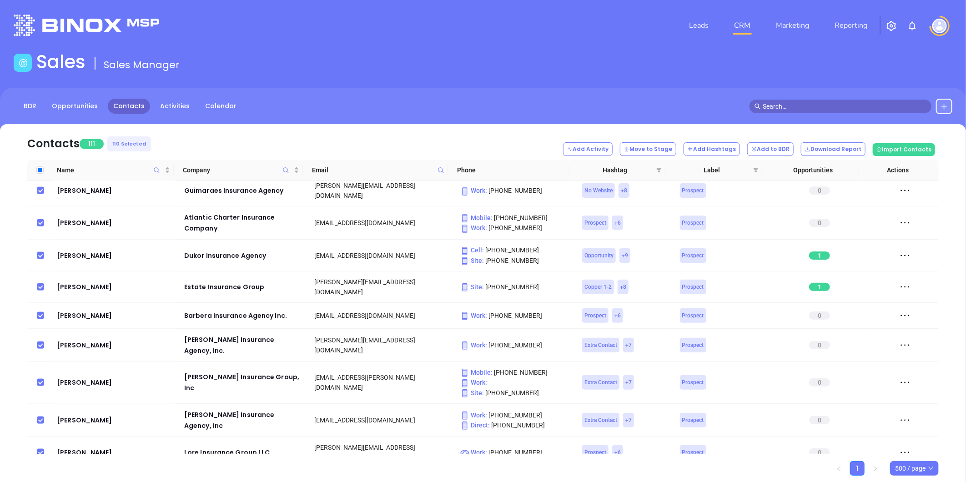
scroll to position [2831, 0]
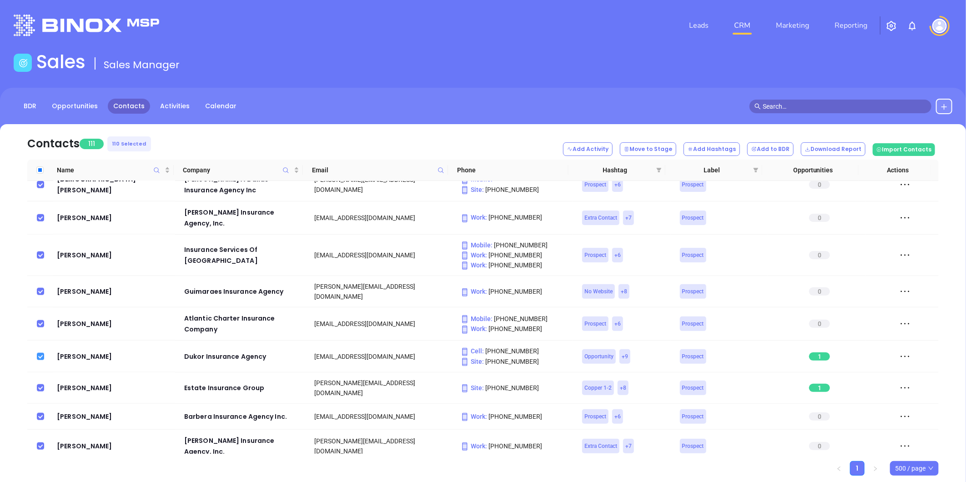
click at [40, 353] on input "checkbox" at bounding box center [40, 356] width 7 height 7
checkbox input "false"
click at [42, 384] on input "checkbox" at bounding box center [40, 387] width 7 height 7
checkbox input "false"
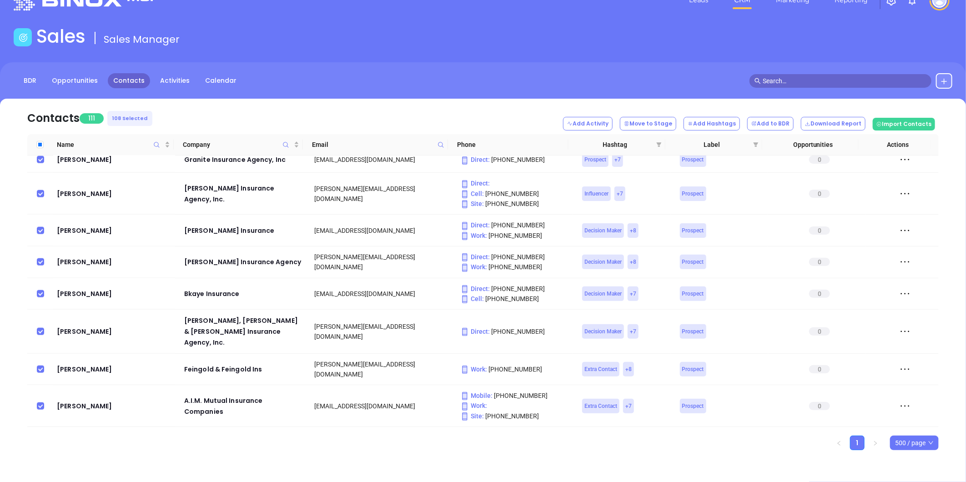
scroll to position [612, 0]
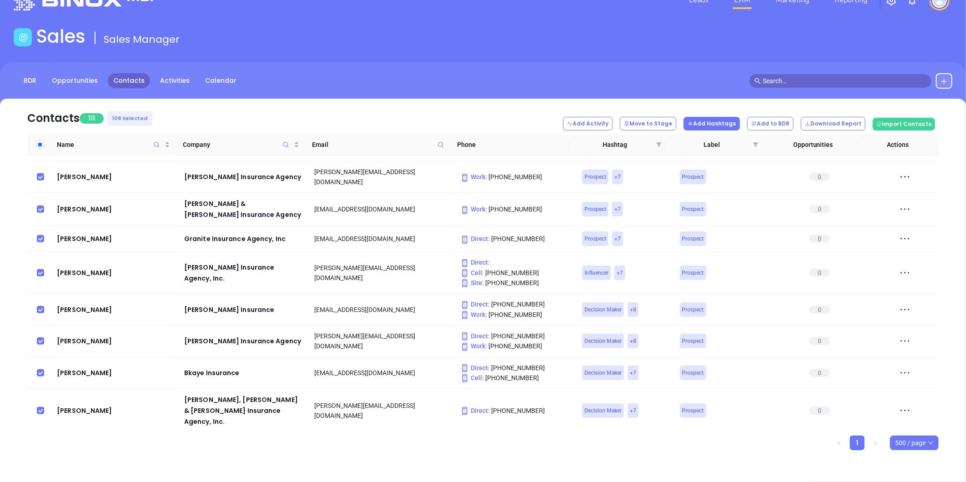
click at [720, 124] on button "Add Hashtags" at bounding box center [712, 124] width 56 height 14
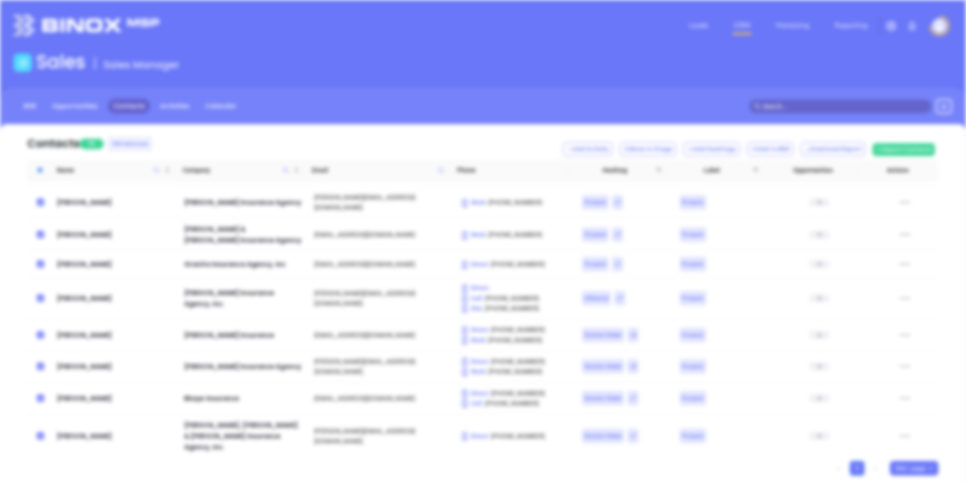
scroll to position [0, 0]
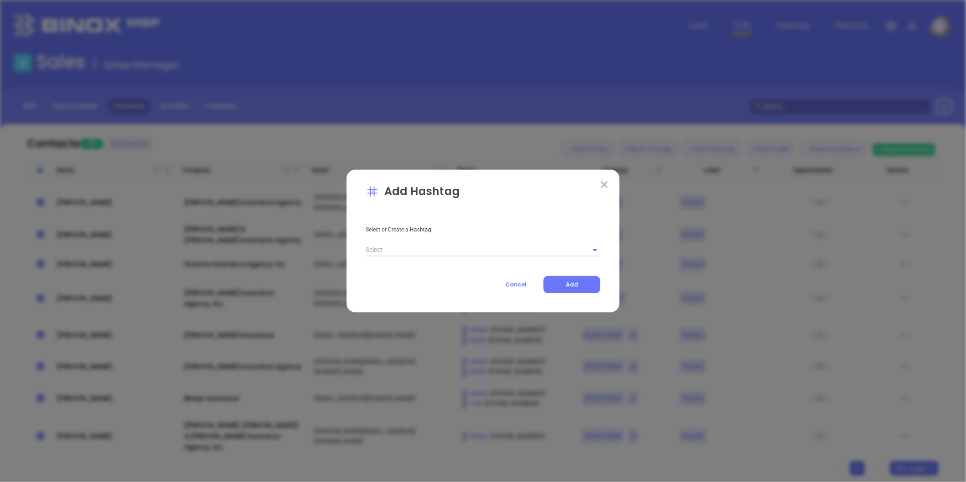
click at [384, 247] on input "text" at bounding box center [470, 249] width 209 height 13
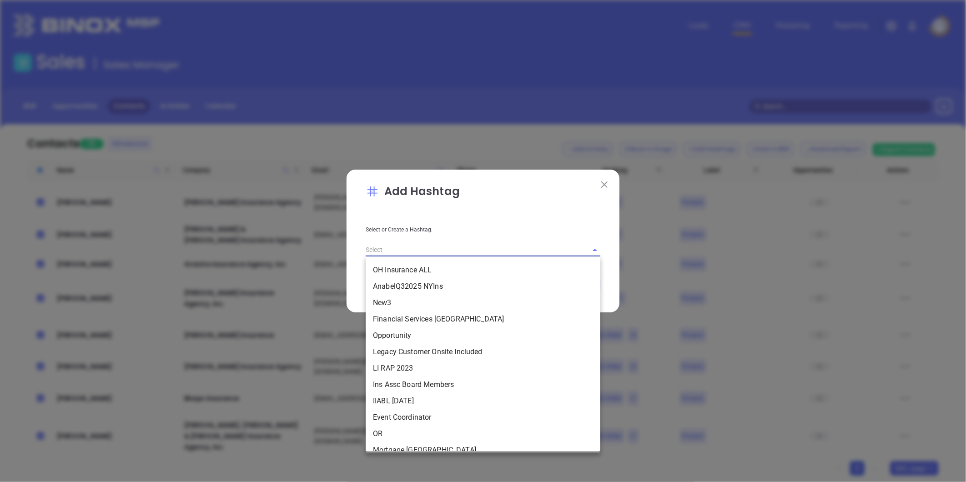
paste input "MAIA 092025 ALL LEADS"
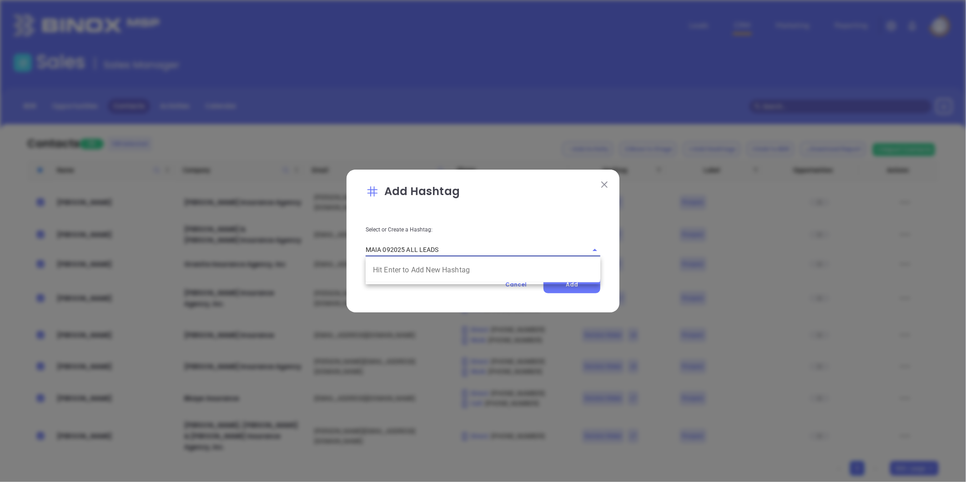
type input "MAIA 092025 ALL LEADS"
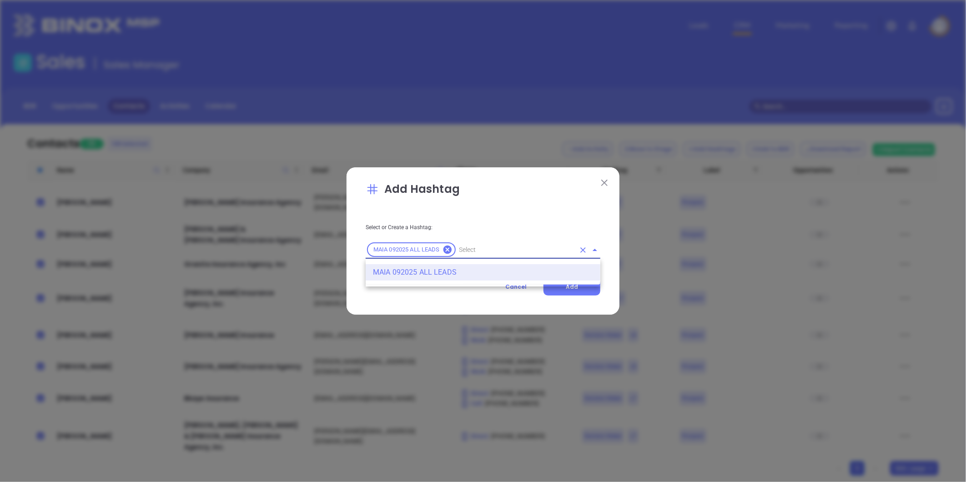
click at [414, 269] on li "MAIA 092025 ALL LEADS" at bounding box center [483, 272] width 235 height 16
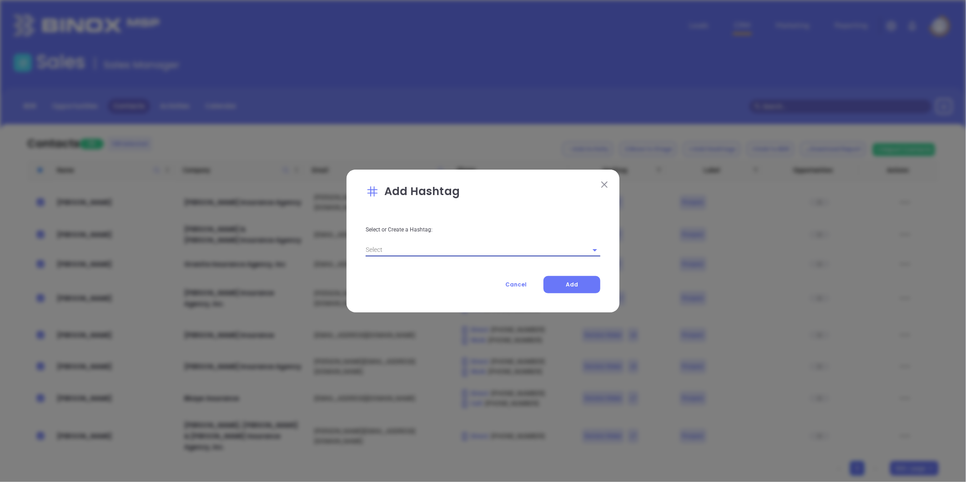
click at [408, 252] on input "text" at bounding box center [470, 249] width 209 height 13
click at [406, 269] on li "MAIA 092025 ALL LEADS" at bounding box center [483, 270] width 235 height 16
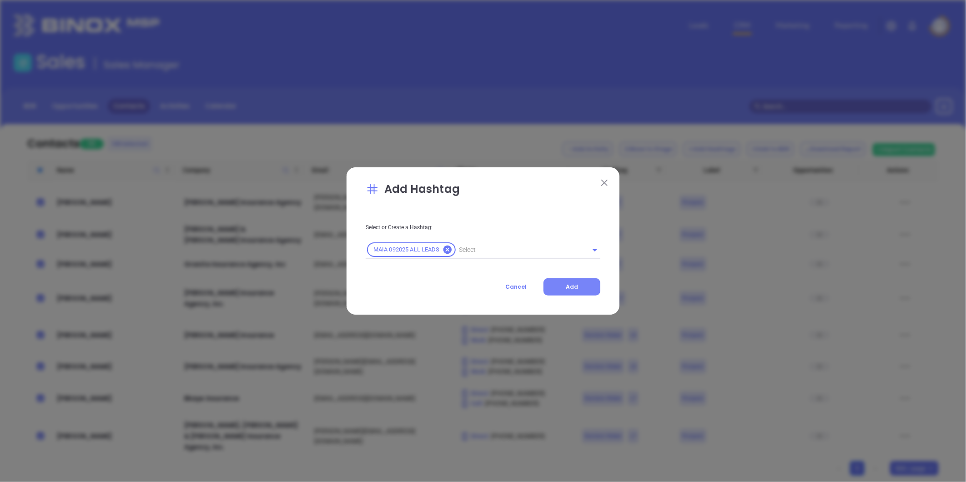
click at [573, 283] on span "Add" at bounding box center [572, 287] width 12 height 8
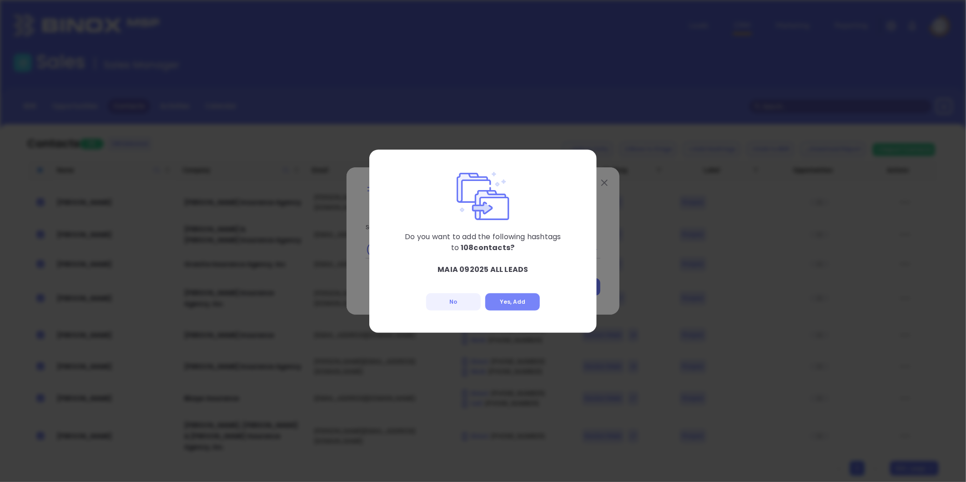
click at [513, 304] on button "Yes, Add" at bounding box center [512, 301] width 55 height 17
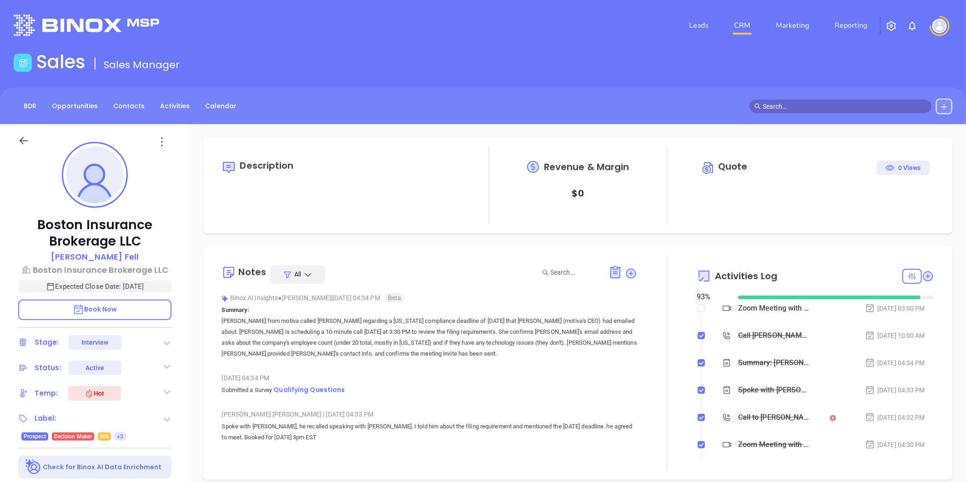
type input "[DATE]"
type input "[PERSON_NAME]"
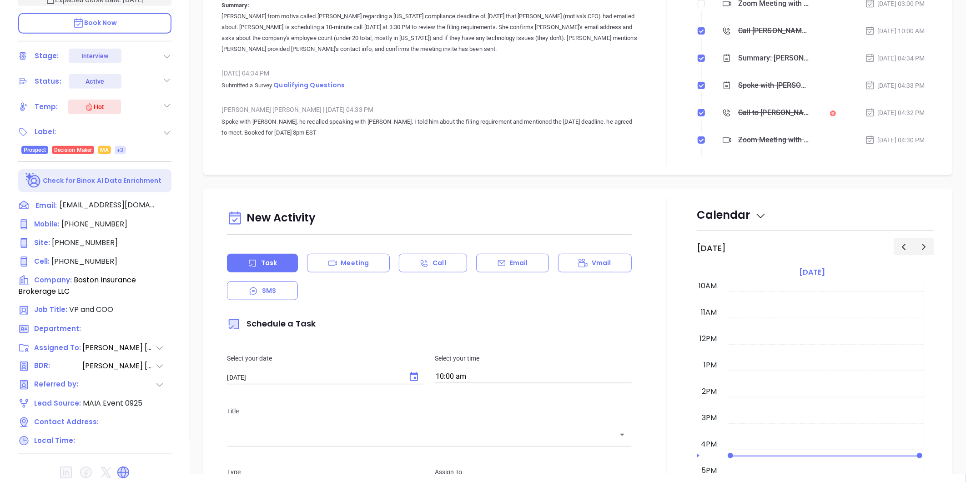
scroll to position [51, 0]
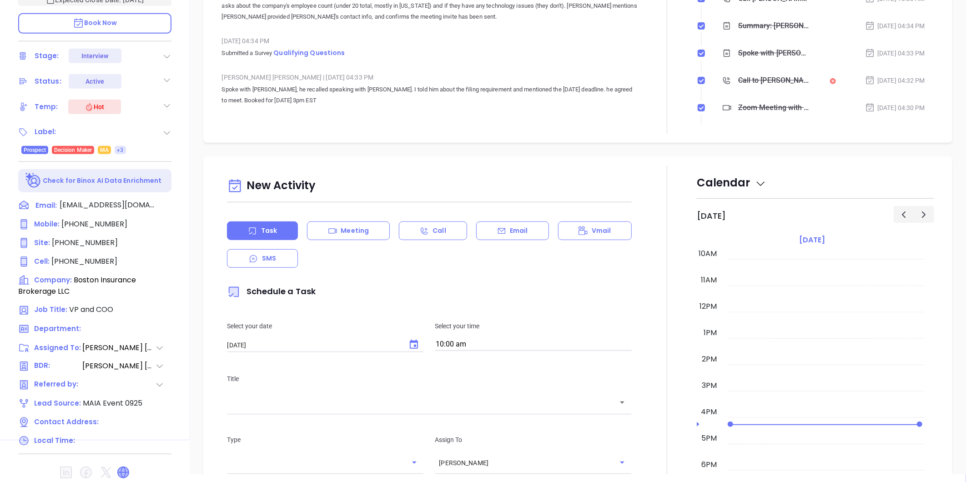
click at [123, 467] on icon at bounding box center [123, 472] width 11 height 11
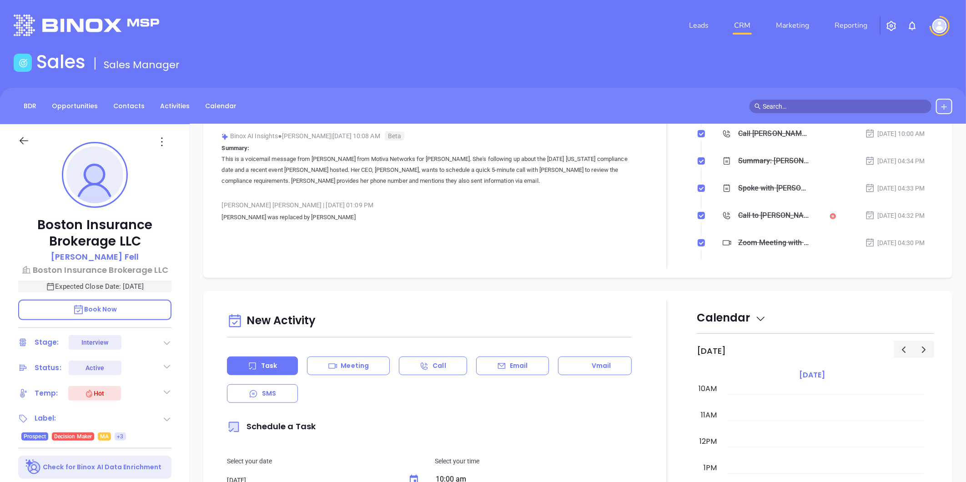
scroll to position [152, 0]
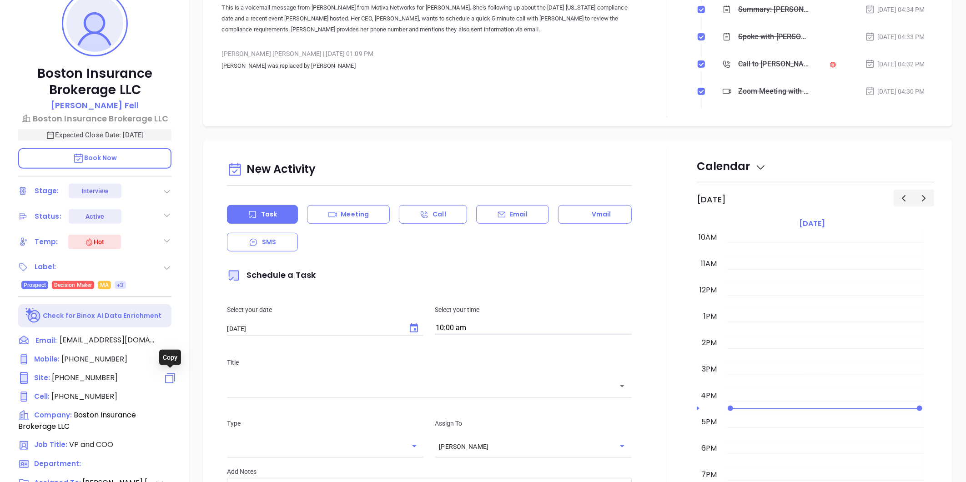
click at [170, 376] on icon at bounding box center [170, 378] width 13 height 13
click at [168, 395] on icon at bounding box center [170, 396] width 13 height 13
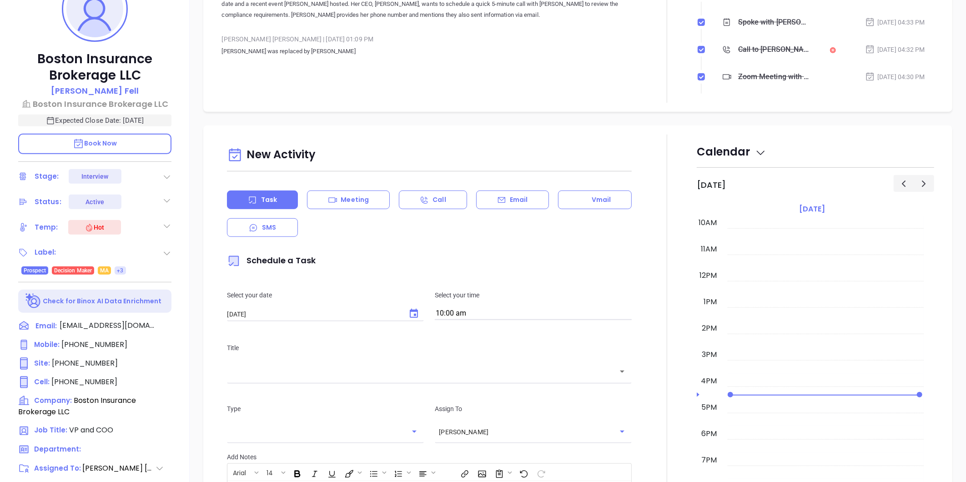
scroll to position [135, 0]
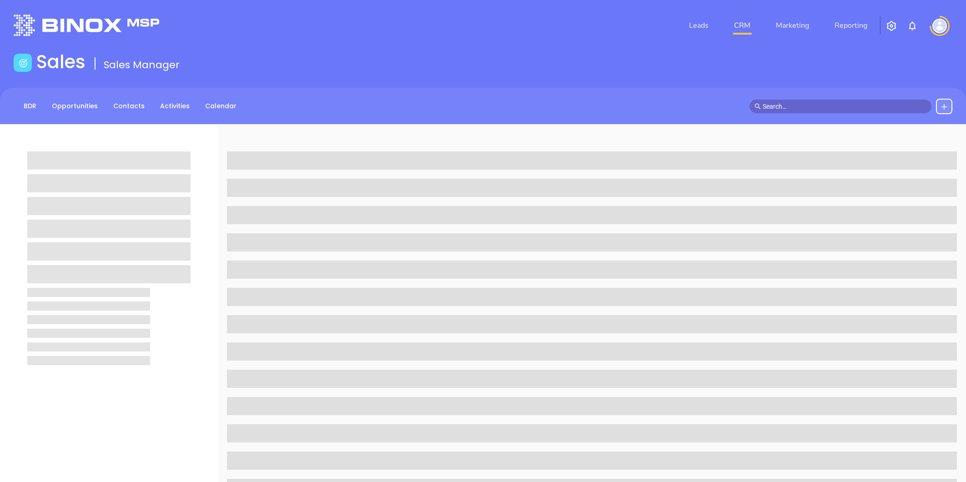
scroll to position [135, 0]
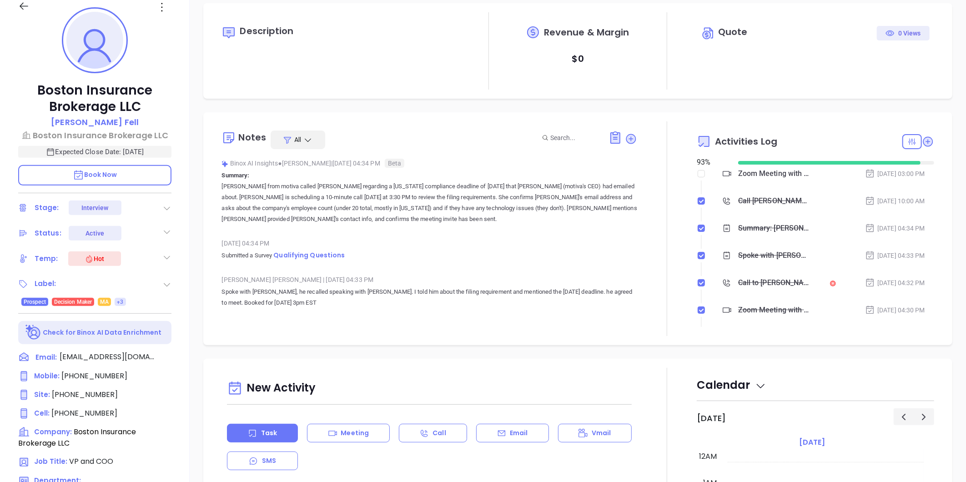
type input "[DATE]"
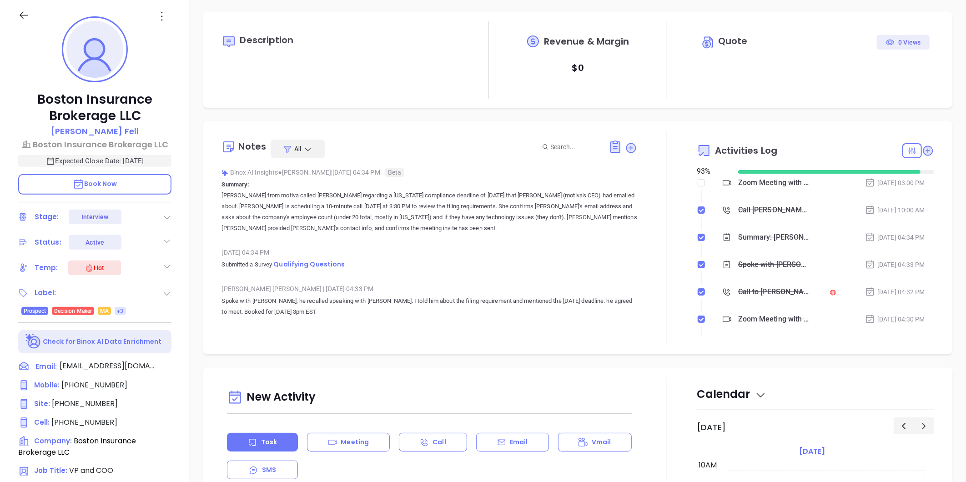
scroll to position [84, 0]
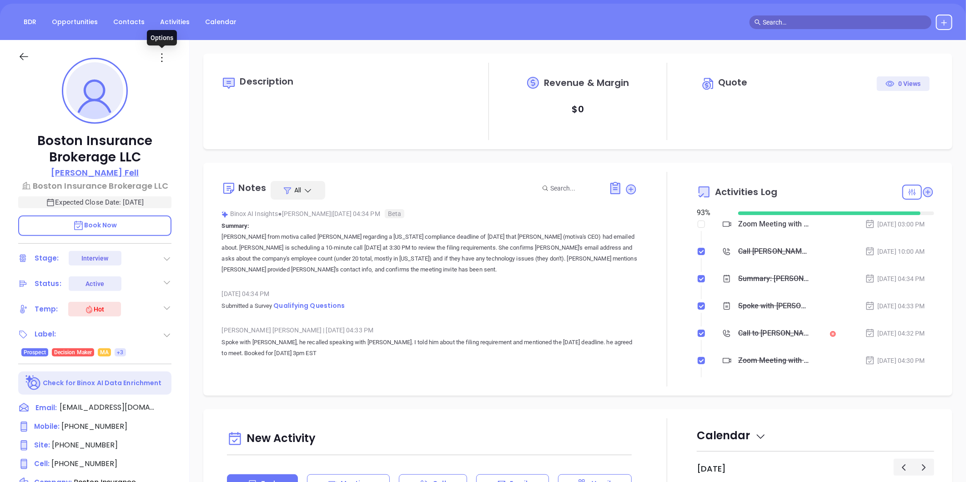
type input "[PERSON_NAME]"
click at [110, 172] on p "[PERSON_NAME]" at bounding box center [95, 173] width 88 height 12
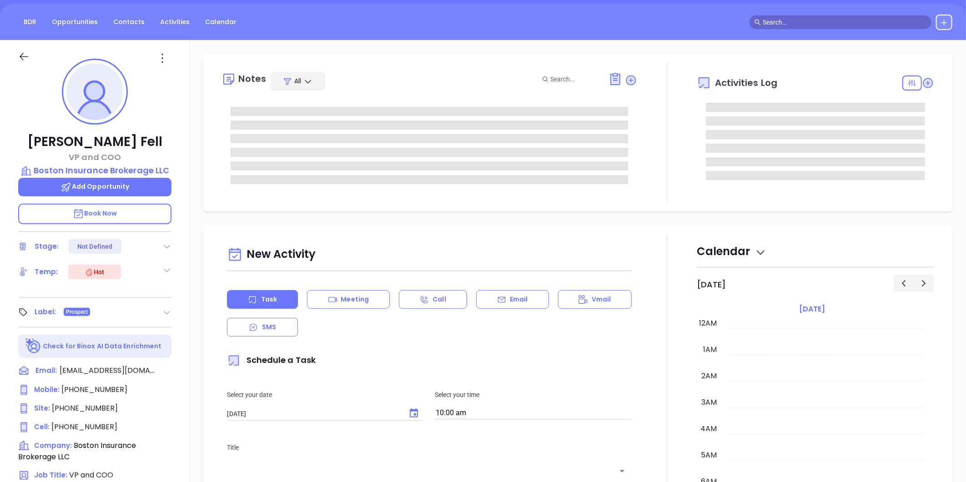
scroll to position [264, 0]
click at [161, 58] on icon at bounding box center [162, 58] width 15 height 15
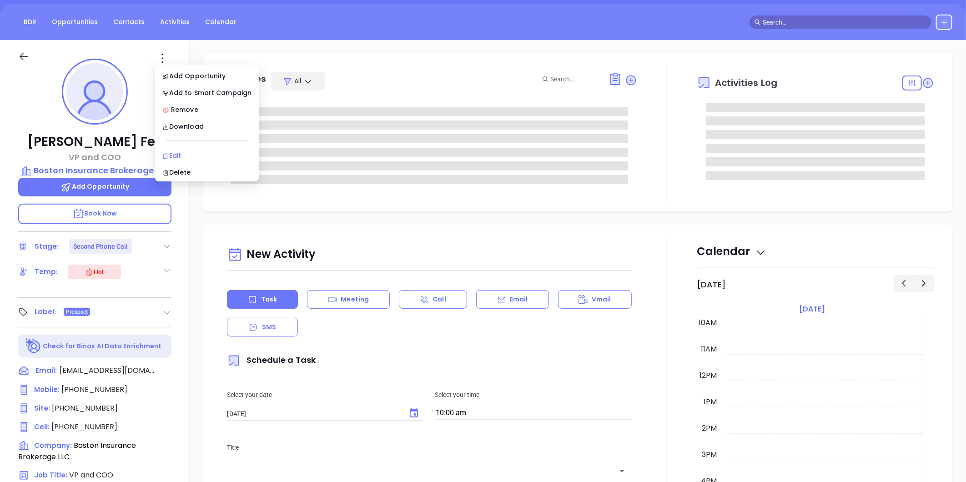
type input "[PERSON_NAME]"
click at [175, 152] on div "Edit" at bounding box center [206, 156] width 89 height 10
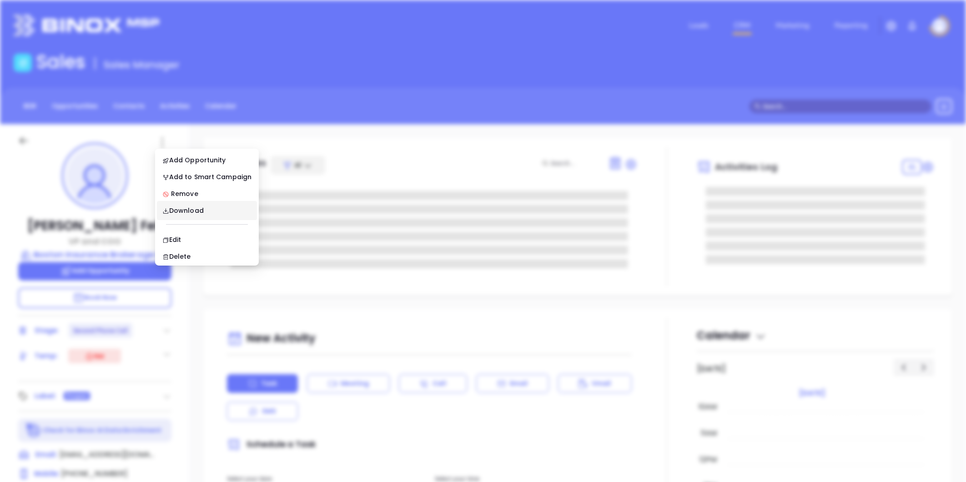
scroll to position [0, 0]
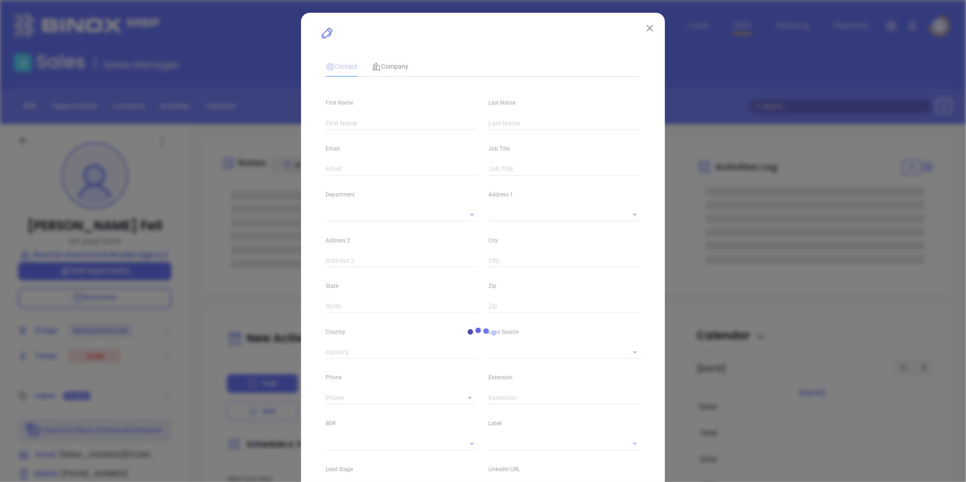
type input "[PERSON_NAME]"
type input "Fell"
type input "[EMAIL_ADDRESS][DOMAIN_NAME]"
type input "VP and COO"
type input "1"
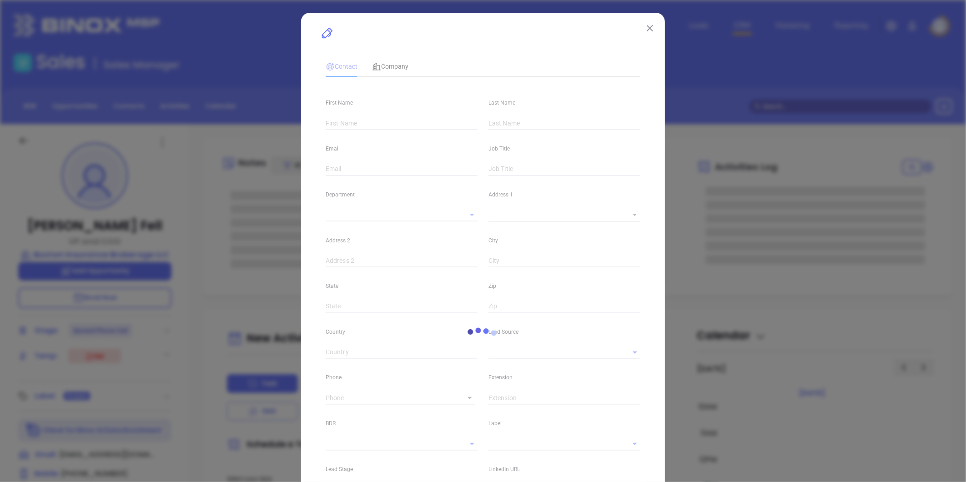
type input "[GEOGRAPHIC_DATA]"
type input "MAIA Event 0925"
type input "[PERSON_NAME]"
type input "Second Phone Call"
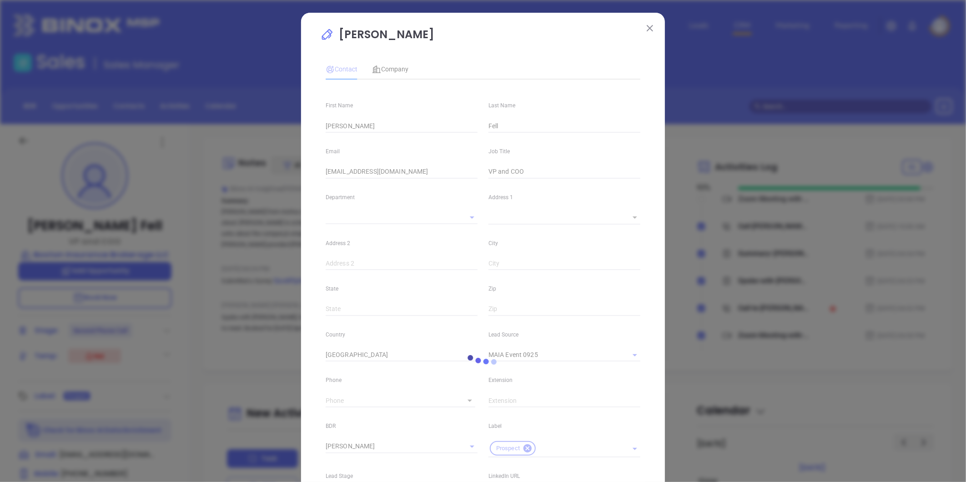
type input "1"
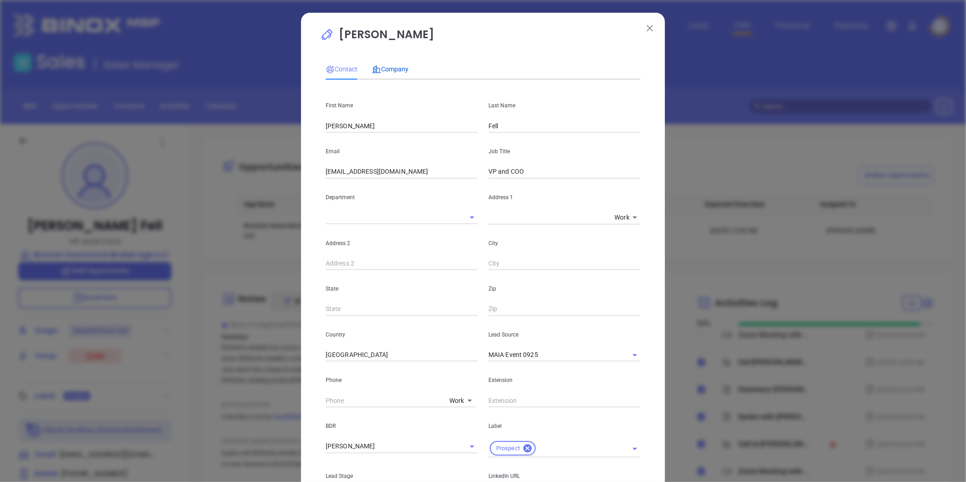
click at [390, 66] on span "Company" at bounding box center [390, 69] width 36 height 7
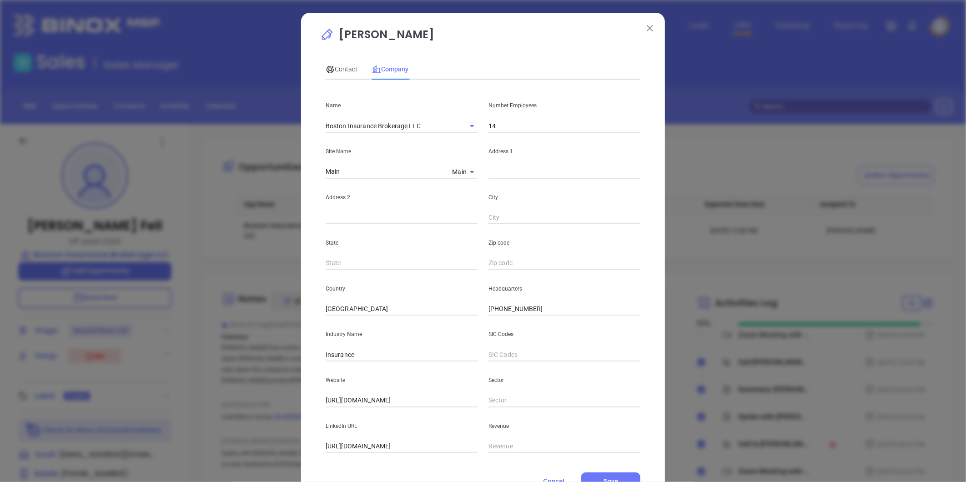
click at [458, 172] on body "Leads CRM Marketing Reporting Financial Leads Leads Sales Sales Manager BDR Opp…" at bounding box center [483, 241] width 966 height 482
drag, startPoint x: 466, startPoint y: 175, endPoint x: 495, endPoint y: 173, distance: 29.2
click at [465, 175] on li "Main" at bounding box center [464, 172] width 31 height 16
click at [511, 172] on input "text" at bounding box center [565, 172] width 152 height 14
paste input "[STREET_ADDRESS]"
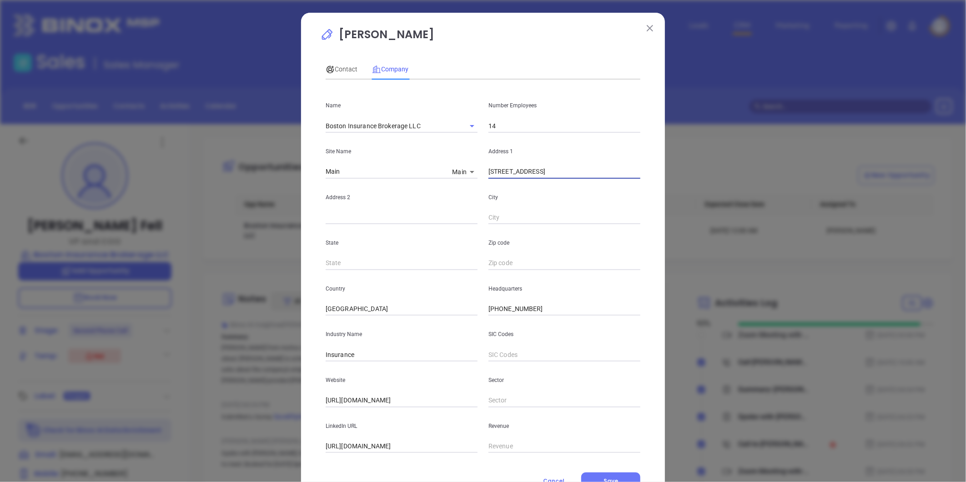
click at [539, 172] on input "[STREET_ADDRESS]" at bounding box center [565, 172] width 152 height 14
drag, startPoint x: 540, startPoint y: 172, endPoint x: 822, endPoint y: 174, distance: 282.1
click at [824, 175] on div "[PERSON_NAME] Contact Company First Name [PERSON_NAME] Last Name Fell Email [EM…" at bounding box center [483, 241] width 966 height 482
type input "[STREET_ADDRESS]"
paste input "[GEOGRAPHIC_DATA][STREET_ADDRESS]"
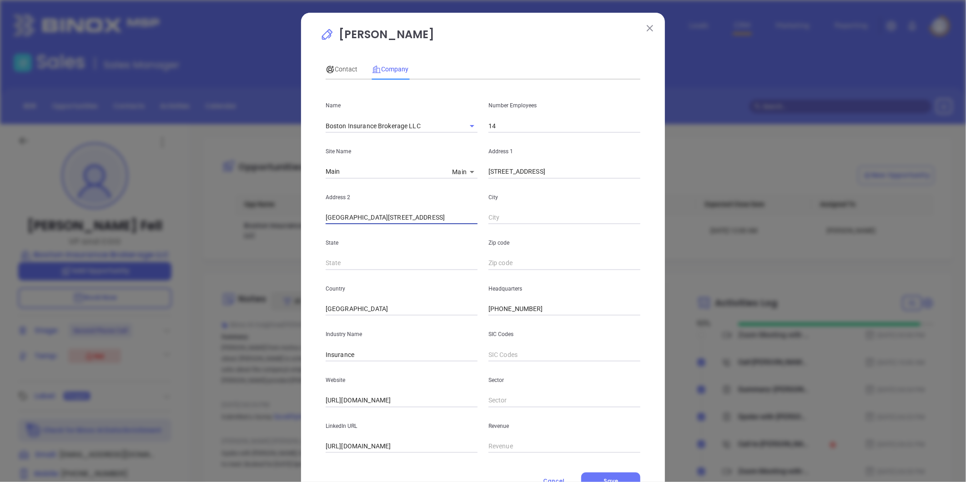
drag, startPoint x: 351, startPoint y: 219, endPoint x: 565, endPoint y: 196, distance: 214.6
click at [565, 197] on div "Address [STREET_ADDRESS]" at bounding box center [483, 202] width 326 height 46
type input "Suite 420"
paste input "[GEOGRAPHIC_DATA]"
drag, startPoint x: 509, startPoint y: 219, endPoint x: 802, endPoint y: 179, distance: 295.8
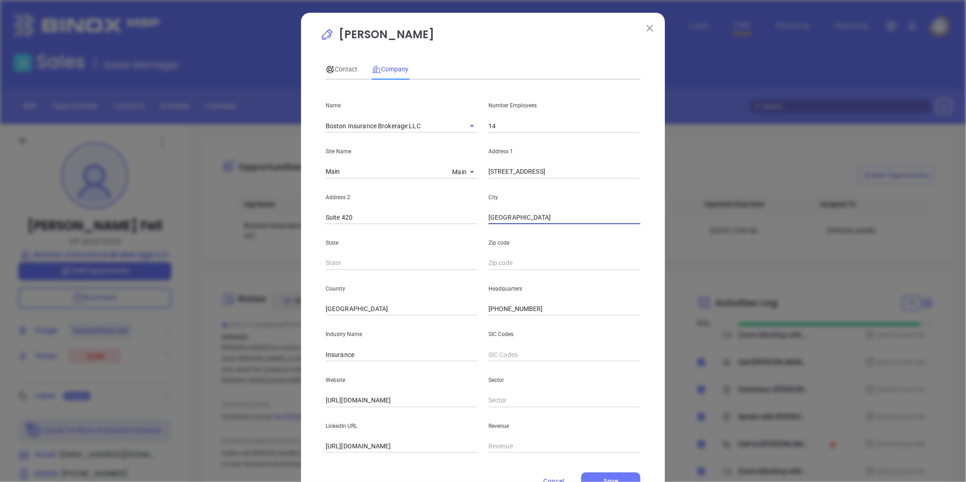
click at [802, 179] on div "[PERSON_NAME] Contact Company First Name [PERSON_NAME] Last Name Fell Email [EM…" at bounding box center [483, 241] width 966 height 482
type input "[GEOGRAPHIC_DATA]"
type input "MA"
paste input "MA 02110"
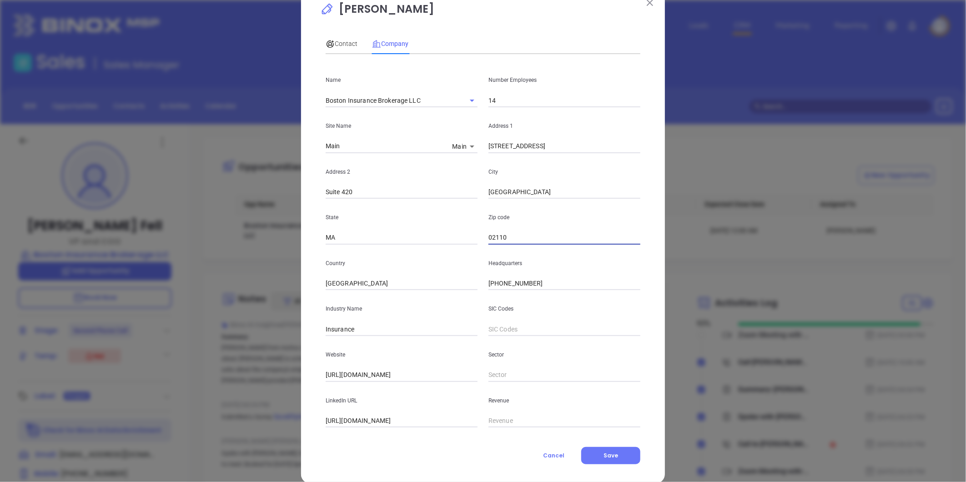
scroll to position [40, 0]
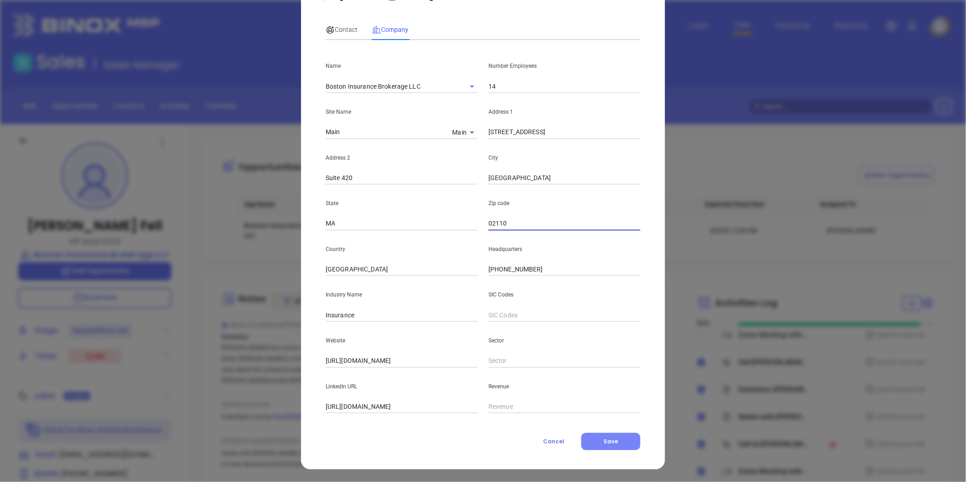
type input "02110"
drag, startPoint x: 600, startPoint y: 441, endPoint x: 233, endPoint y: 433, distance: 366.8
click at [598, 440] on button "Save" at bounding box center [610, 441] width 59 height 17
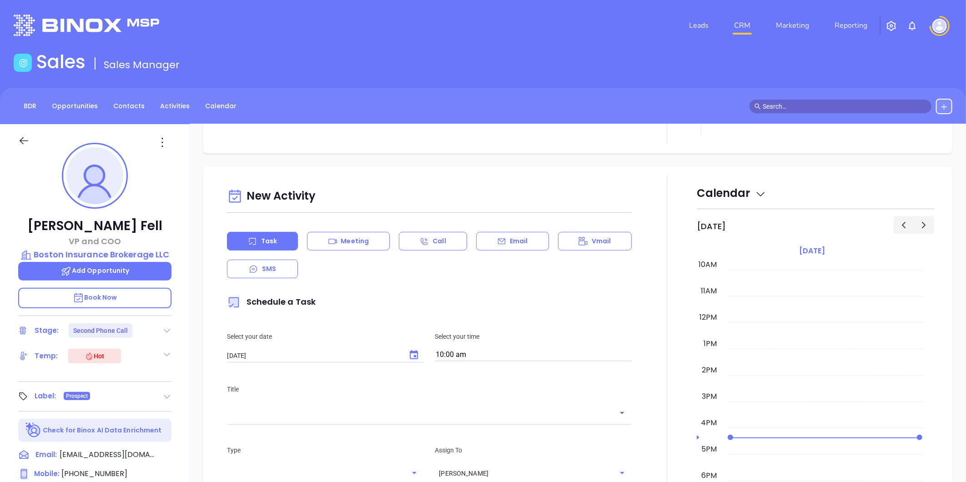
scroll to position [101, 0]
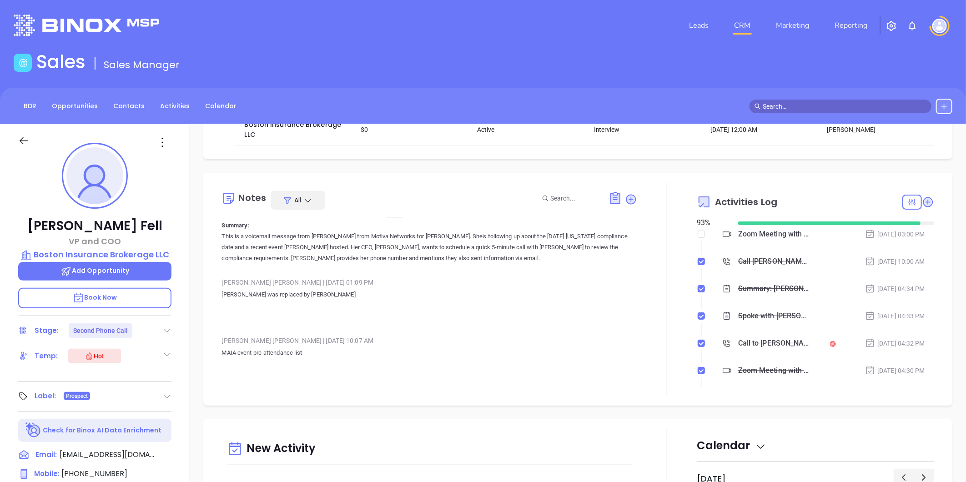
click at [412, 41] on div "Leads CRM Marketing Reporting" at bounding box center [641, 25] width 633 height 33
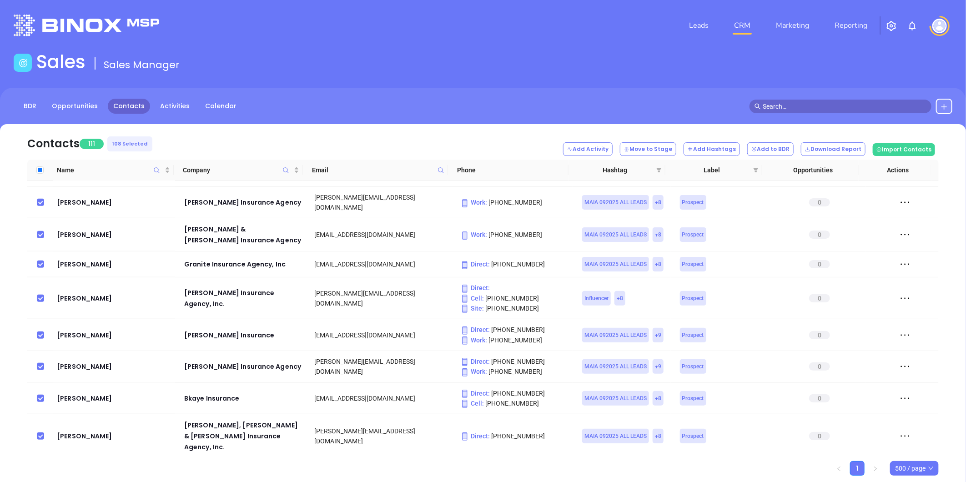
scroll to position [612, 0]
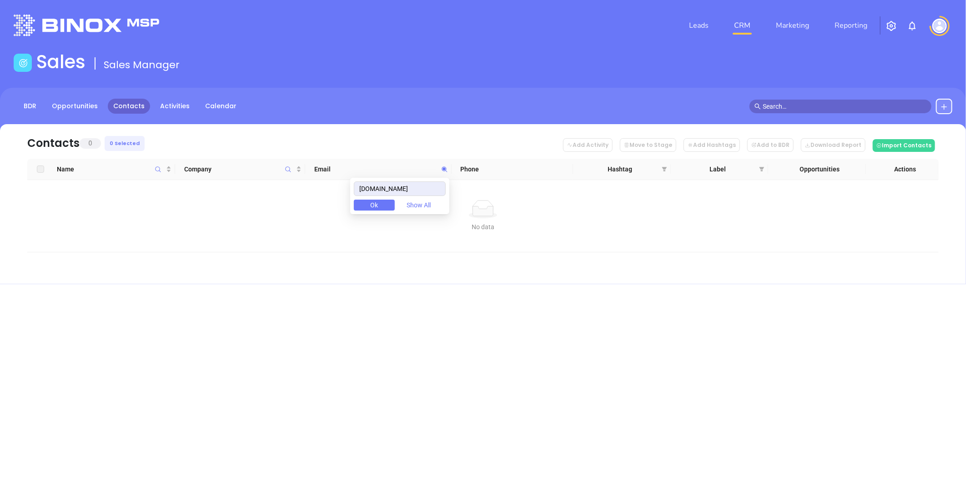
drag, startPoint x: 390, startPoint y: 192, endPoint x: 298, endPoint y: 190, distance: 92.4
click at [268, 192] on body "Leads CRM Marketing Reporting Financial Leads Leads Sales Sales Manager BDR Opp…" at bounding box center [483, 241] width 966 height 482
drag, startPoint x: 417, startPoint y: 185, endPoint x: 259, endPoint y: 194, distance: 157.7
click at [190, 197] on body "Leads CRM Marketing Reporting Financial Leads Leads Sales Sales Manager BDR Opp…" at bounding box center [483, 241] width 966 height 482
paste input "kellerinsurance"
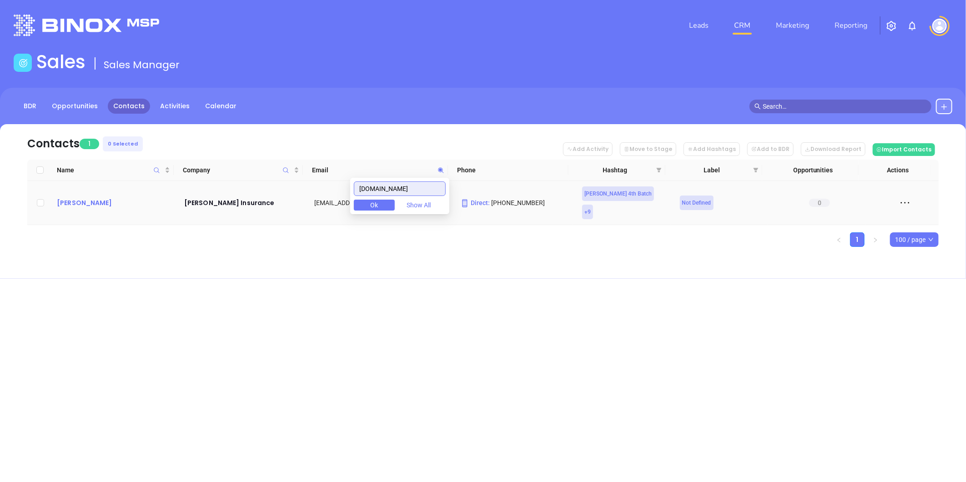
type input "[DOMAIN_NAME]"
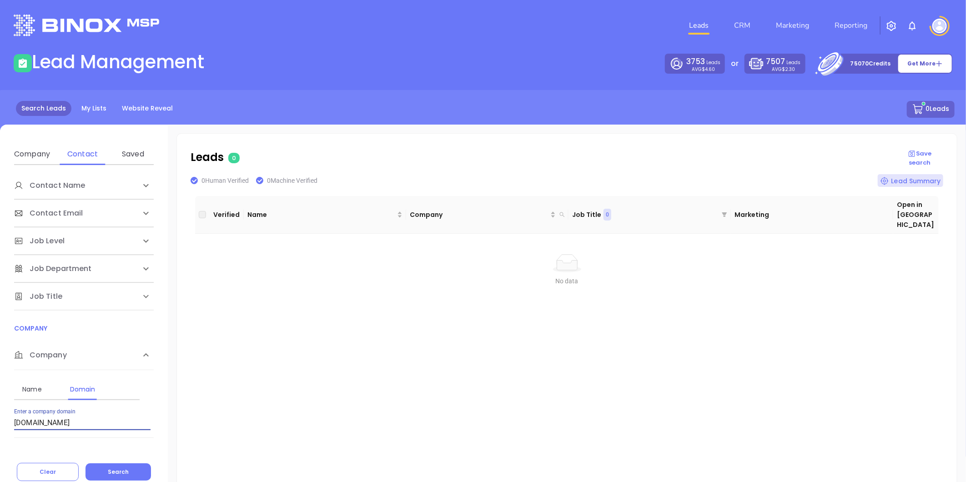
drag, startPoint x: 17, startPoint y: 434, endPoint x: -126, endPoint y: 451, distance: 143.9
click at [0, 451] on html "Leads CRM Marketing Reporting Financial Leads Leads Lead Management 3753 Leads …" at bounding box center [483, 241] width 966 height 482
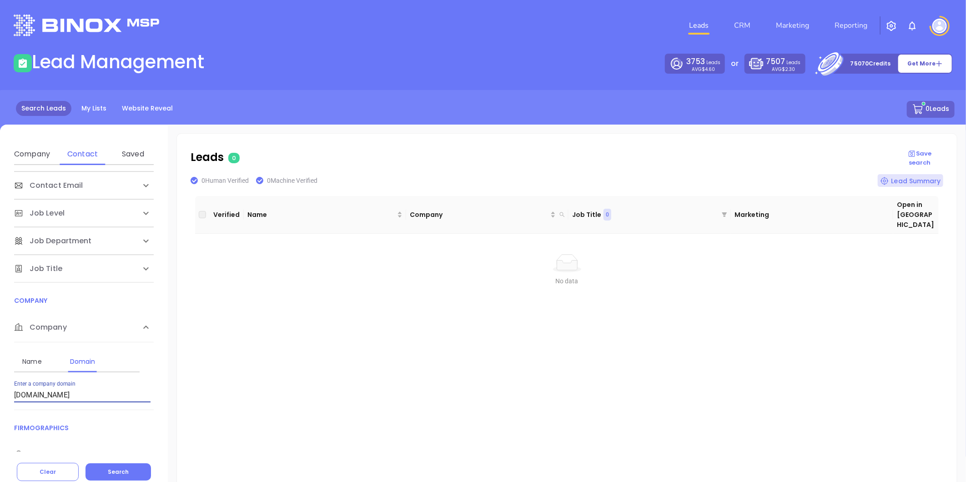
paste input "immartin"
type input "[DOMAIN_NAME]"
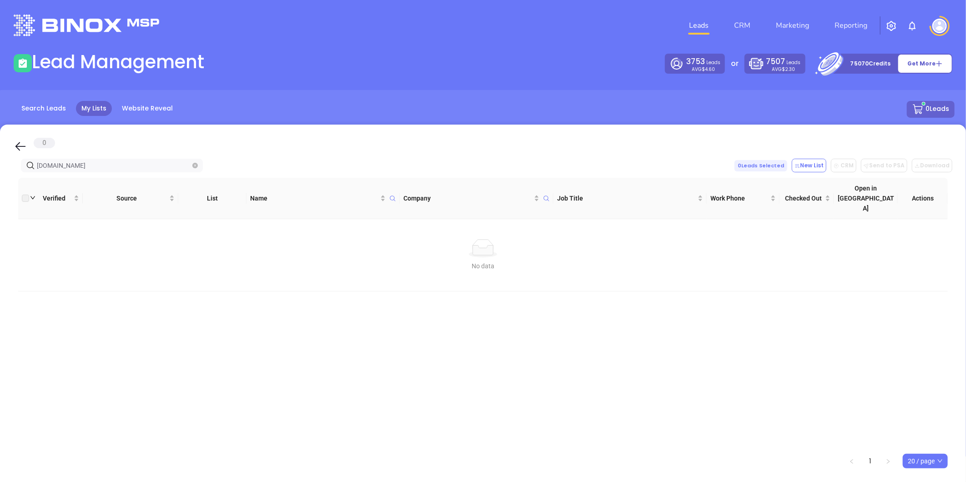
drag, startPoint x: 103, startPoint y: 165, endPoint x: -142, endPoint y: 183, distance: 245.9
click at [0, 183] on html "Leads CRM Marketing Reporting Financial Leads Leads Lead Management 3753 Leads …" at bounding box center [483, 241] width 966 height 482
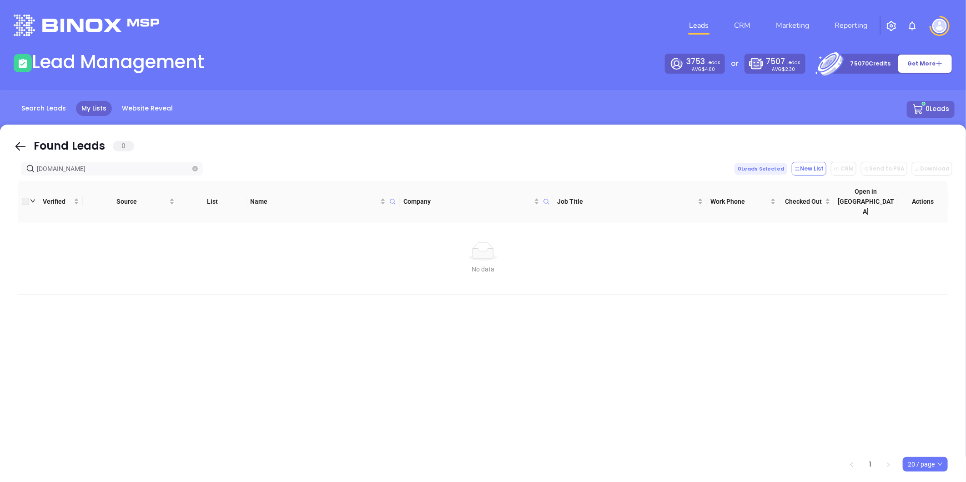
type input "immartin.com"
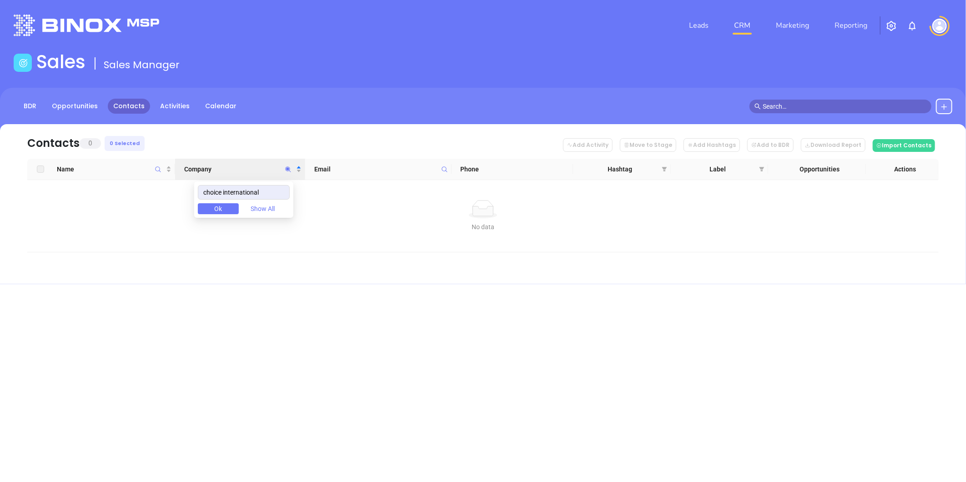
drag, startPoint x: 142, startPoint y: 216, endPoint x: 7, endPoint y: 248, distance: 138.8
click at [11, 248] on body "Leads CRM Marketing Reporting Financial Leads Leads Sales Sales Manager BDR Opp…" at bounding box center [483, 241] width 966 height 482
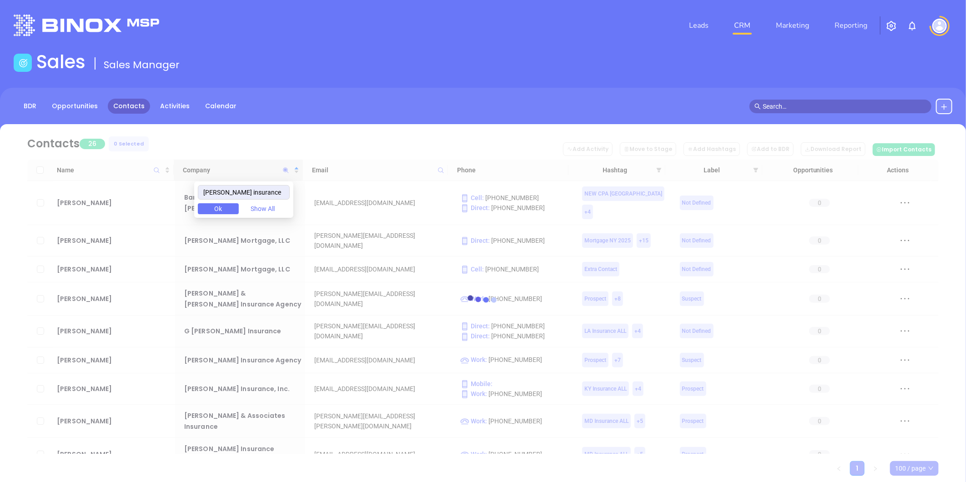
type input "[PERSON_NAME] insurance"
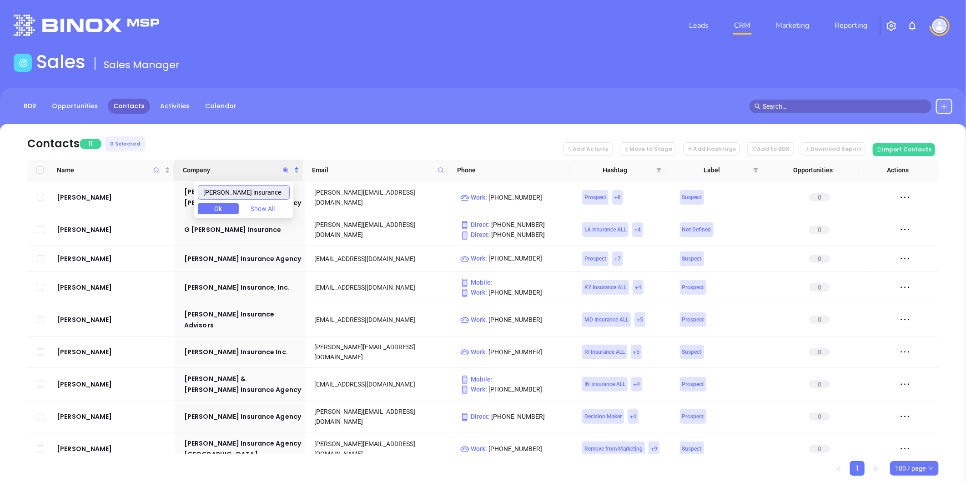
click at [269, 192] on input "[PERSON_NAME] insurance" at bounding box center [244, 192] width 92 height 15
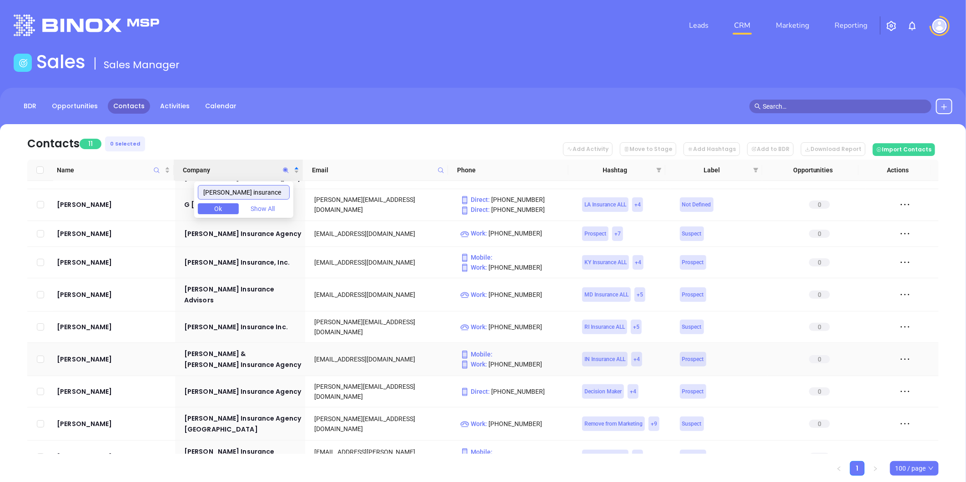
scroll to position [46, 0]
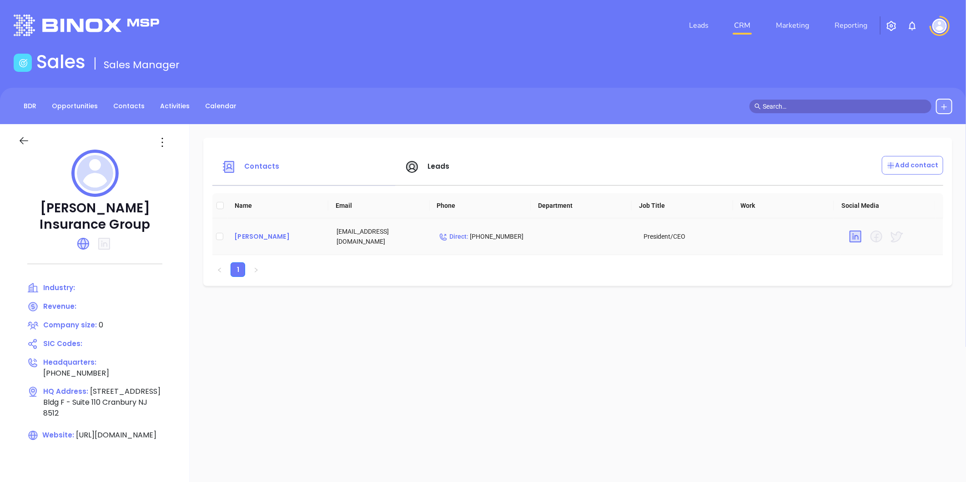
click at [255, 238] on div "[PERSON_NAME]" at bounding box center [278, 236] width 88 height 11
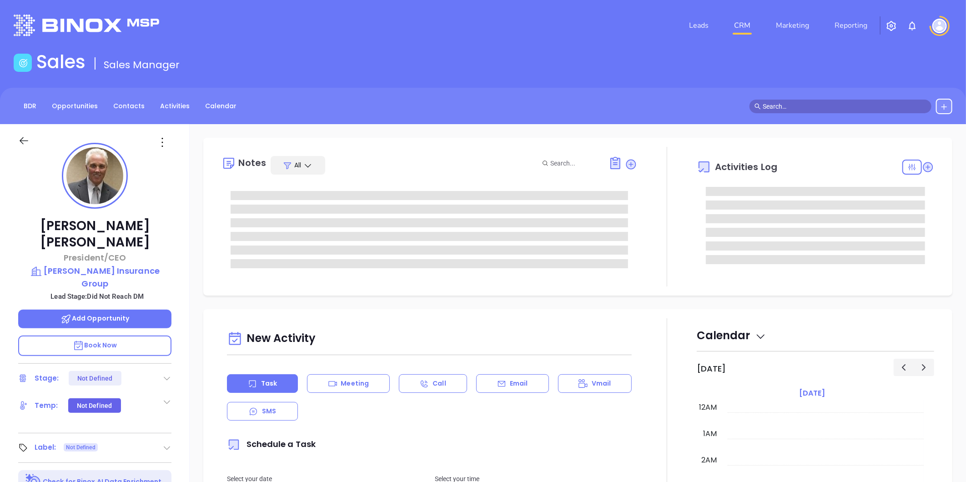
type input "[DATE]"
type input "[PERSON_NAME]"
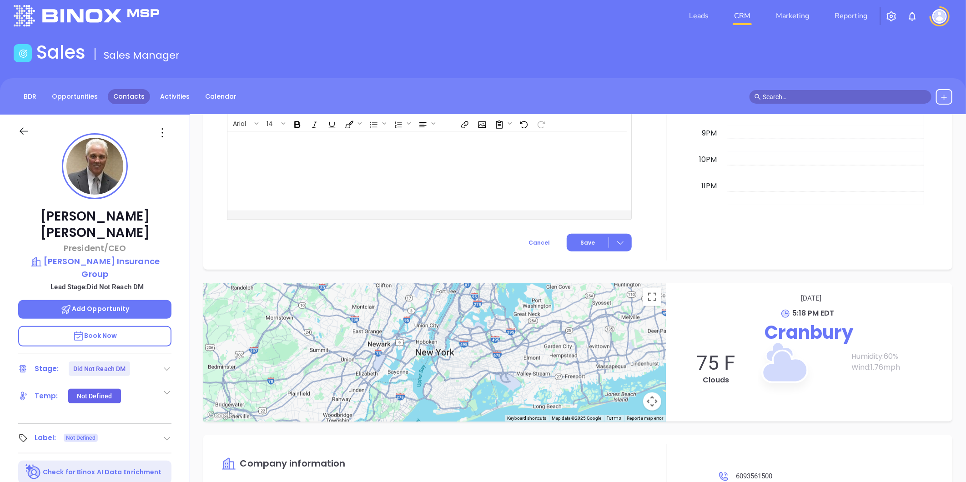
scroll to position [0, 0]
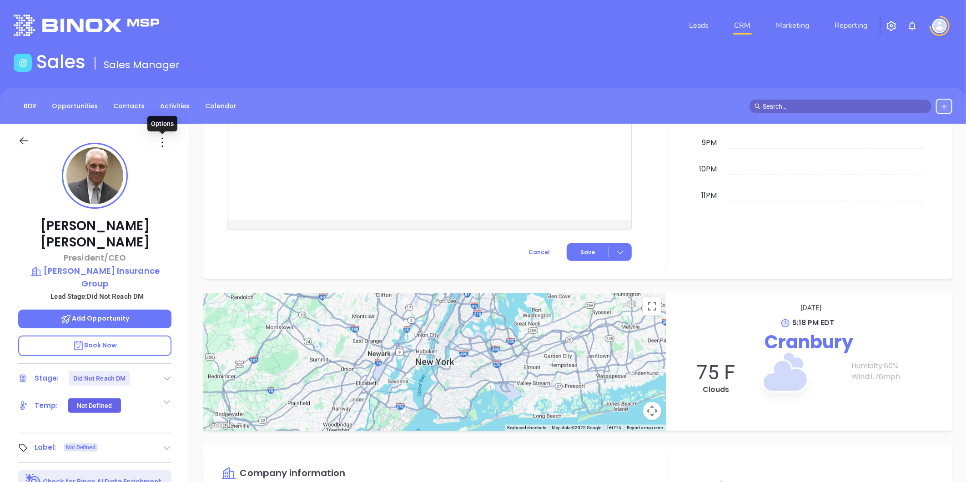
click at [162, 139] on icon at bounding box center [162, 142] width 15 height 15
click at [180, 235] on div "Edit" at bounding box center [206, 240] width 89 height 10
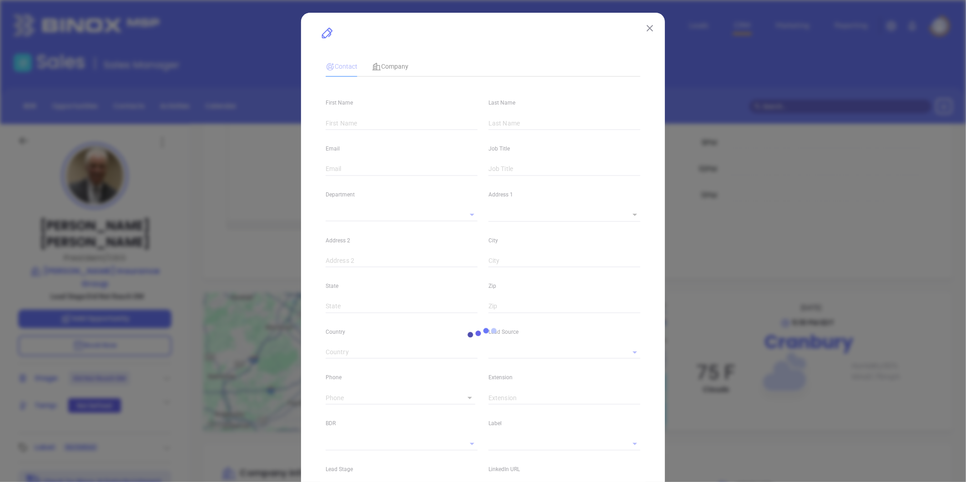
type input "Tracy"
type input "Martin"
type input "tmartin@martinins.com"
type input "President/CEO"
type input "1"
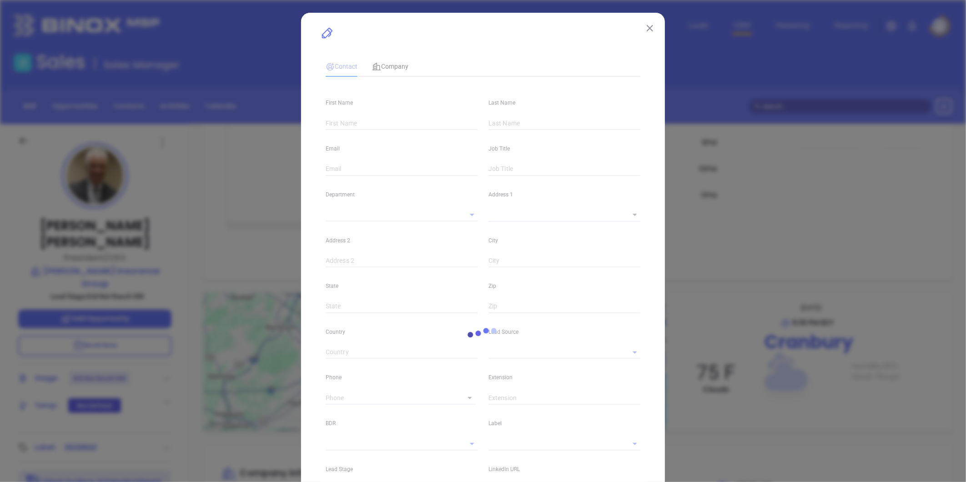
type input "www.linkedin.com/in/tracy-martin-6b24b5aa"
type input "Marketing"
type input "Other"
type input "Karina Genovez"
type input "Did Not Reach DM"
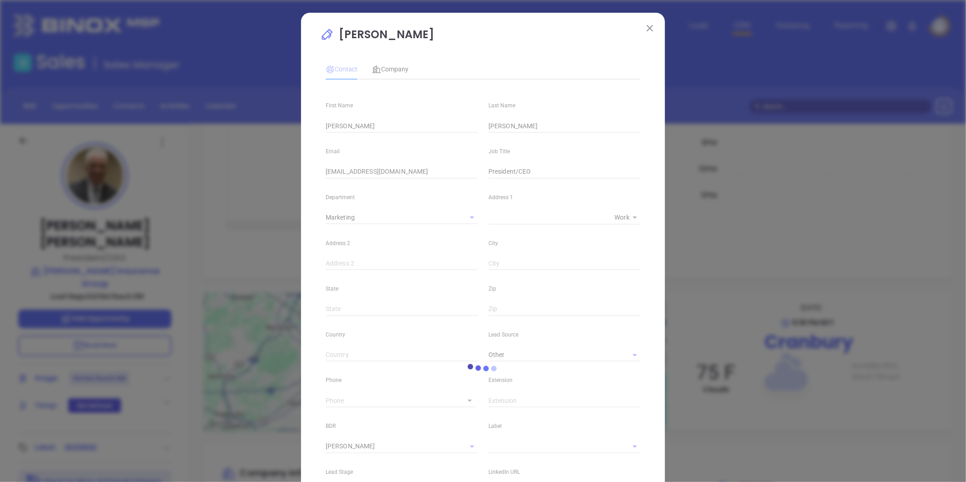
type input "1"
drag, startPoint x: 389, startPoint y: 65, endPoint x: 394, endPoint y: 74, distance: 10.2
click at [389, 66] on span "Company" at bounding box center [390, 69] width 36 height 7
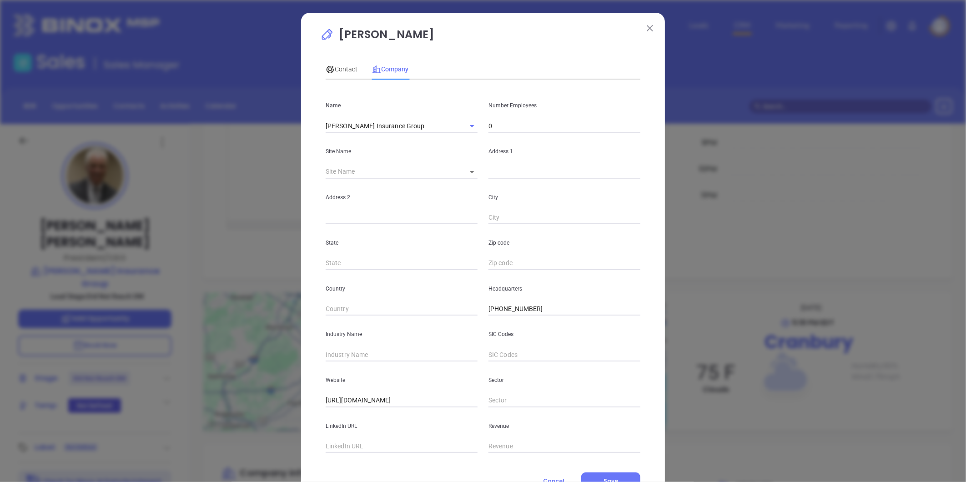
click at [357, 356] on input "text" at bounding box center [402, 355] width 152 height 14
type input "Insurance"
click at [345, 448] on input "text" at bounding box center [402, 447] width 152 height 14
paste input "https://www.linkedin.com/company/martin-insurance-group-immartin-/"
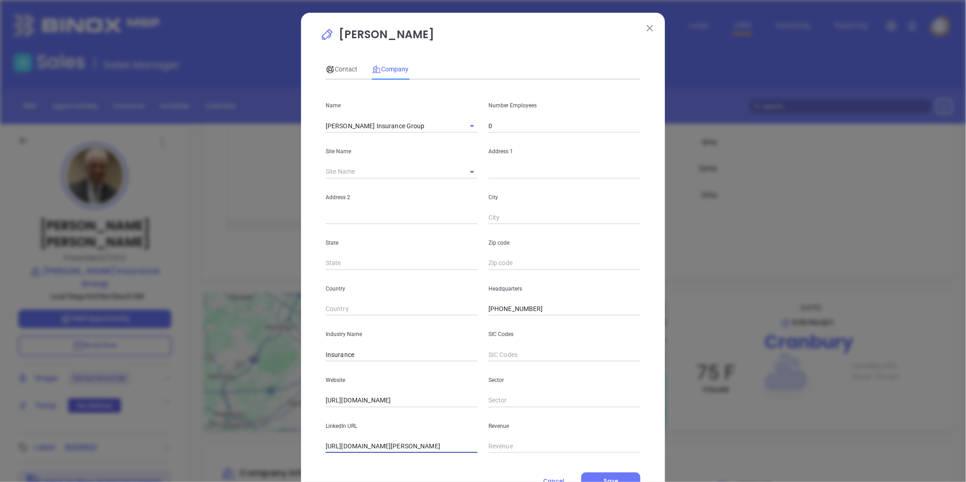
type input "https://www.linkedin.com/company/martin-insurance-group-immartin-/"
click at [512, 124] on input "0" at bounding box center [565, 126] width 152 height 14
type input "42"
click at [340, 68] on span "Contact" at bounding box center [342, 69] width 32 height 7
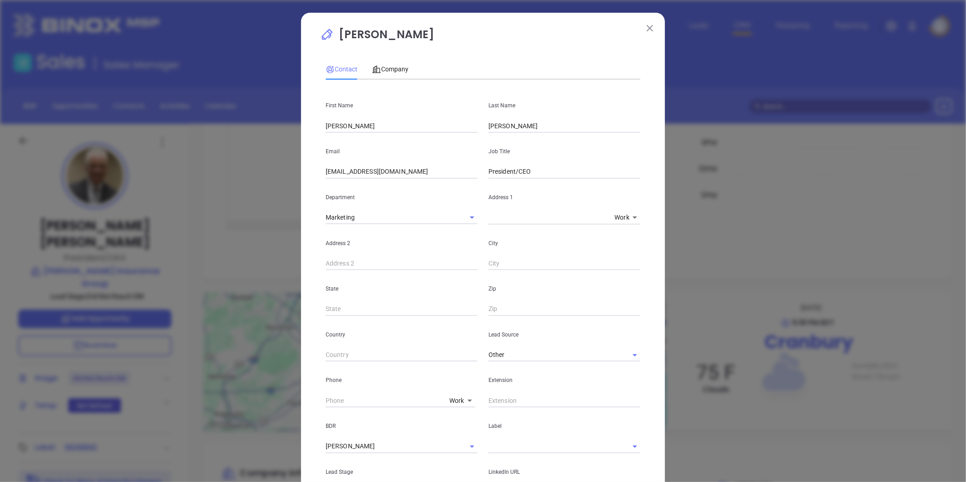
scroll to position [233, 0]
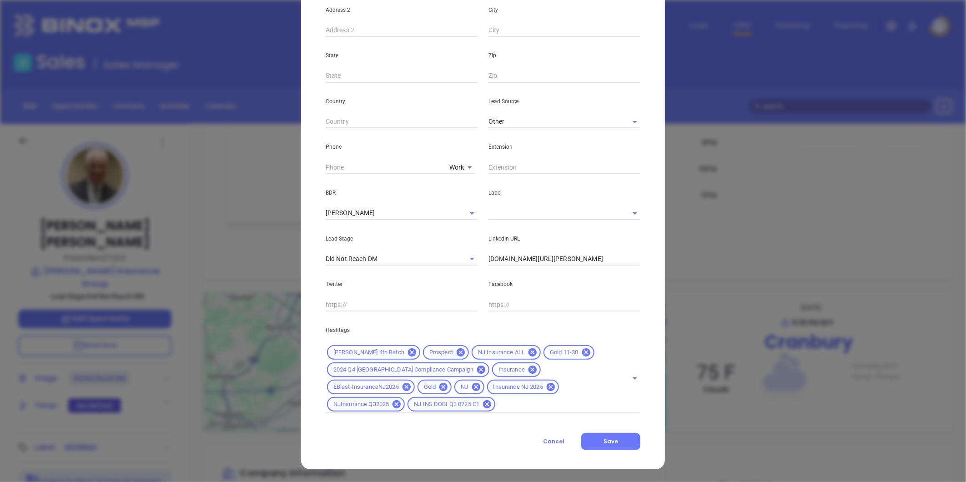
click at [505, 215] on input "text" at bounding box center [552, 213] width 126 height 13
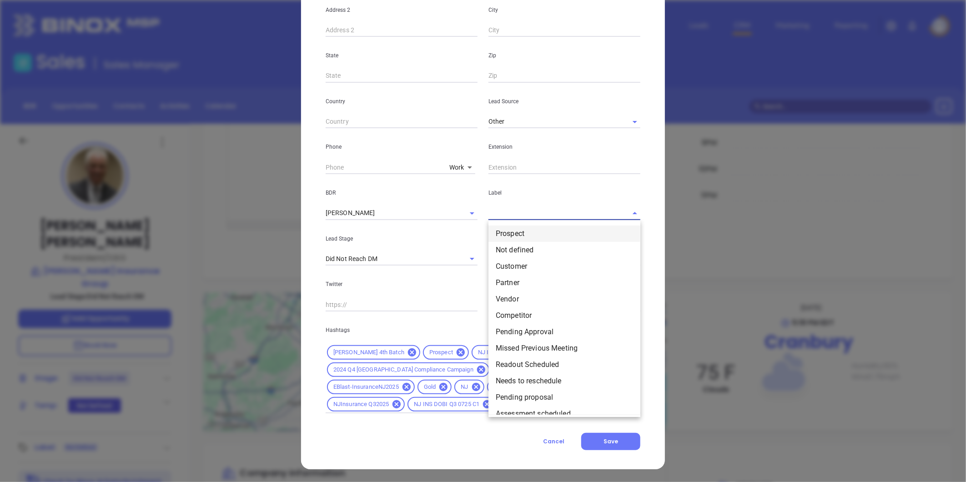
click at [504, 233] on li "Prospect" at bounding box center [565, 234] width 152 height 16
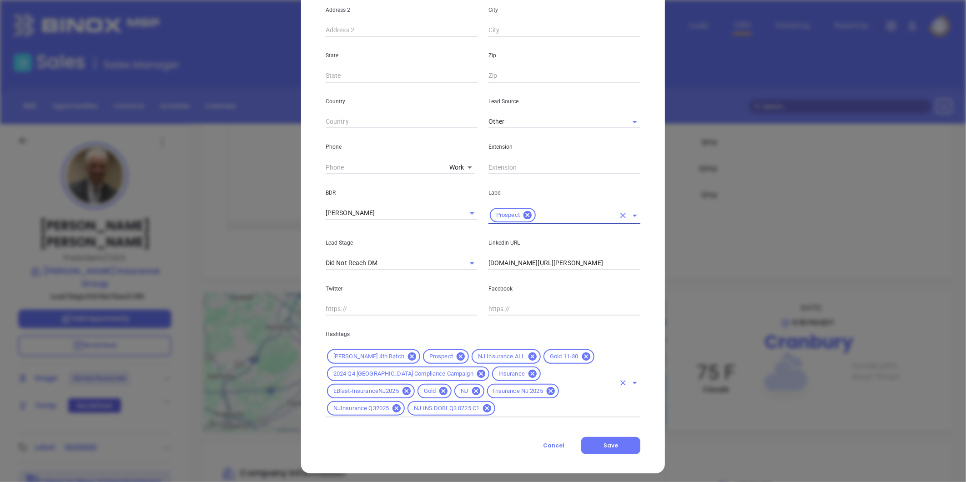
click at [497, 409] on input "text" at bounding box center [556, 408] width 118 height 11
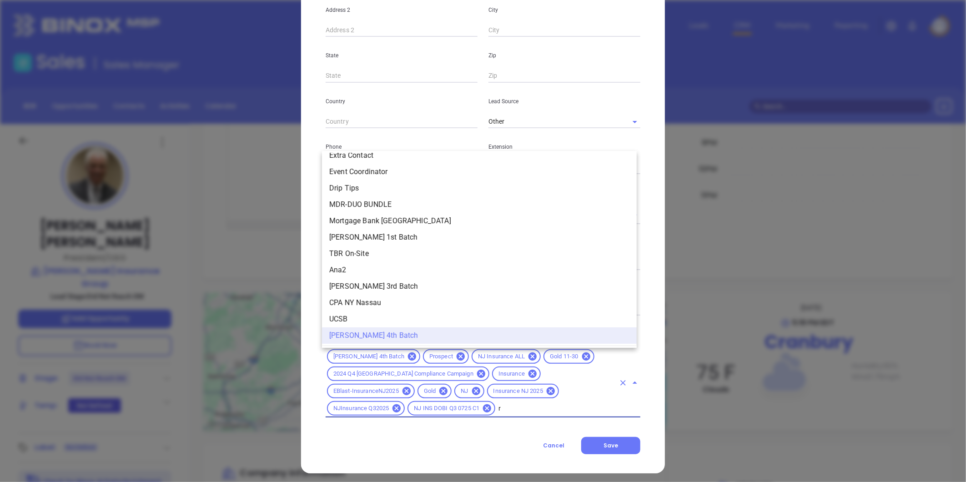
scroll to position [0, 0]
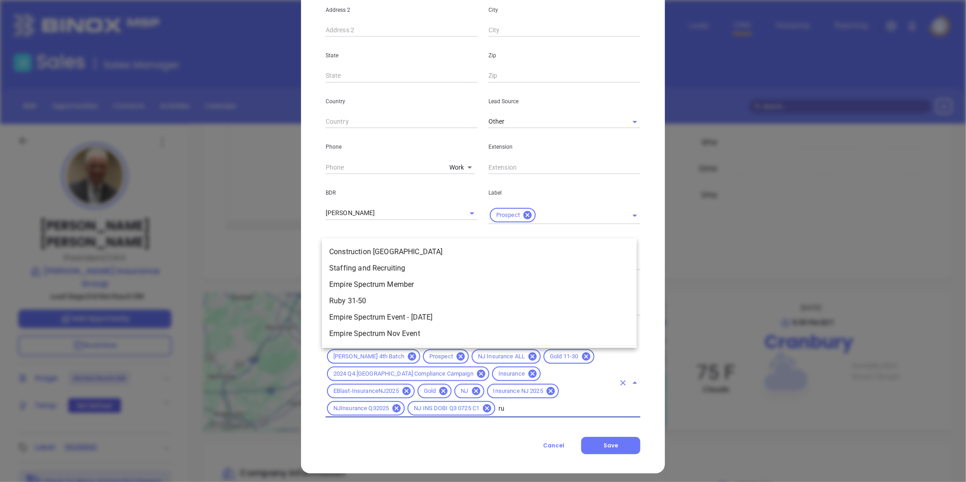
type input "rub"
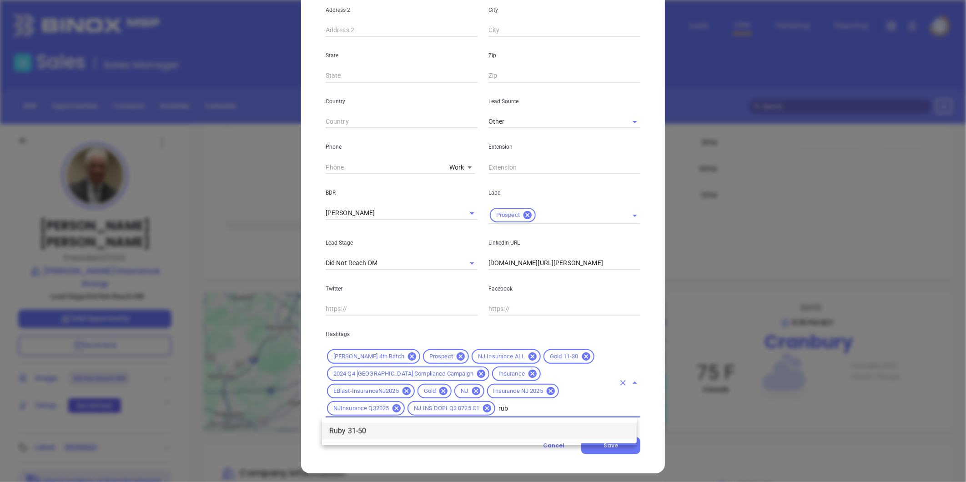
click at [363, 432] on li "Ruby 31-50" at bounding box center [479, 431] width 315 height 16
click at [582, 356] on icon at bounding box center [586, 357] width 8 height 8
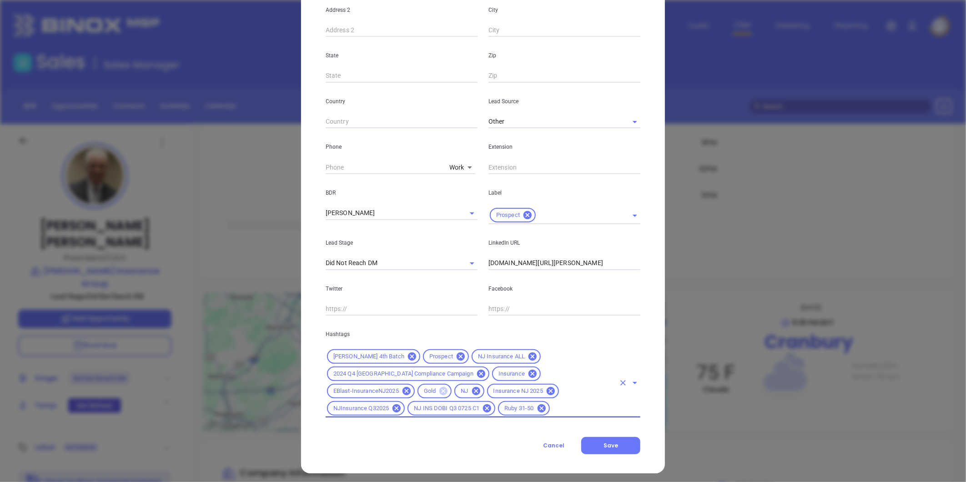
click at [440, 393] on icon at bounding box center [444, 391] width 8 height 8
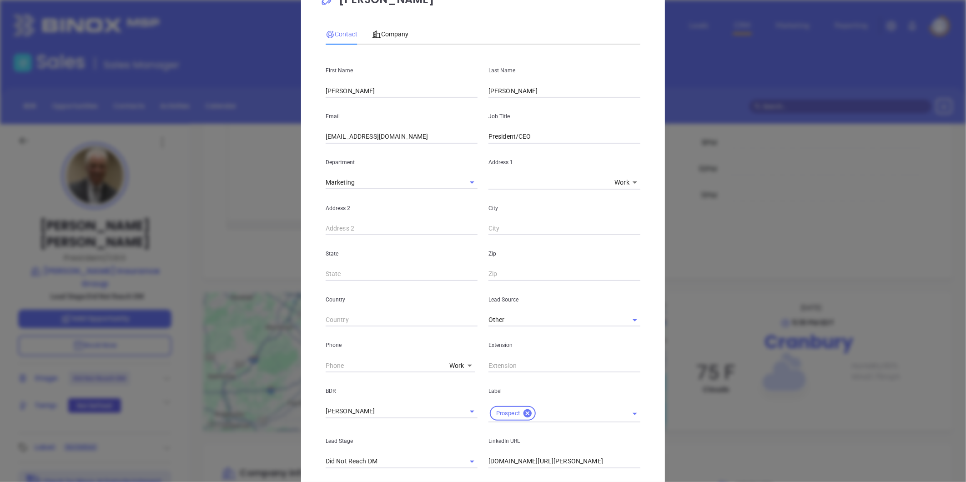
scroll to position [31, 0]
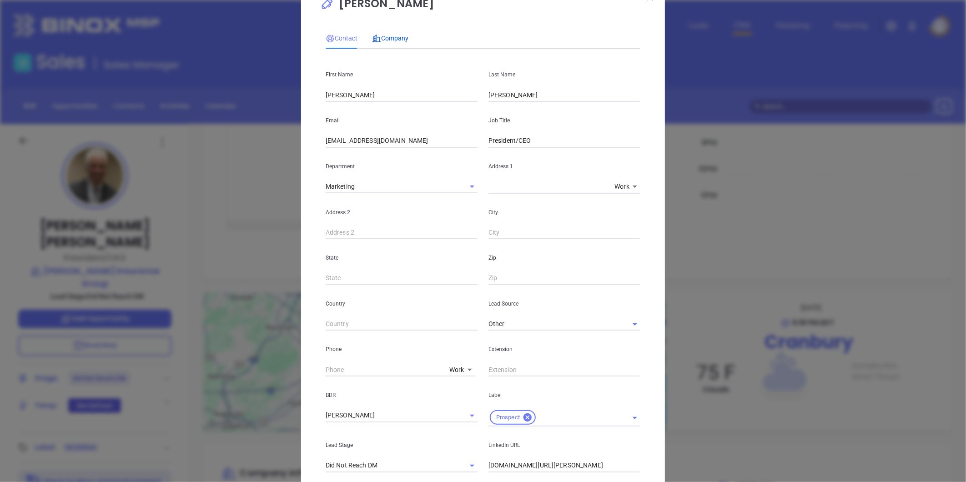
click at [394, 35] on span "Company" at bounding box center [390, 38] width 36 height 7
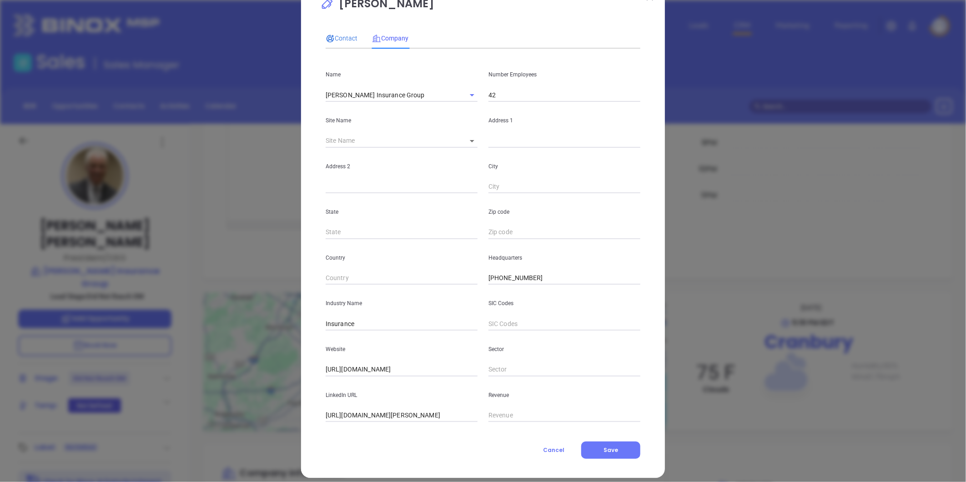
click at [339, 35] on span "Contact" at bounding box center [342, 38] width 32 height 7
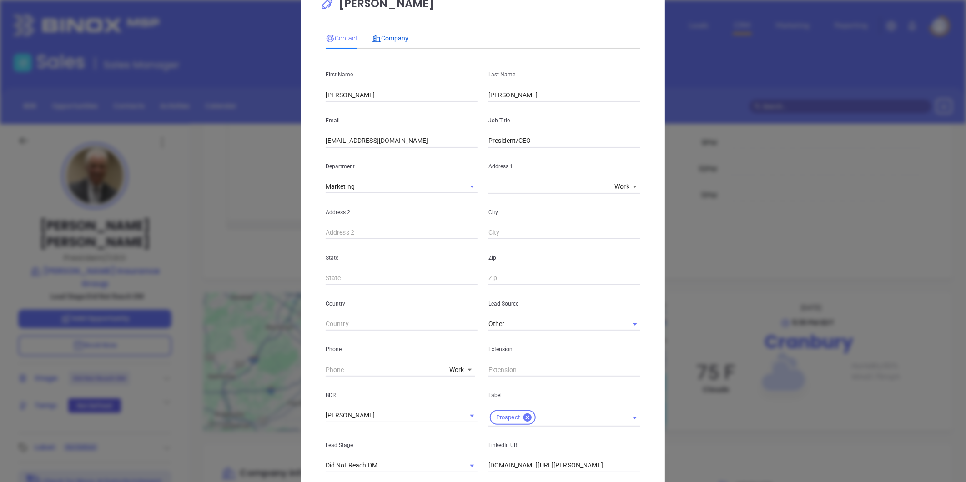
click at [396, 35] on span "Company" at bounding box center [390, 38] width 36 height 7
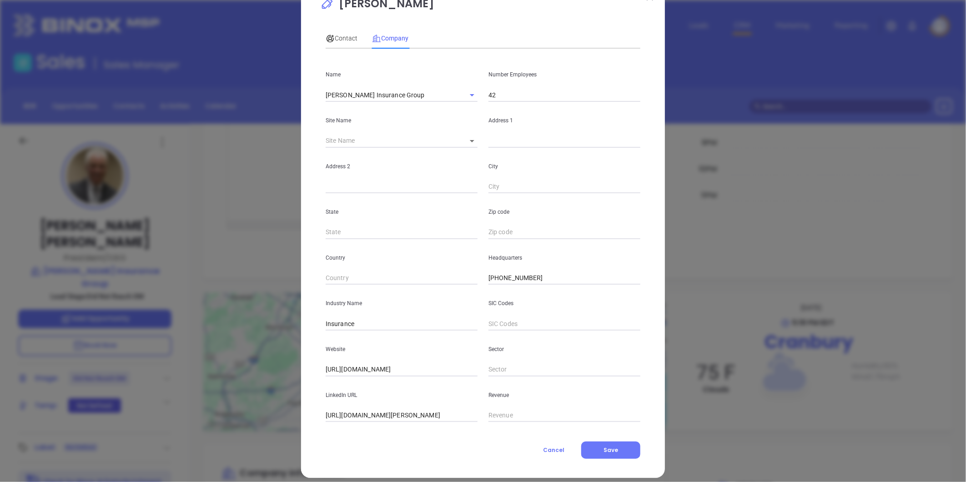
click at [467, 137] on body "Leads CRM Marketing Reporting Financial Leads Leads Sales Sales Manager BDR Opp…" at bounding box center [483, 241] width 966 height 482
click at [472, 146] on li "Cranbury" at bounding box center [478, 141] width 44 height 16
type input "Cranbury"
type input "90939"
type input "259 Prospect Plains Road"
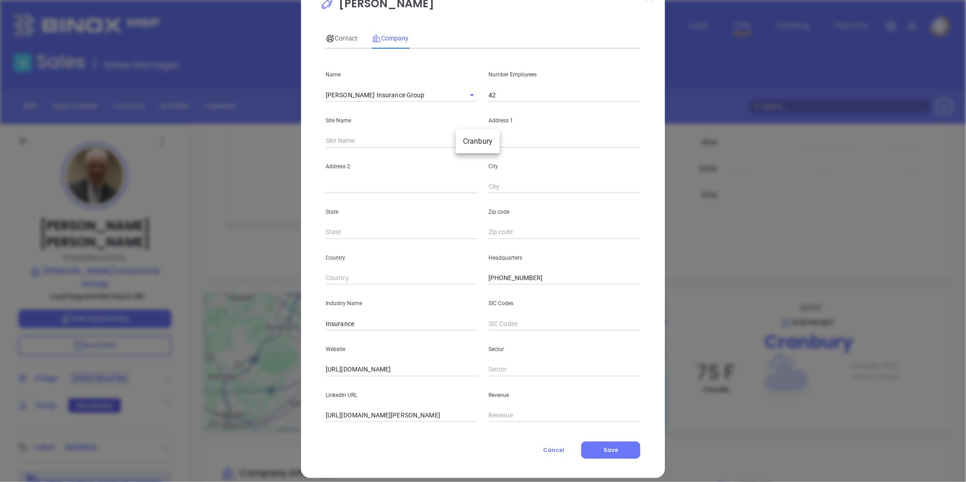
type input "Bldg F - Suite 110"
type input "Cranbury"
type input "NJ"
type input "8512"
click at [347, 35] on span "Contact" at bounding box center [342, 38] width 32 height 7
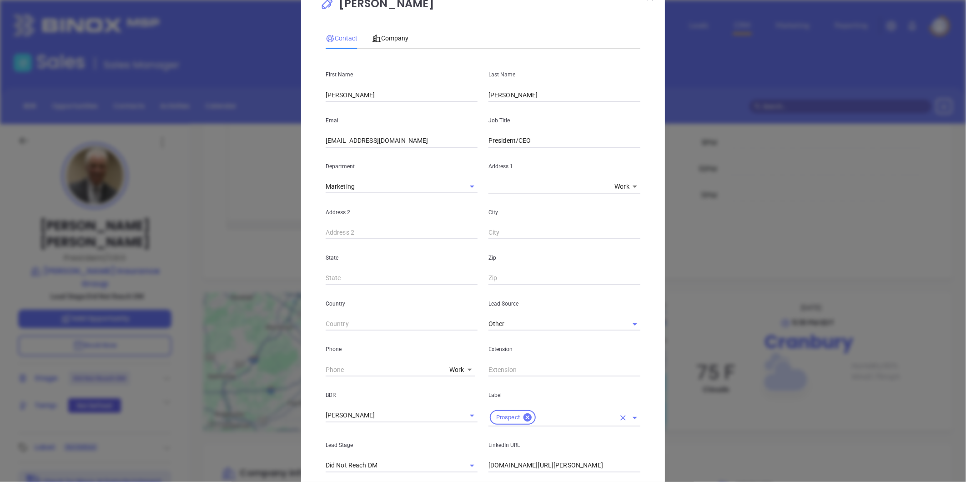
scroll to position [238, 0]
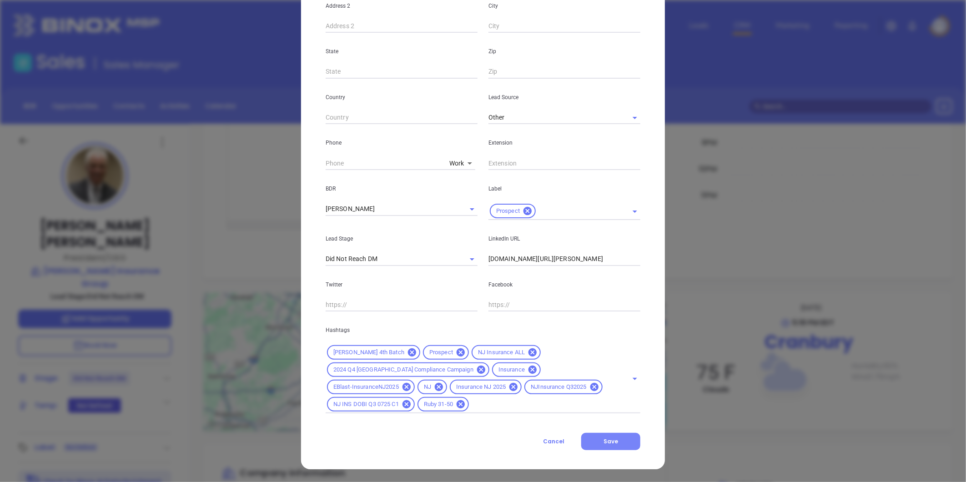
click at [613, 439] on span "Save" at bounding box center [611, 442] width 15 height 8
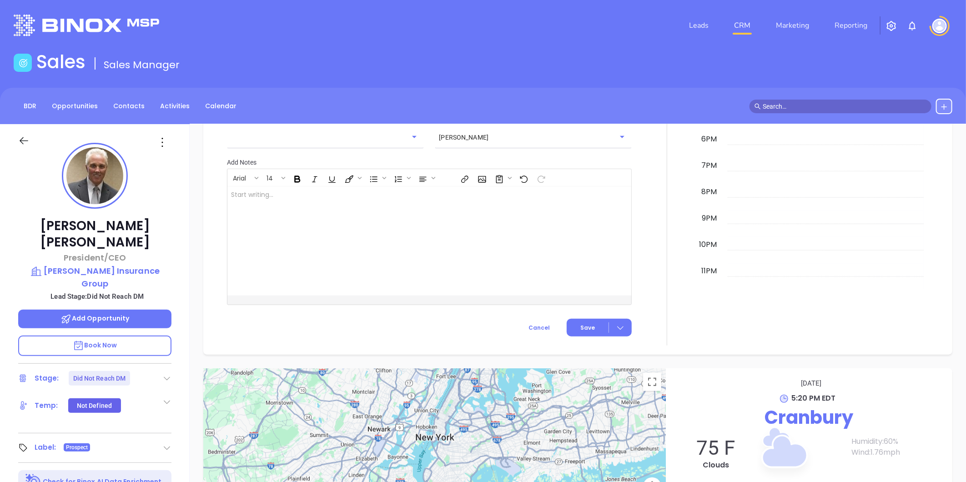
scroll to position [629, 0]
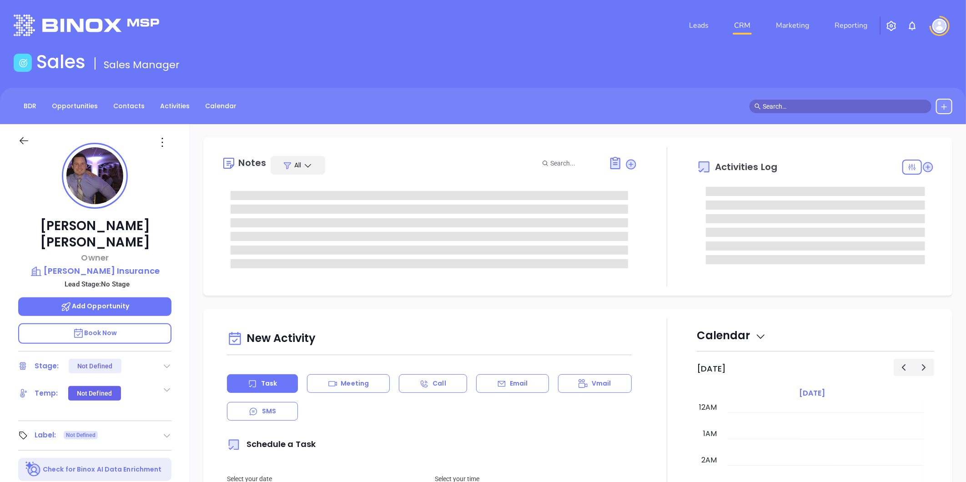
type input "[DATE]"
type input "[PERSON_NAME]"
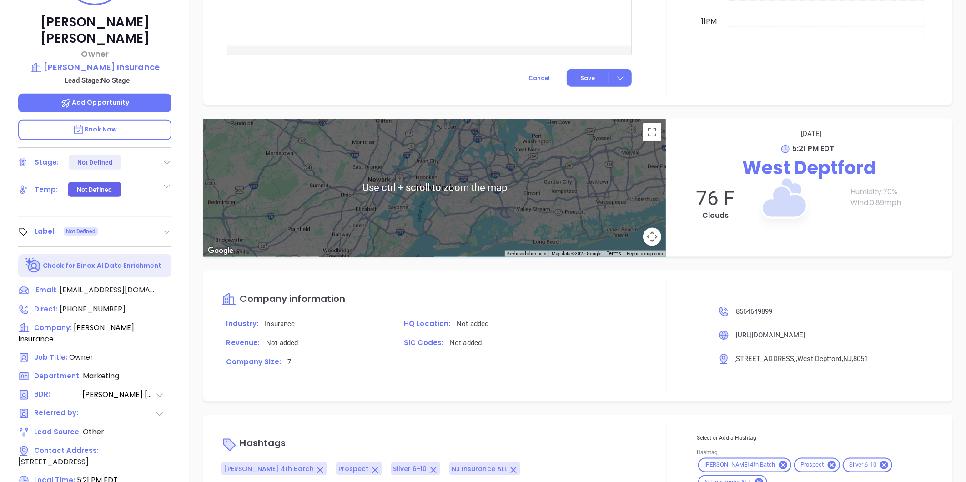
scroll to position [279, 0]
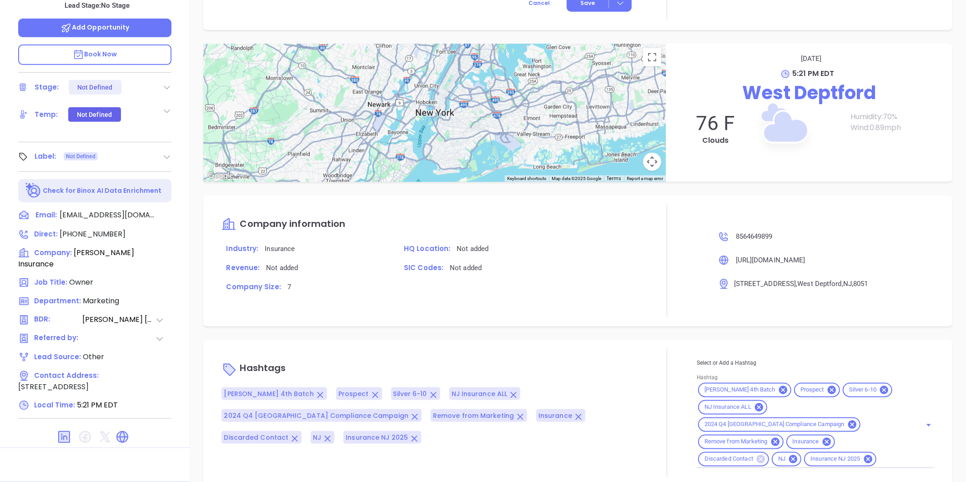
click at [757, 455] on icon at bounding box center [761, 459] width 8 height 8
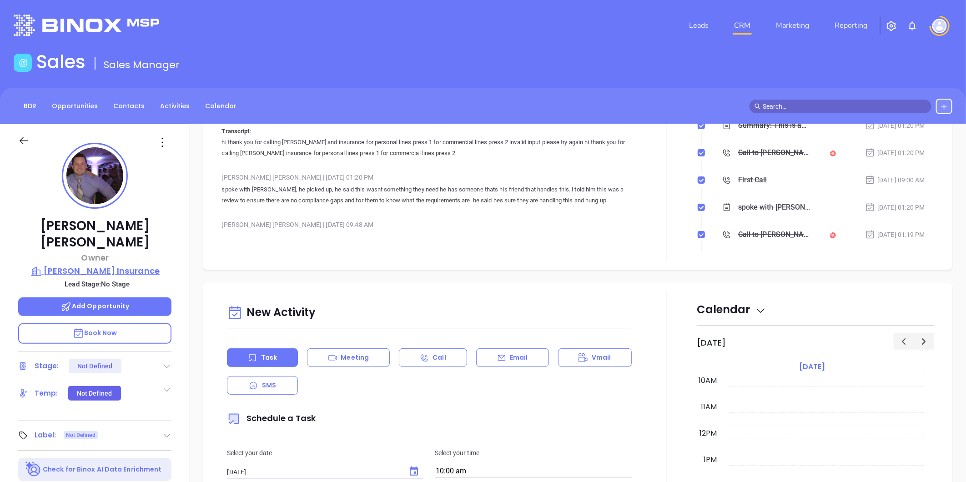
scroll to position [0, 0]
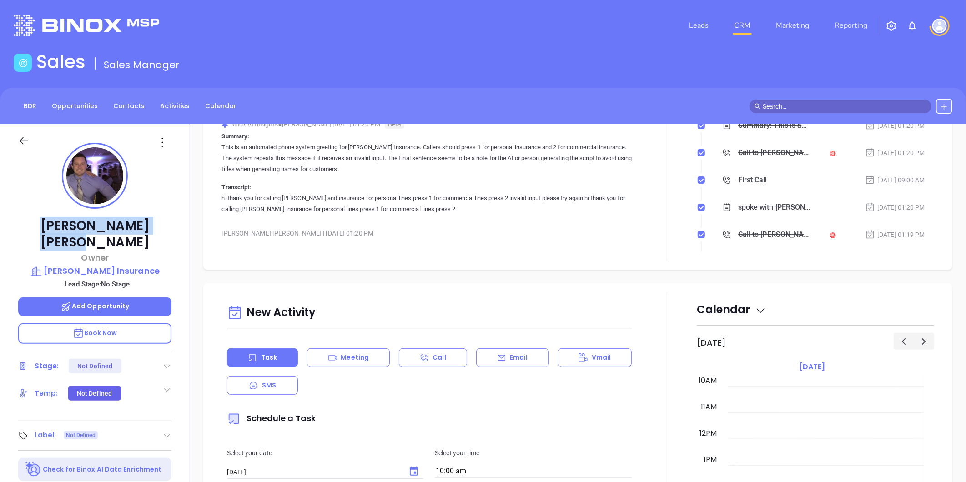
drag, startPoint x: 91, startPoint y: 233, endPoint x: 56, endPoint y: 228, distance: 34.9
click at [56, 228] on p "[PERSON_NAME]" at bounding box center [94, 234] width 153 height 33
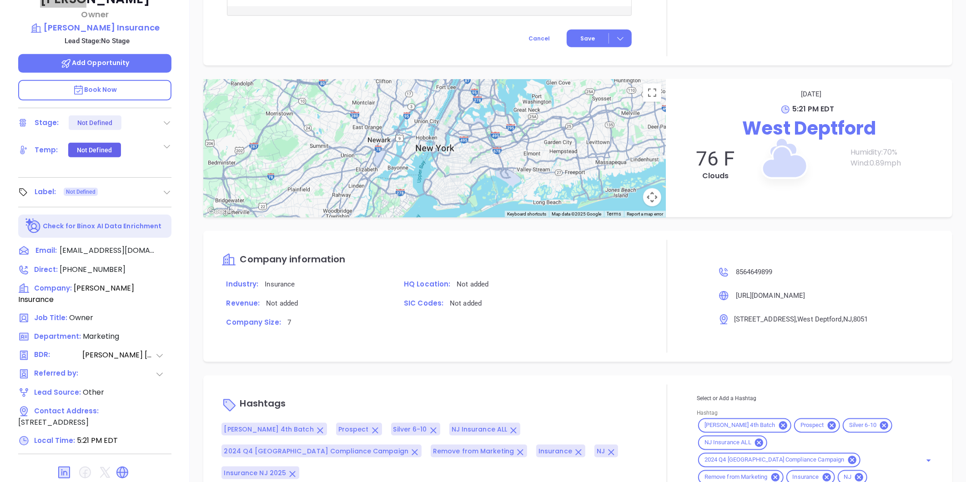
scroll to position [279, 0]
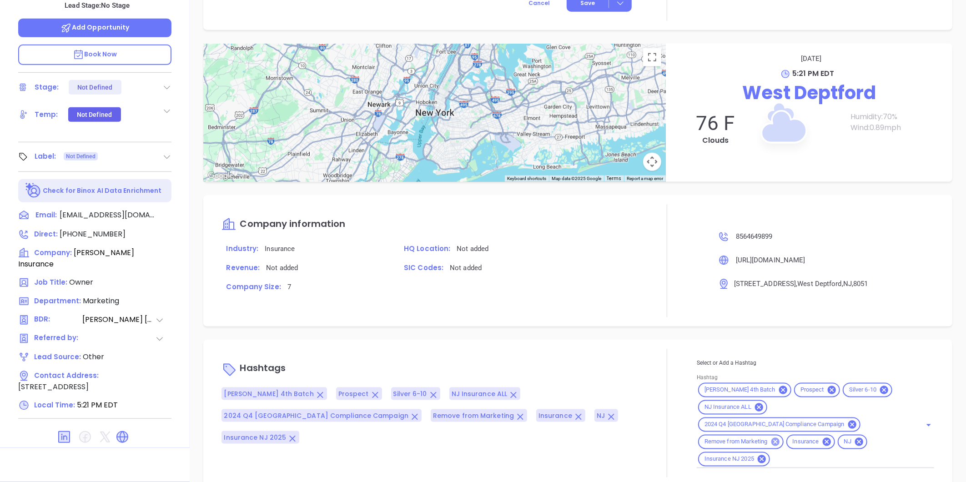
click at [772, 437] on icon at bounding box center [776, 442] width 10 height 10
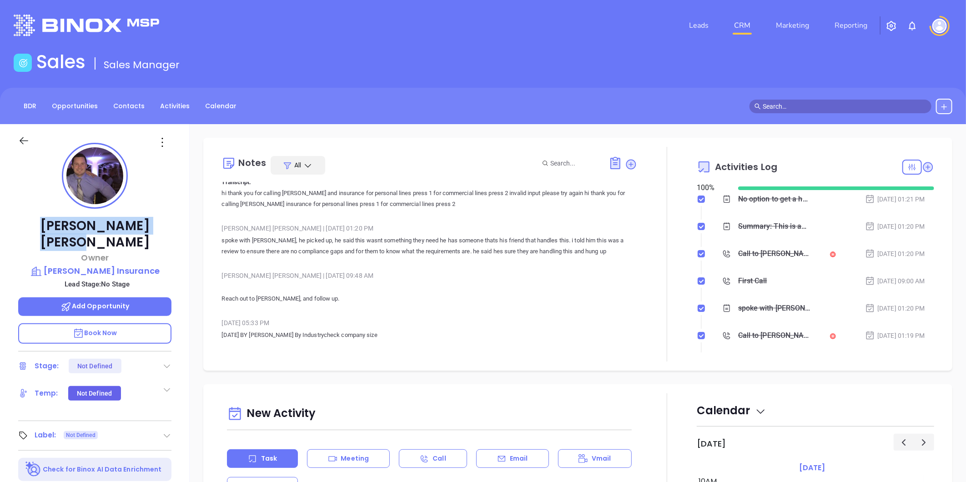
scroll to position [112, 0]
